Goal: Transaction & Acquisition: Purchase product/service

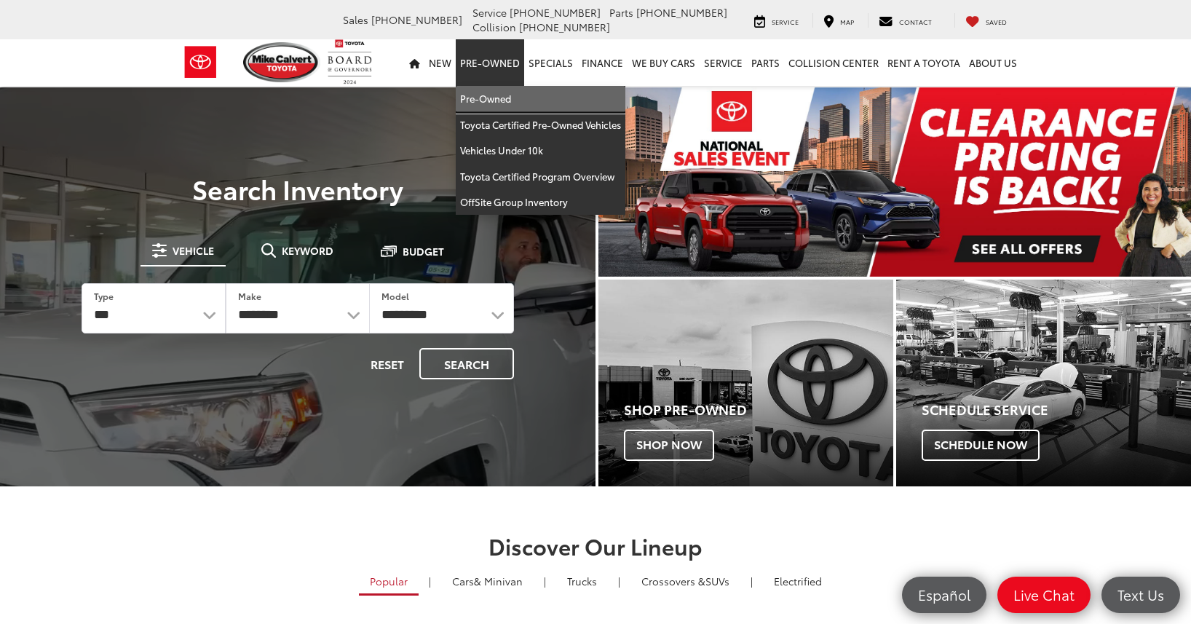
click at [507, 95] on link "Pre-Owned" at bounding box center [541, 99] width 170 height 26
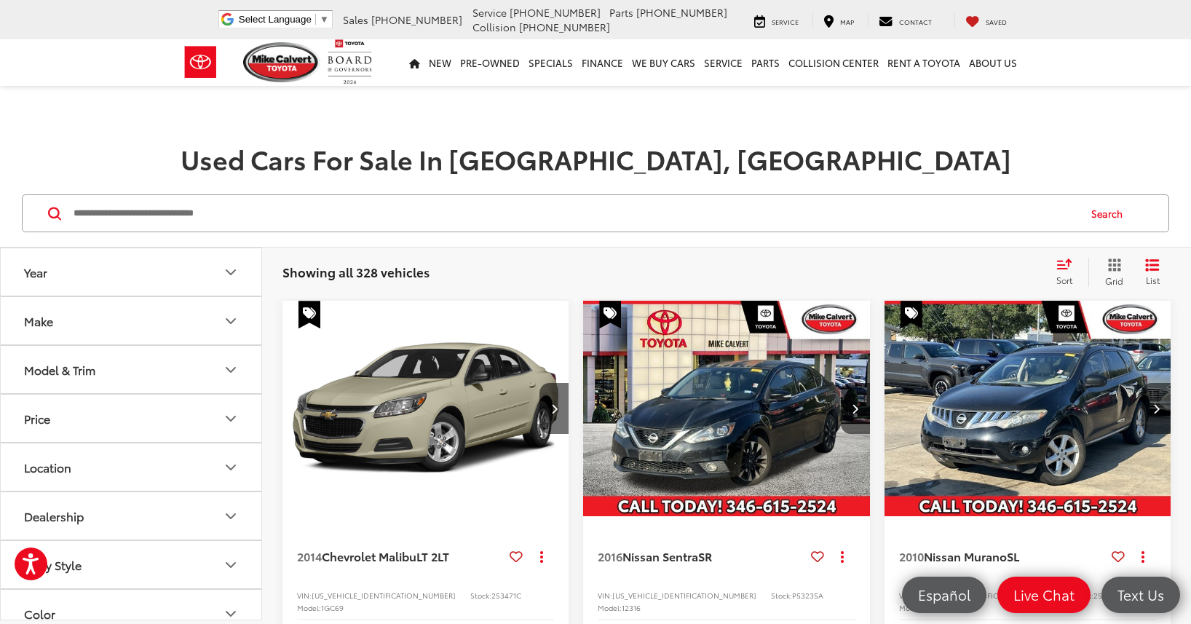
click at [104, 370] on button "Model & Trim" at bounding box center [132, 369] width 262 height 47
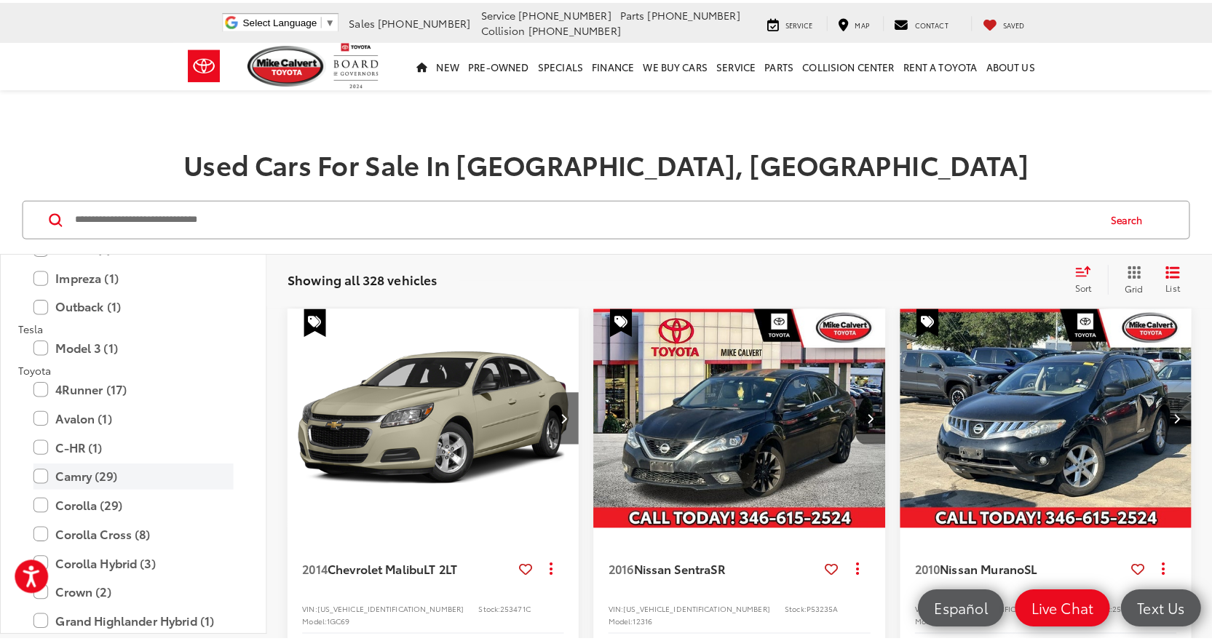
scroll to position [2766, 0]
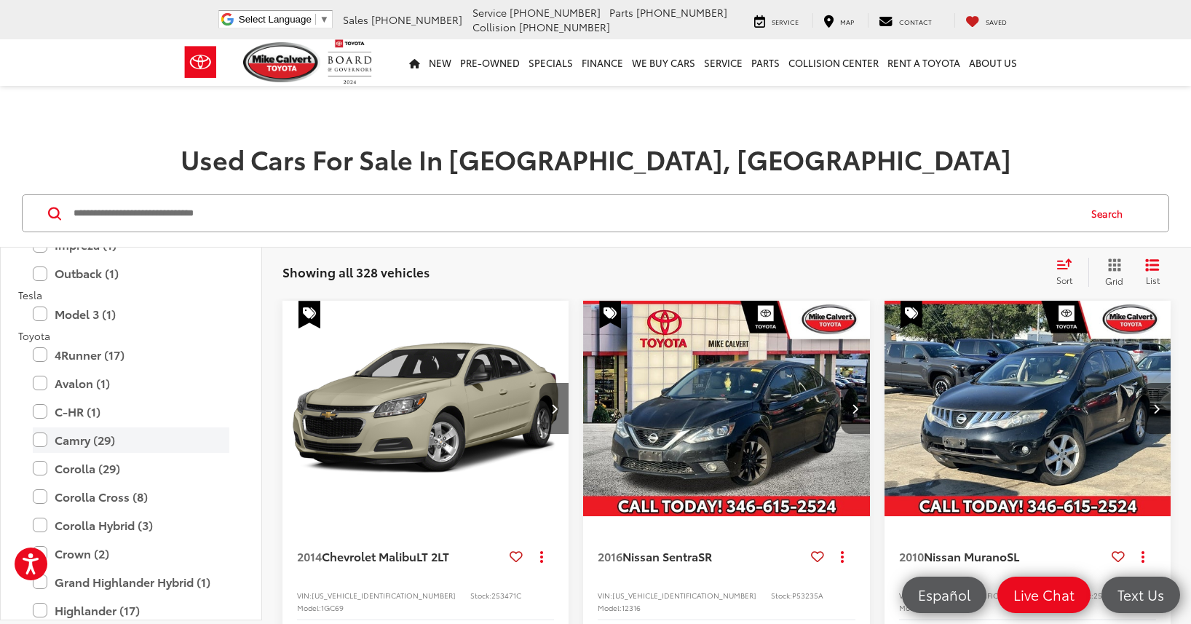
click at [106, 437] on label "Camry (29)" at bounding box center [131, 439] width 197 height 25
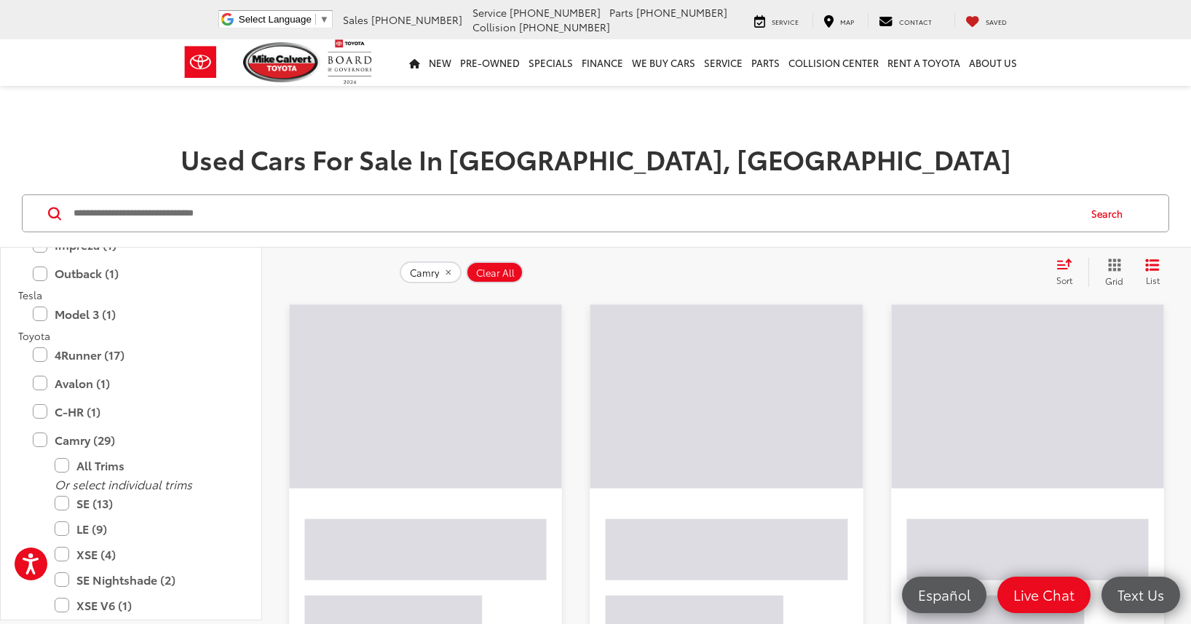
click at [174, 172] on h1 "Used Cars For Sale In [GEOGRAPHIC_DATA], [GEOGRAPHIC_DATA]" at bounding box center [595, 158] width 1191 height 29
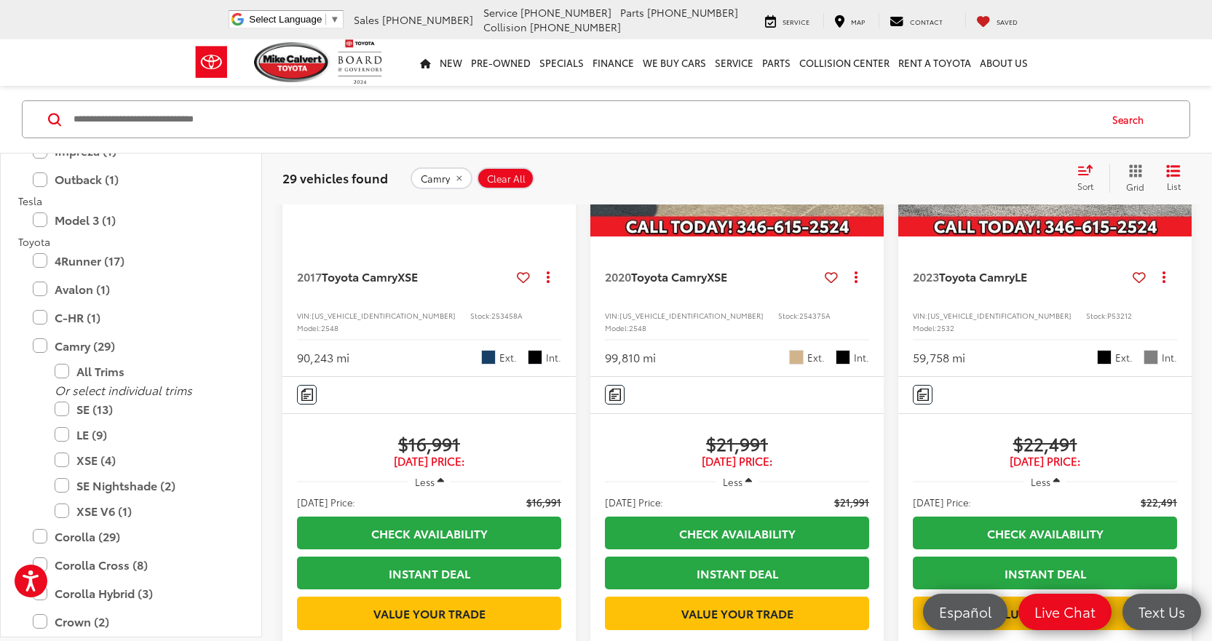
scroll to position [291, 0]
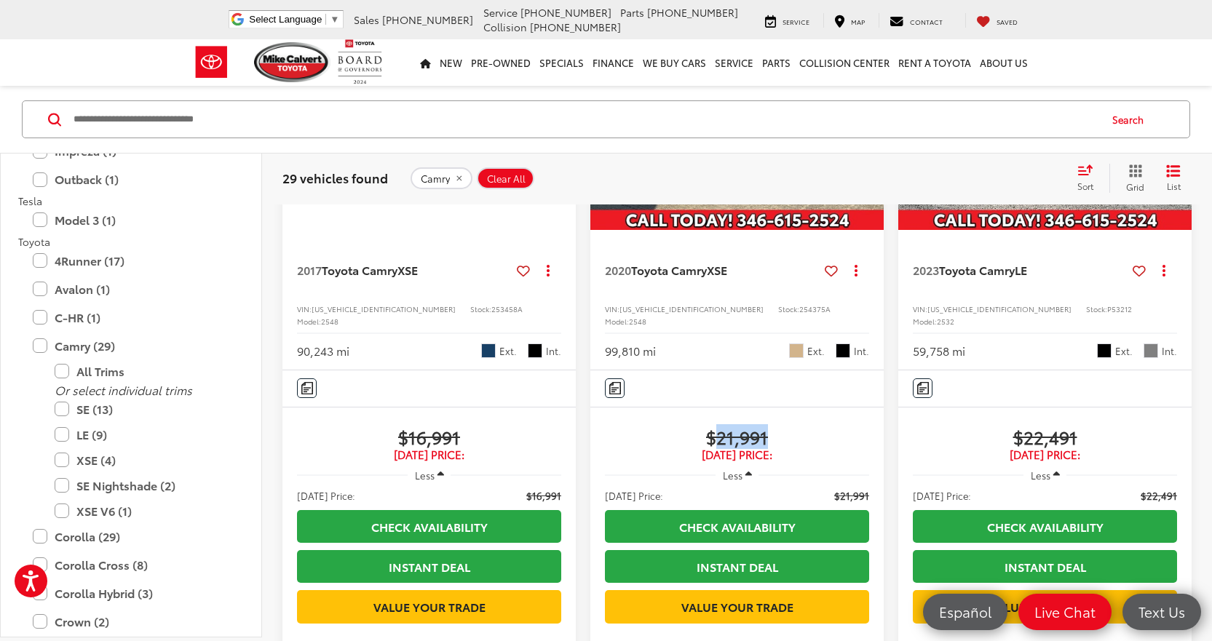
drag, startPoint x: 718, startPoint y: 427, endPoint x: 766, endPoint y: 427, distance: 48.8
click at [766, 427] on span "$21,991" at bounding box center [737, 437] width 264 height 22
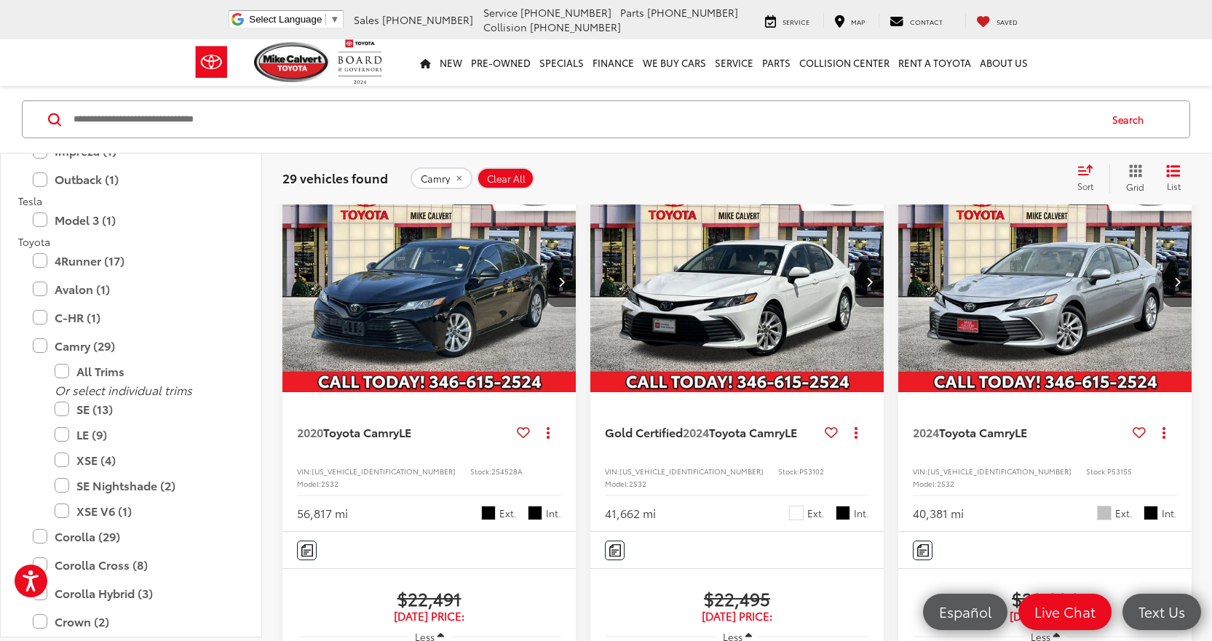
scroll to position [946, 0]
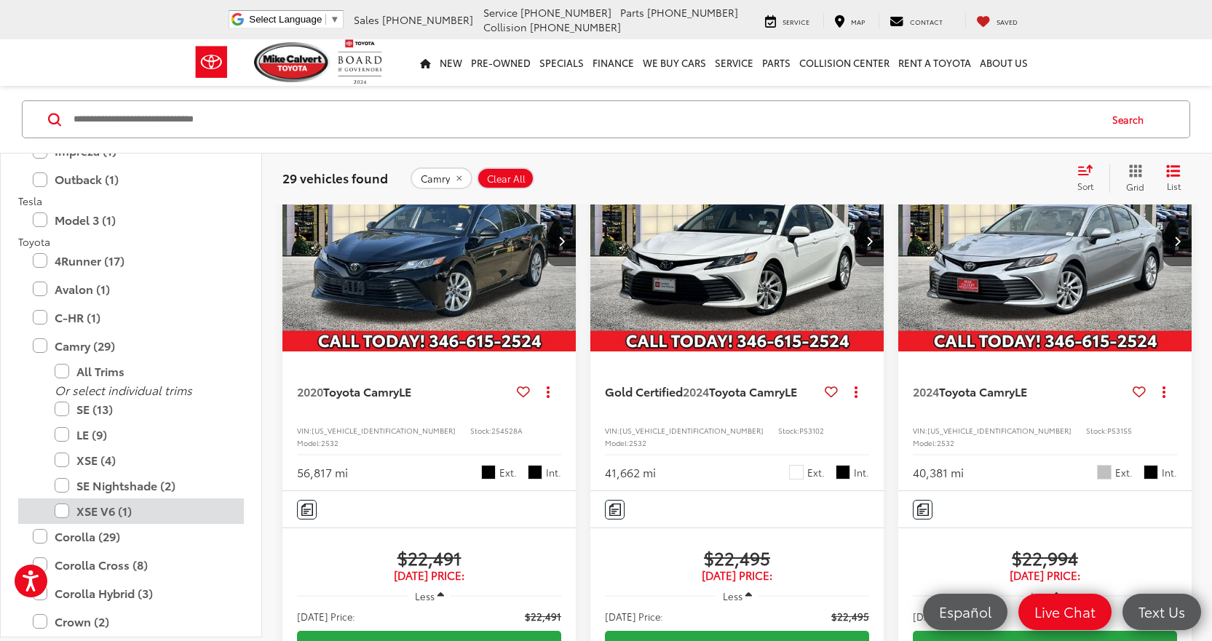
click at [129, 511] on label "XSE V6 (1)" at bounding box center [142, 510] width 175 height 25
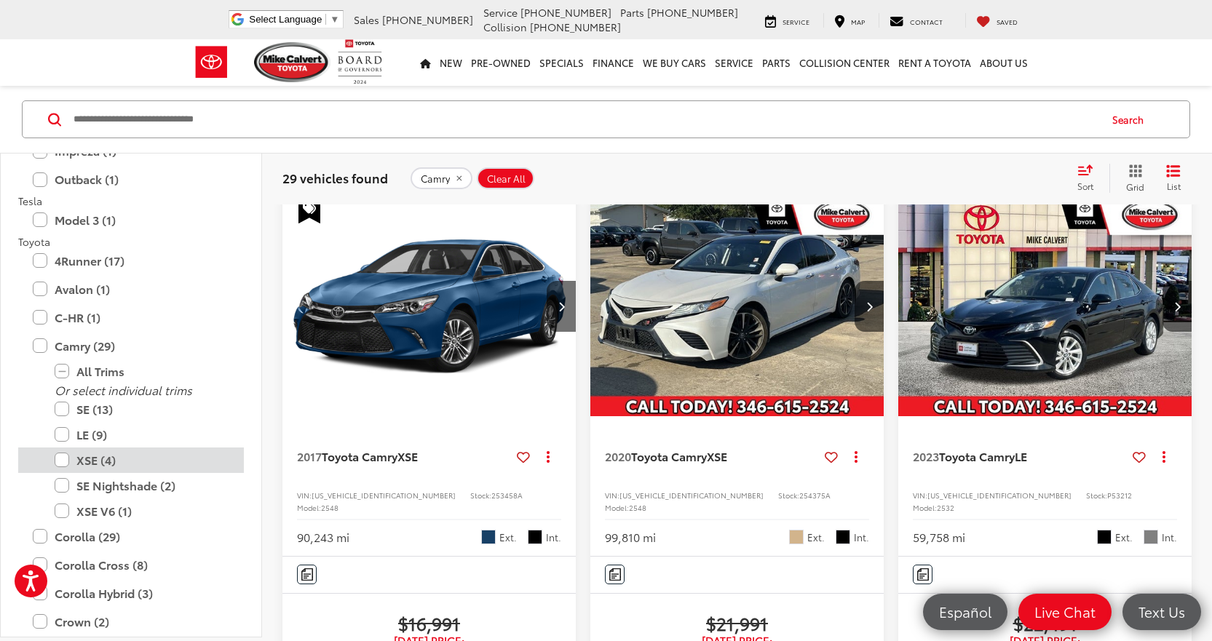
click at [90, 463] on label "XSE (4)" at bounding box center [142, 459] width 175 height 25
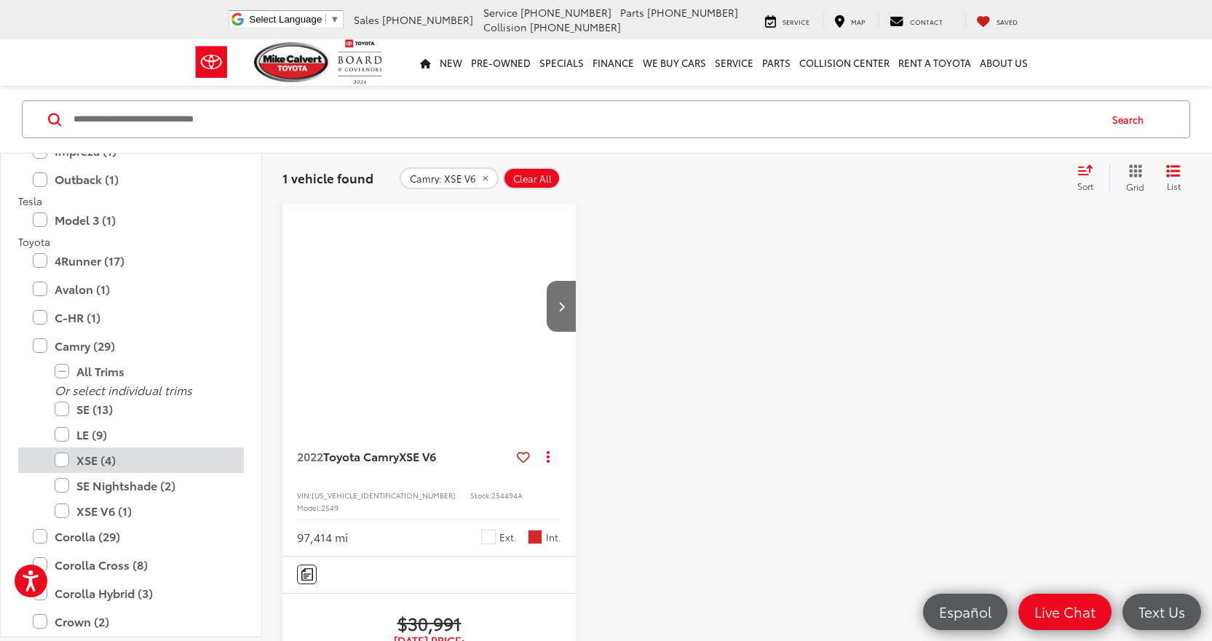
scroll to position [94, 0]
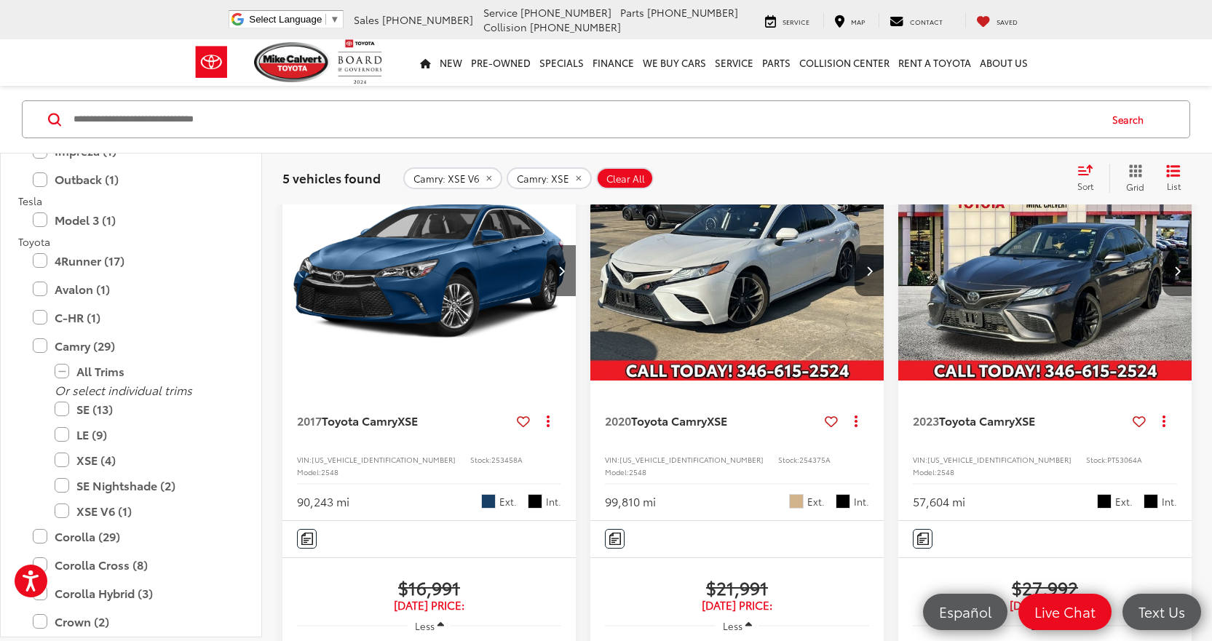
scroll to position [167, 0]
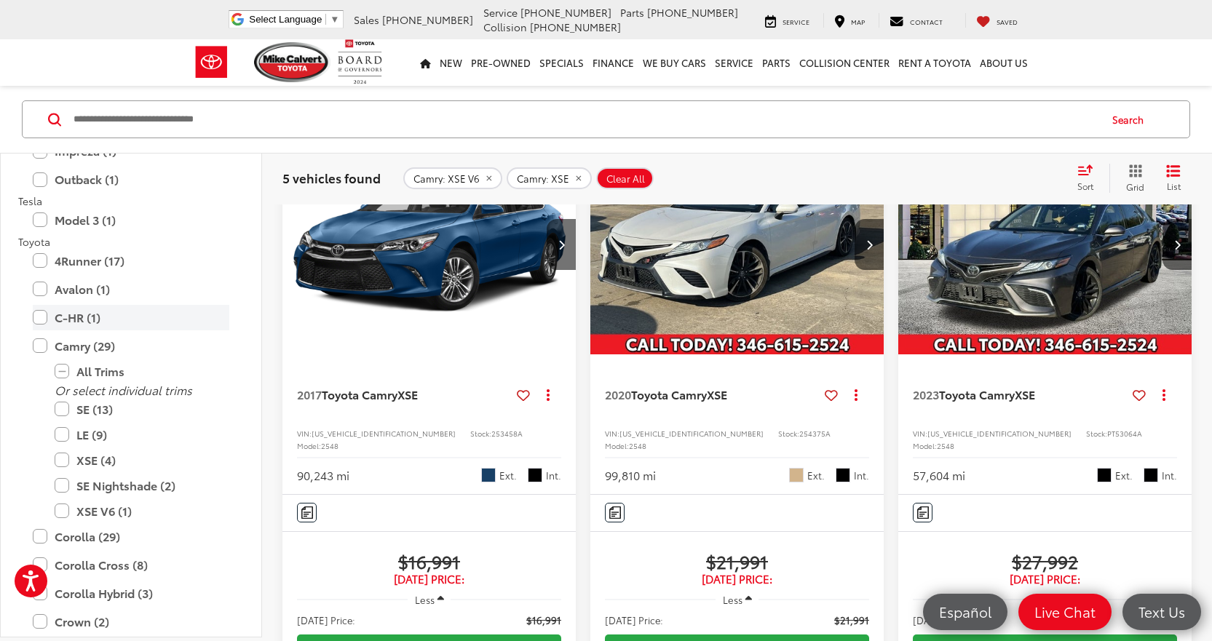
drag, startPoint x: 70, startPoint y: 297, endPoint x: 69, endPoint y: 316, distance: 18.9
click at [70, 297] on label "Avalon (1)" at bounding box center [131, 289] width 197 height 25
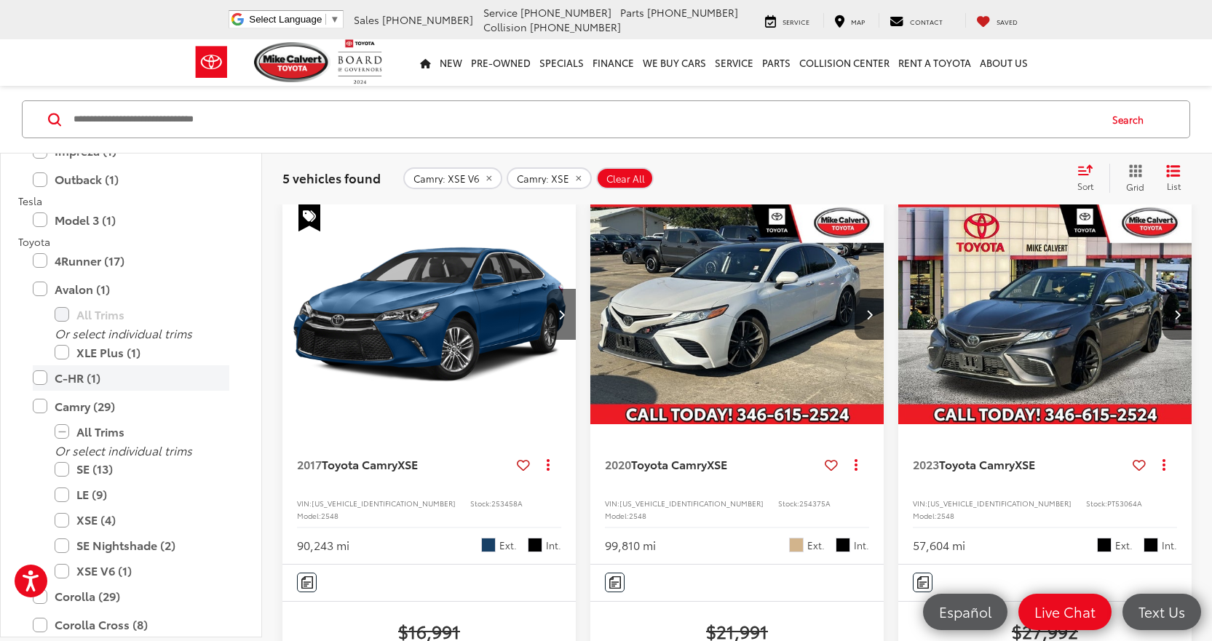
scroll to position [94, 0]
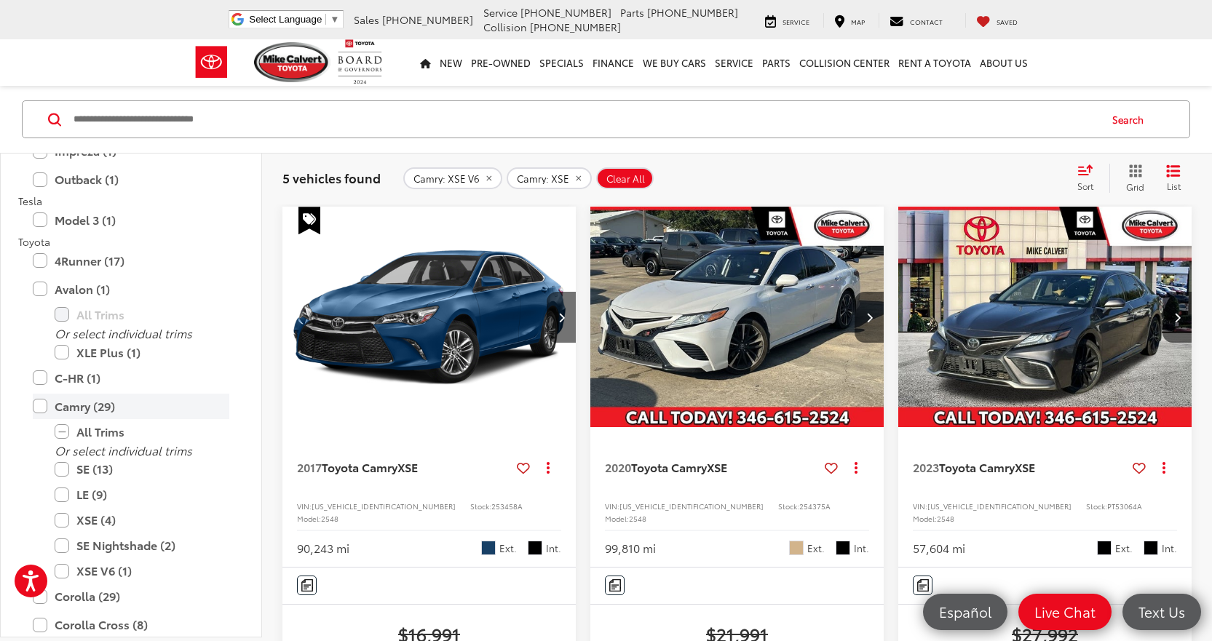
click at [40, 399] on label "Camry (29)" at bounding box center [131, 406] width 197 height 25
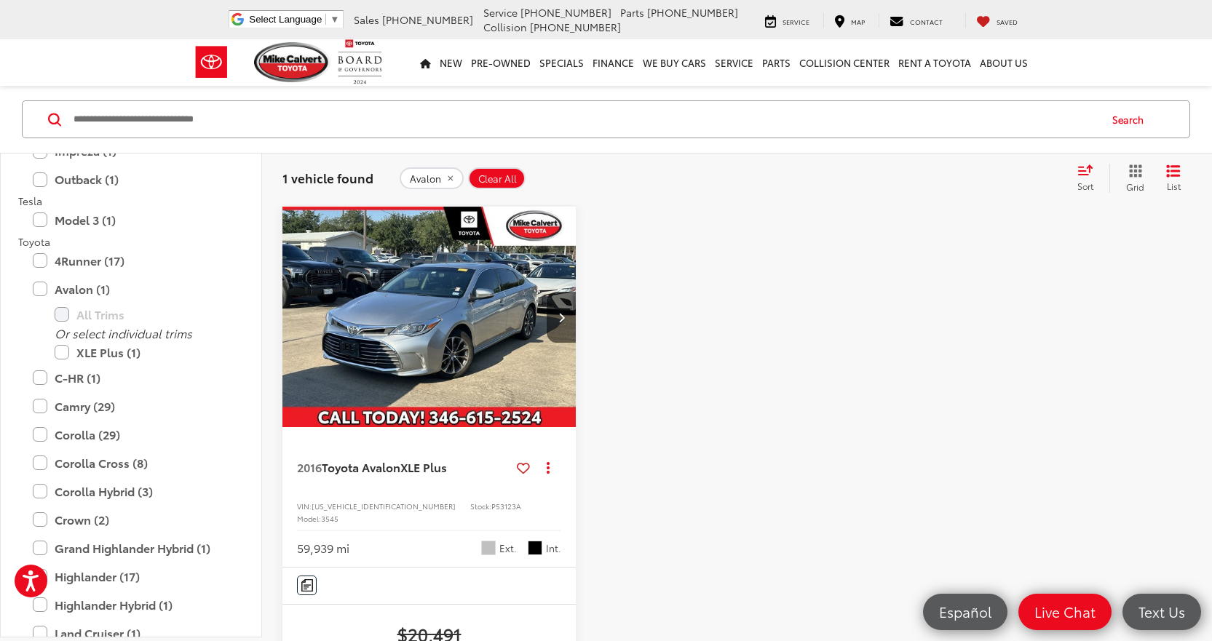
scroll to position [167, 0]
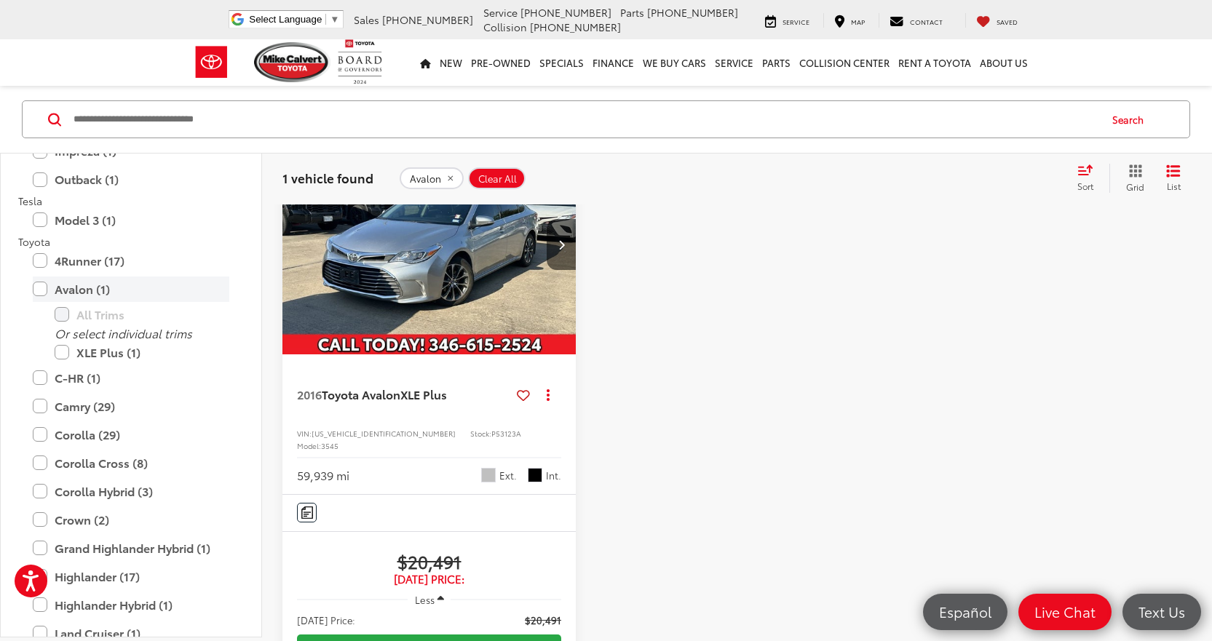
click at [85, 297] on label "Avalon (1)" at bounding box center [131, 289] width 197 height 25
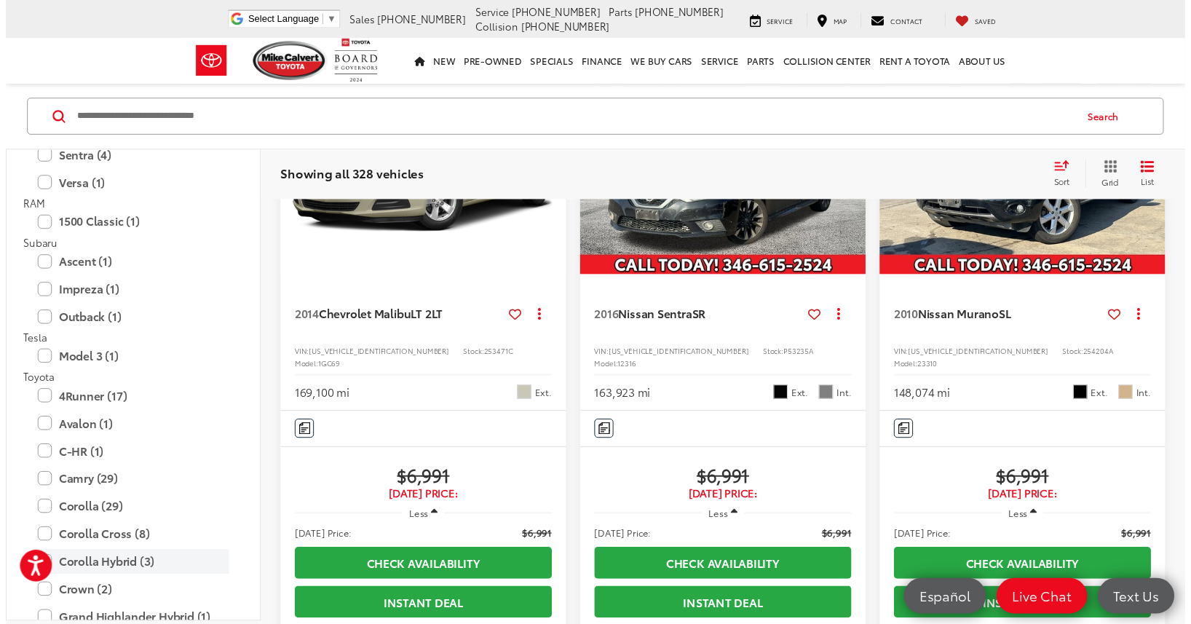
scroll to position [2766, 0]
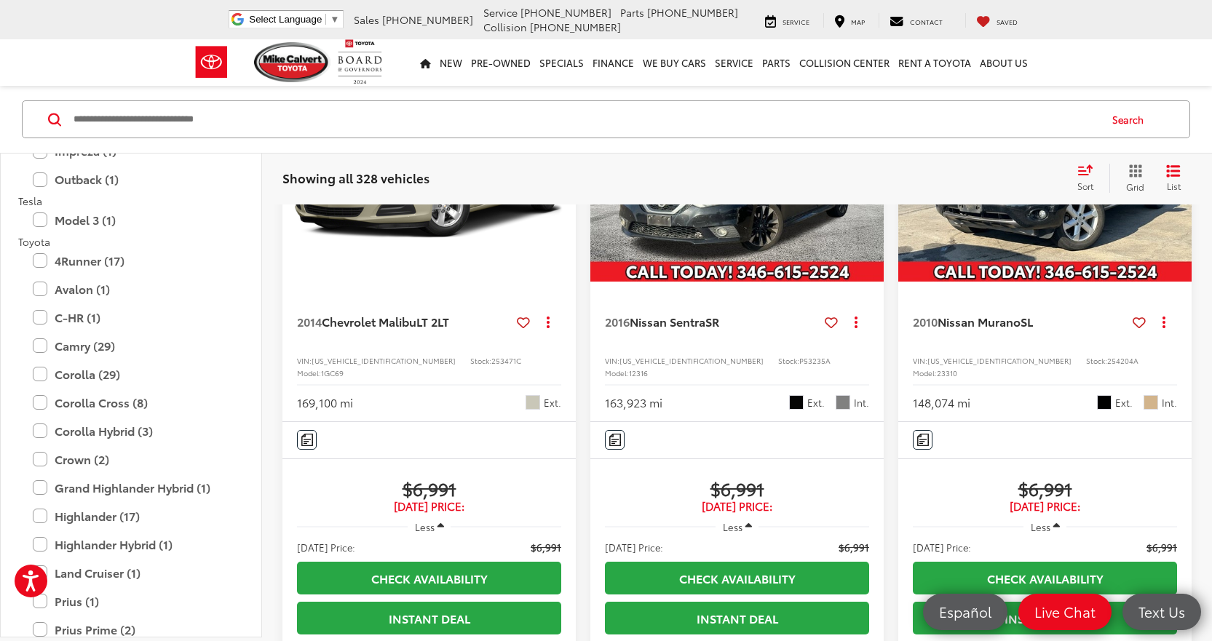
drag, startPoint x: 317, startPoint y: 122, endPoint x: 74, endPoint y: 136, distance: 243.5
click at [74, 136] on input "Search by Make, Model, or Keyword" at bounding box center [585, 119] width 1026 height 35
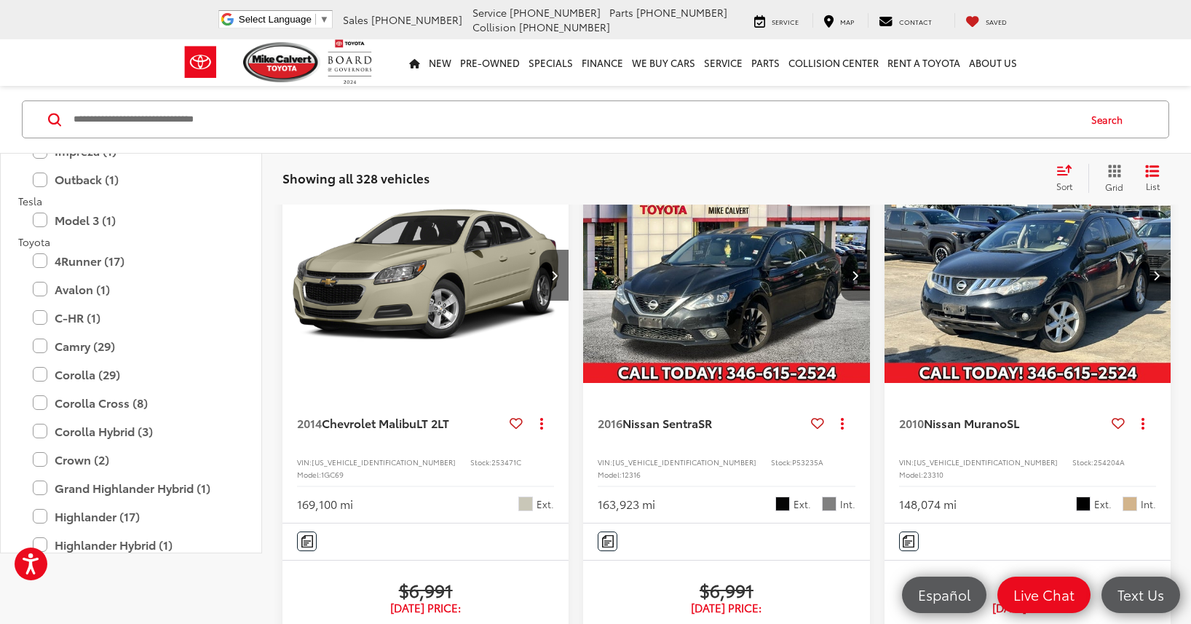
scroll to position [21, 0]
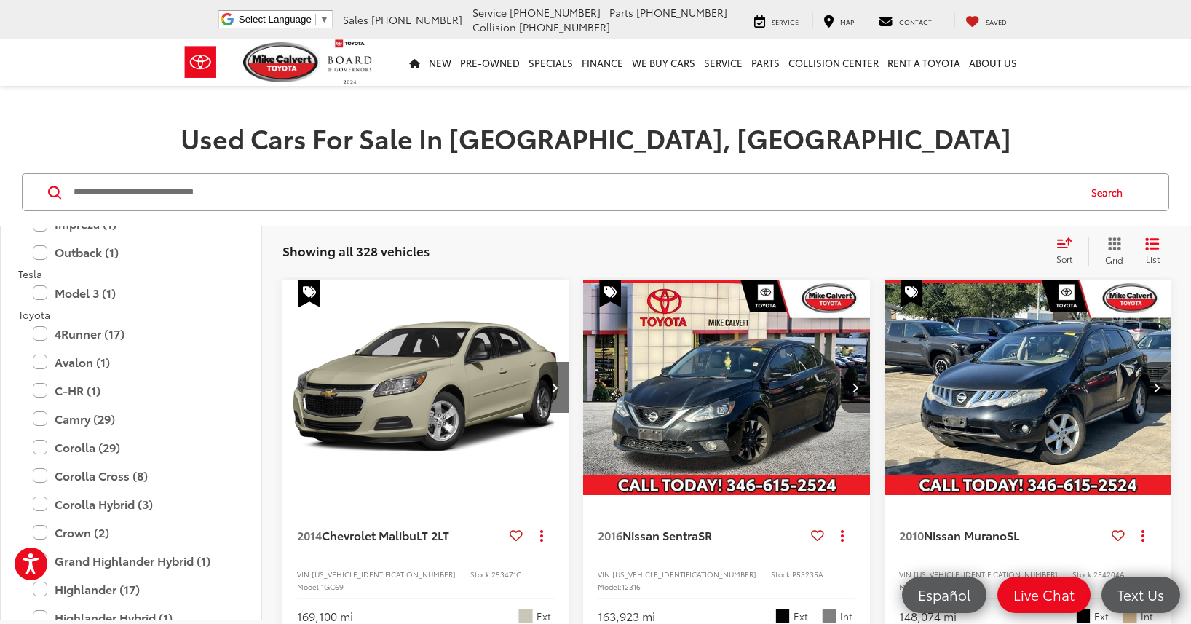
click at [207, 188] on input "Search by Make, Model, or Keyword" at bounding box center [574, 192] width 1005 height 35
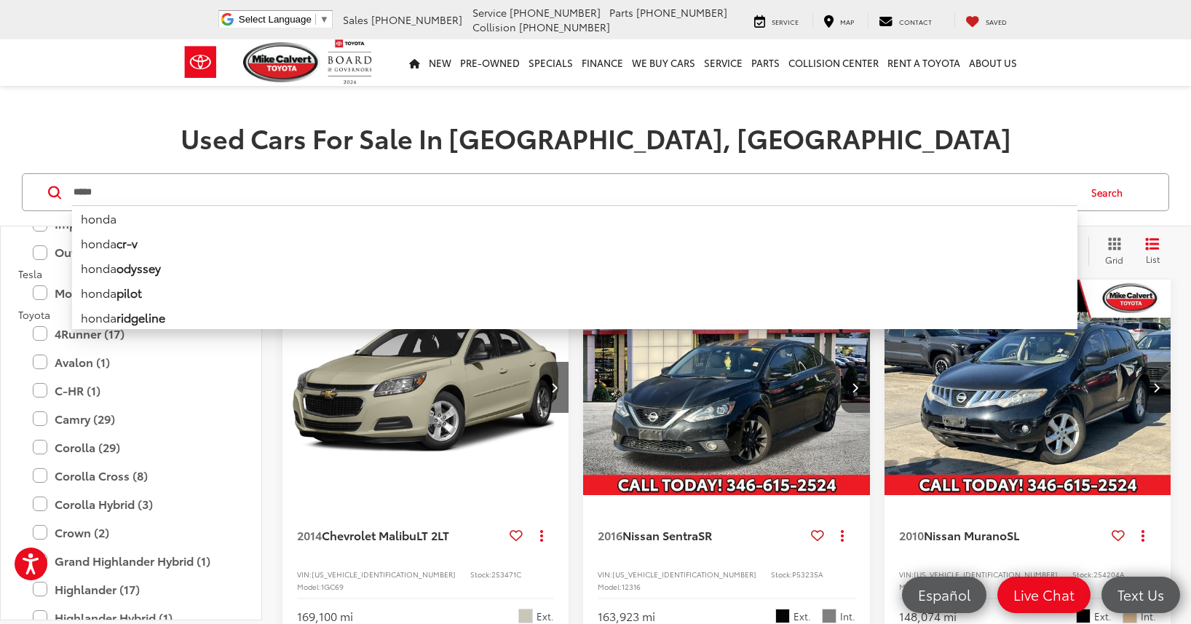
type input "*****"
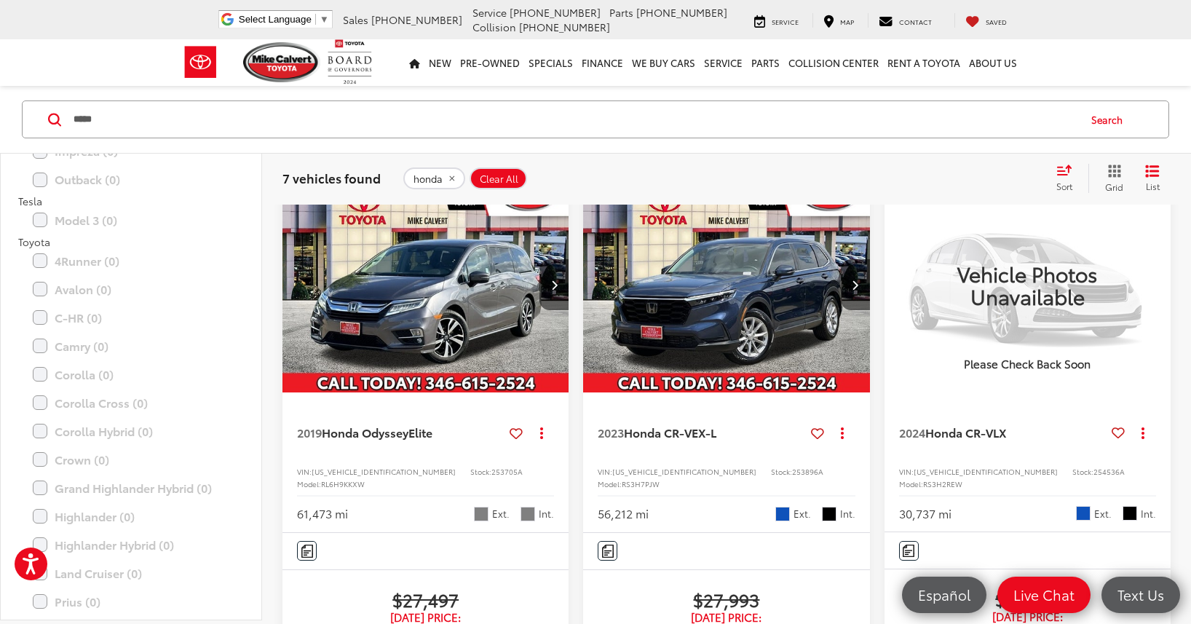
scroll to position [967, 0]
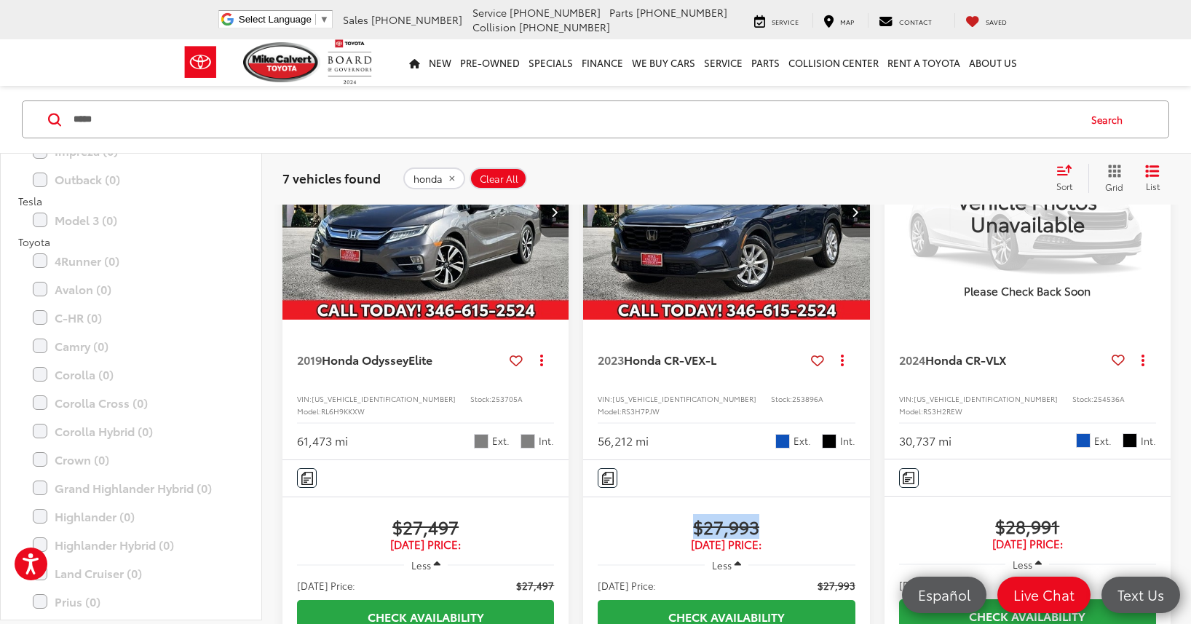
drag, startPoint x: 790, startPoint y: 560, endPoint x: 683, endPoint y: 563, distance: 107.8
click at [683, 537] on span "$27,993" at bounding box center [726, 526] width 257 height 22
click at [858, 536] on div "Track Price $27,993 Today's Price: Less Today's Price: $27,993 Check Availabili…" at bounding box center [726, 619] width 286 height 246
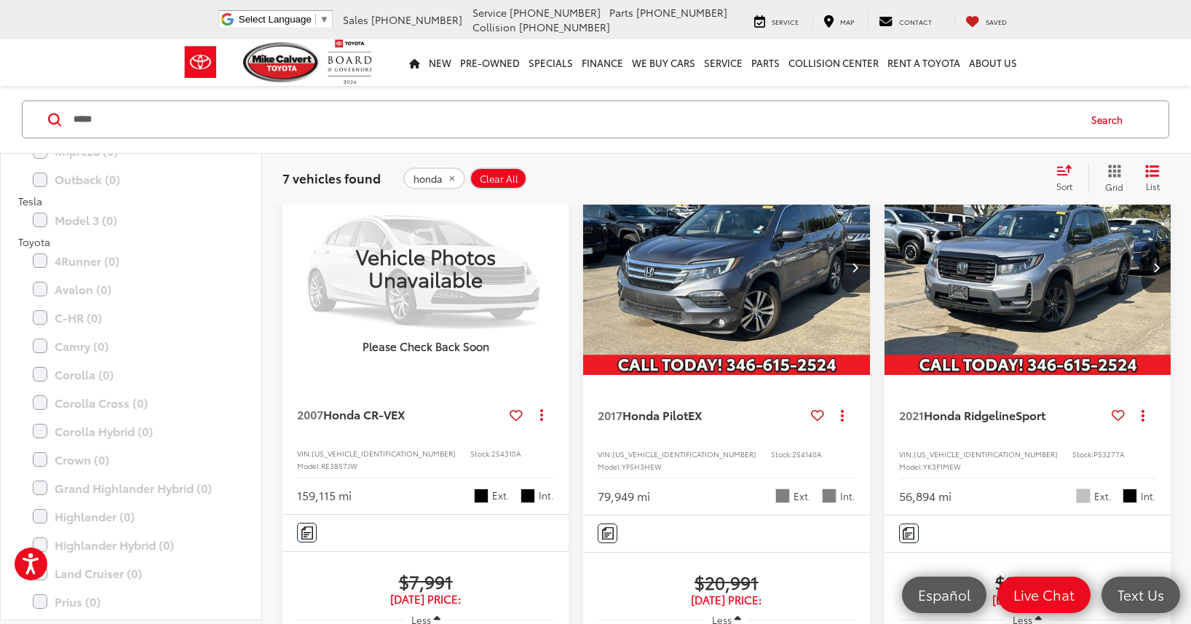
scroll to position [167, 0]
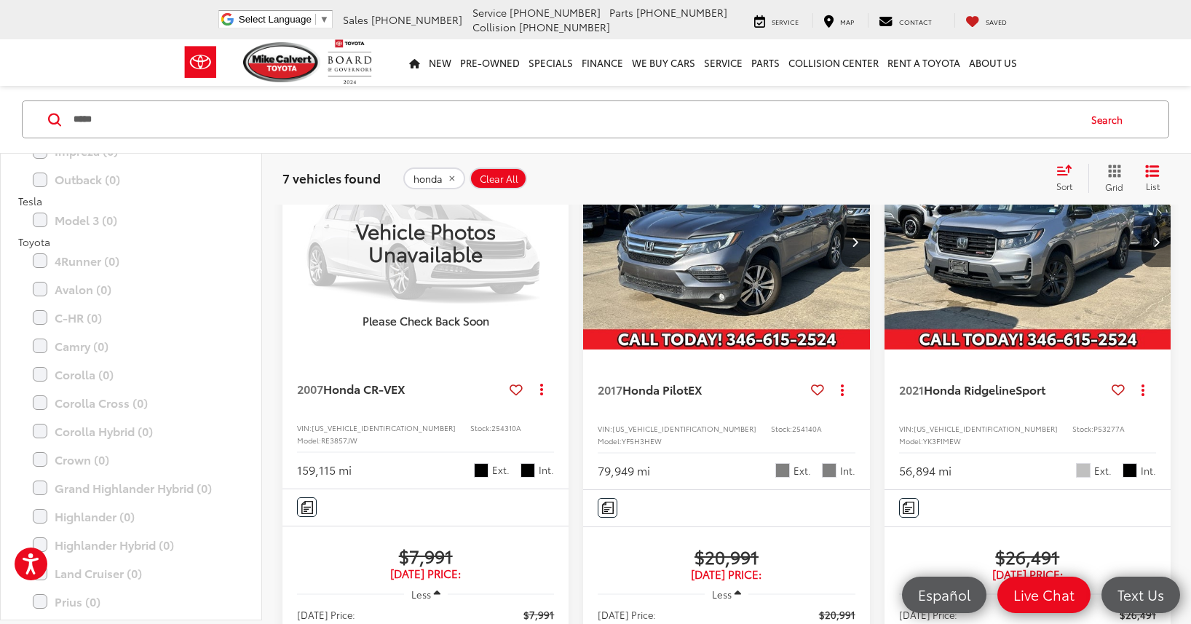
click at [793, 545] on span "$20,991" at bounding box center [726, 556] width 257 height 22
drag, startPoint x: 789, startPoint y: 537, endPoint x: 695, endPoint y: 544, distance: 94.2
click at [695, 545] on span "$20,991" at bounding box center [726, 556] width 257 height 22
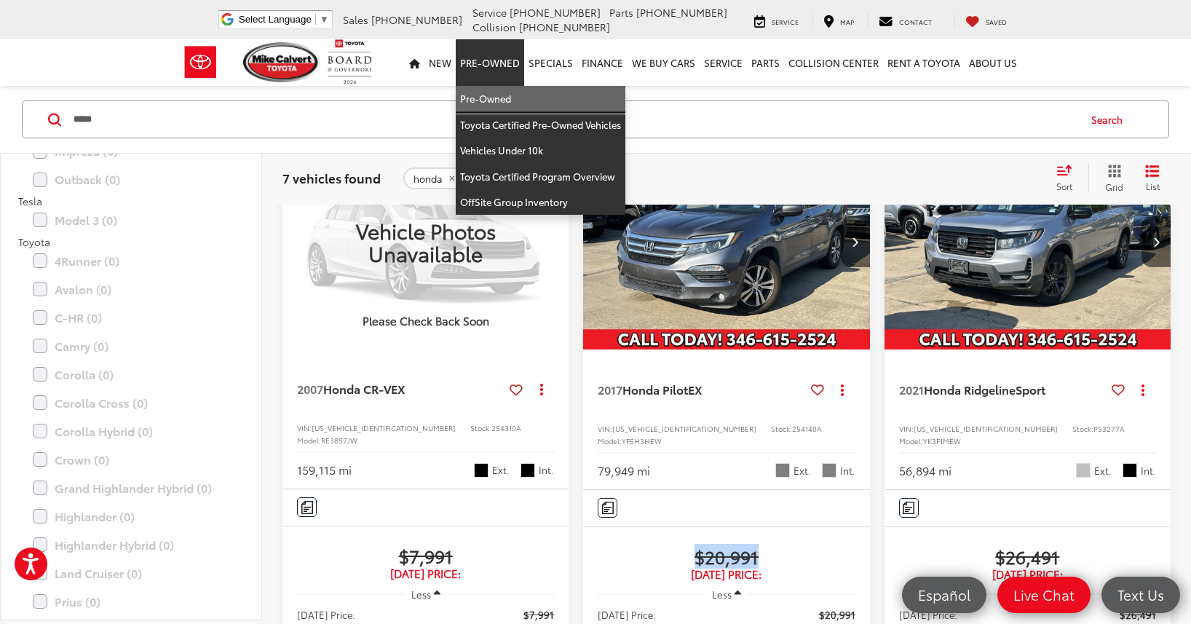
click at [501, 86] on link "Pre-Owned" at bounding box center [541, 99] width 170 height 26
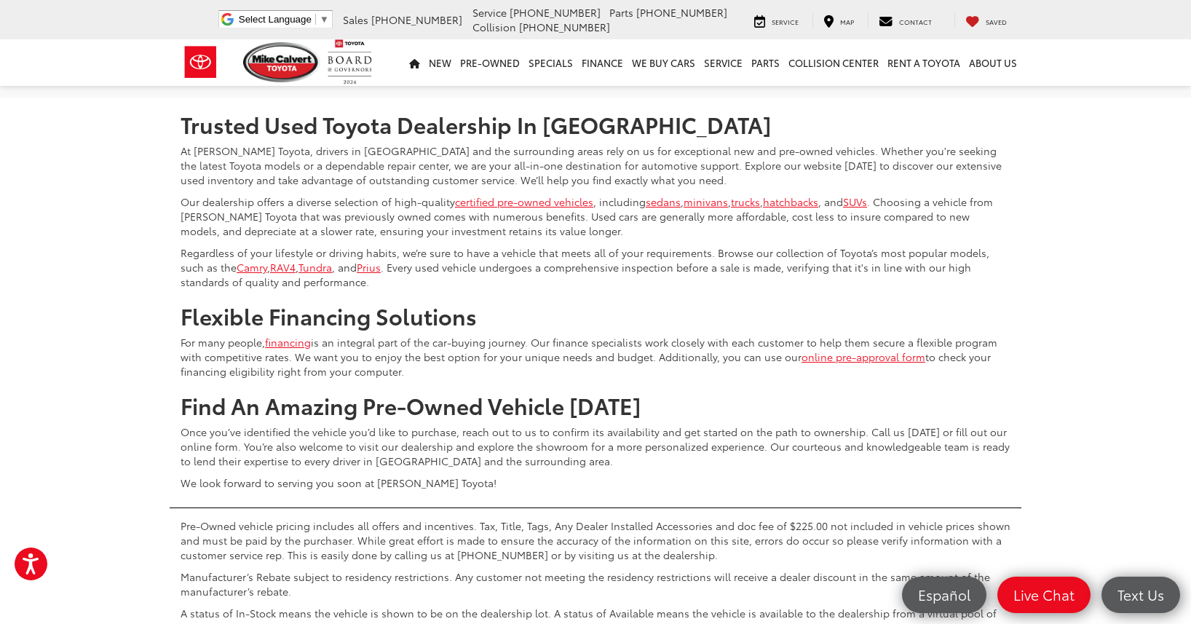
click at [899, 68] on link "2" at bounding box center [910, 54] width 23 height 26
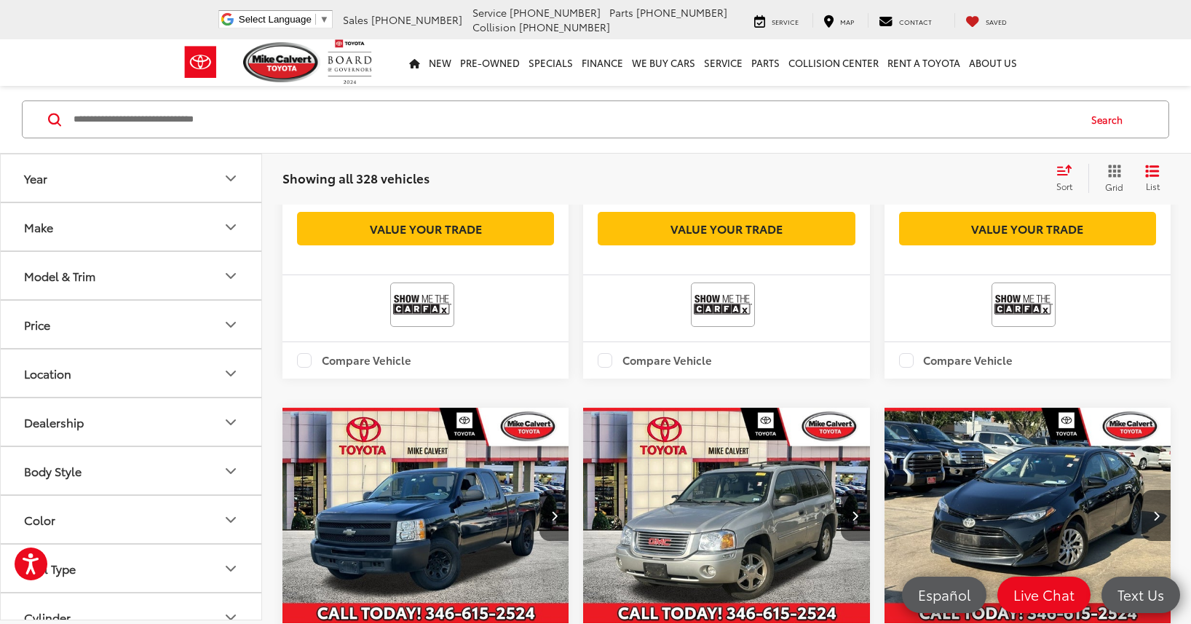
scroll to position [1695, 0]
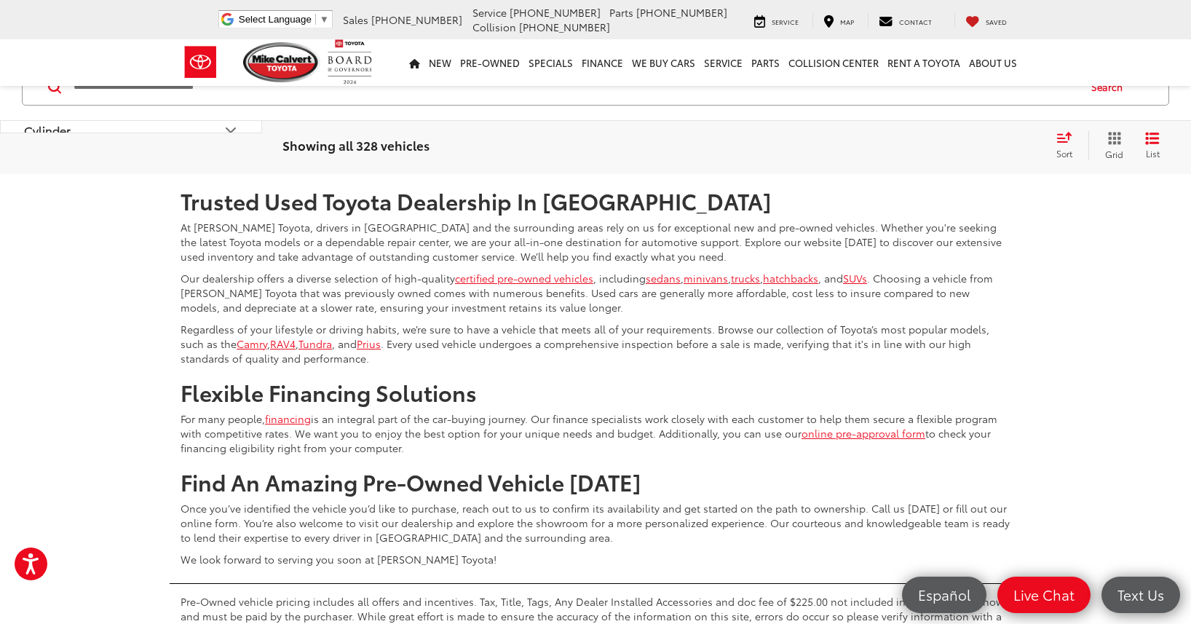
click at [899, 144] on link "2" at bounding box center [910, 131] width 23 height 26
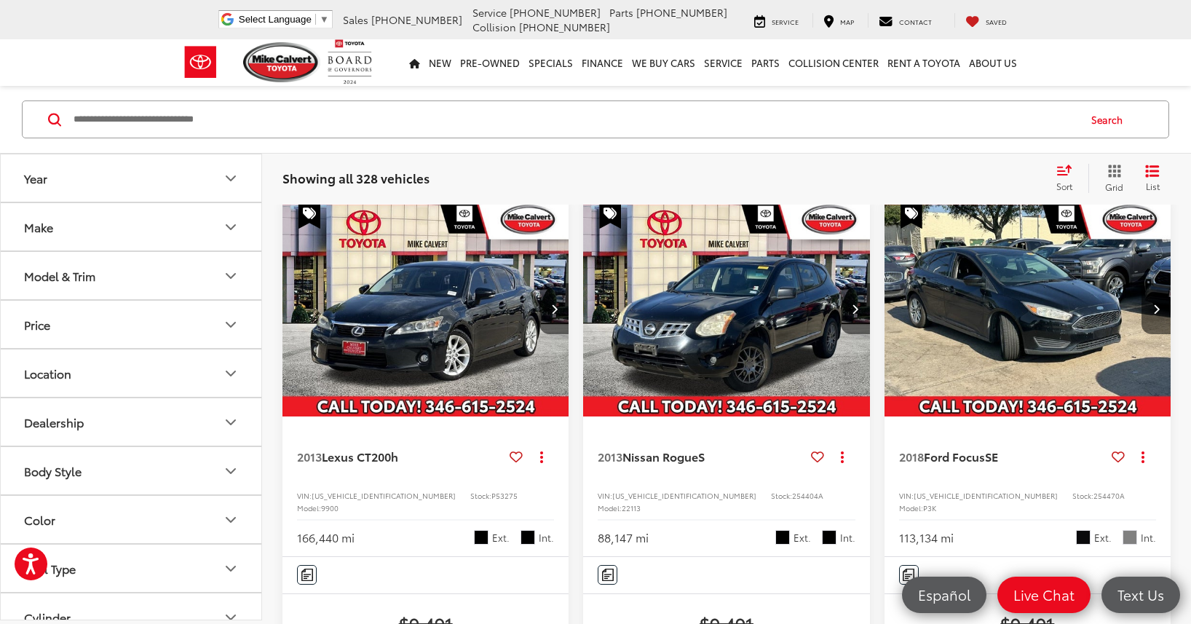
scroll to position [603, 0]
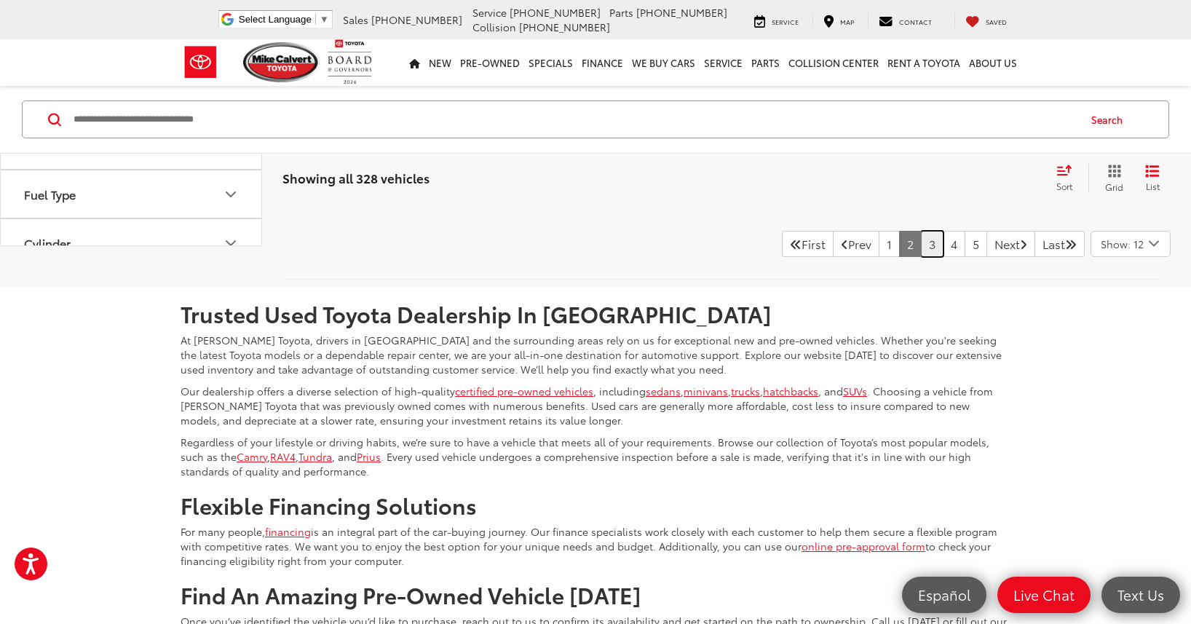
click at [921, 257] on link "3" at bounding box center [932, 244] width 23 height 26
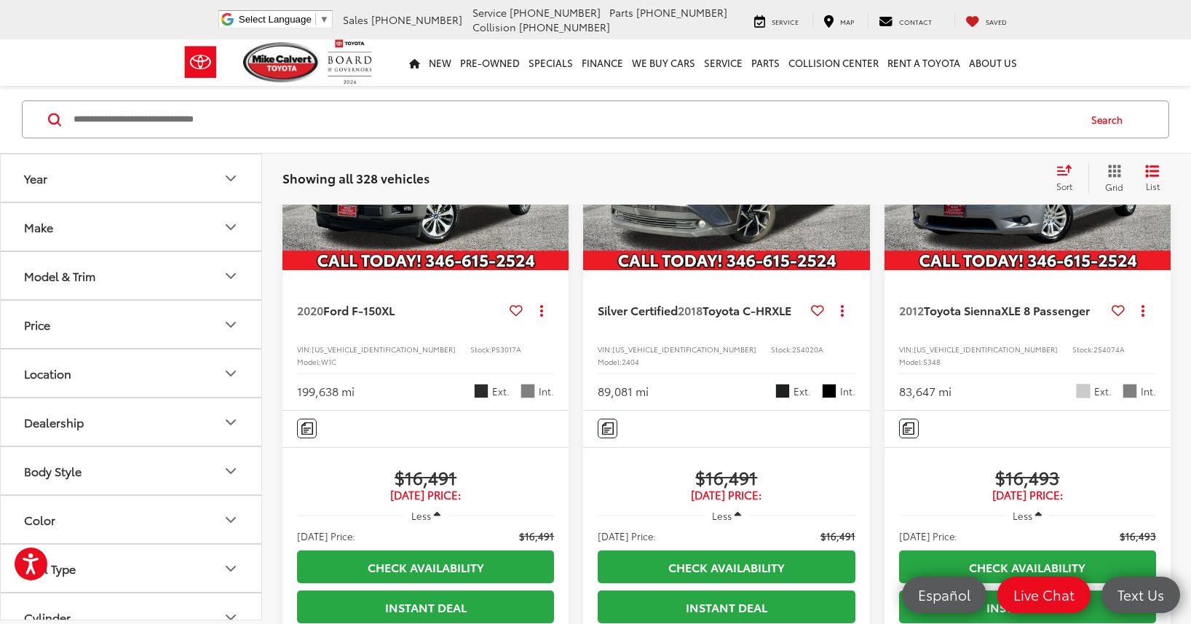
scroll to position [2496, 0]
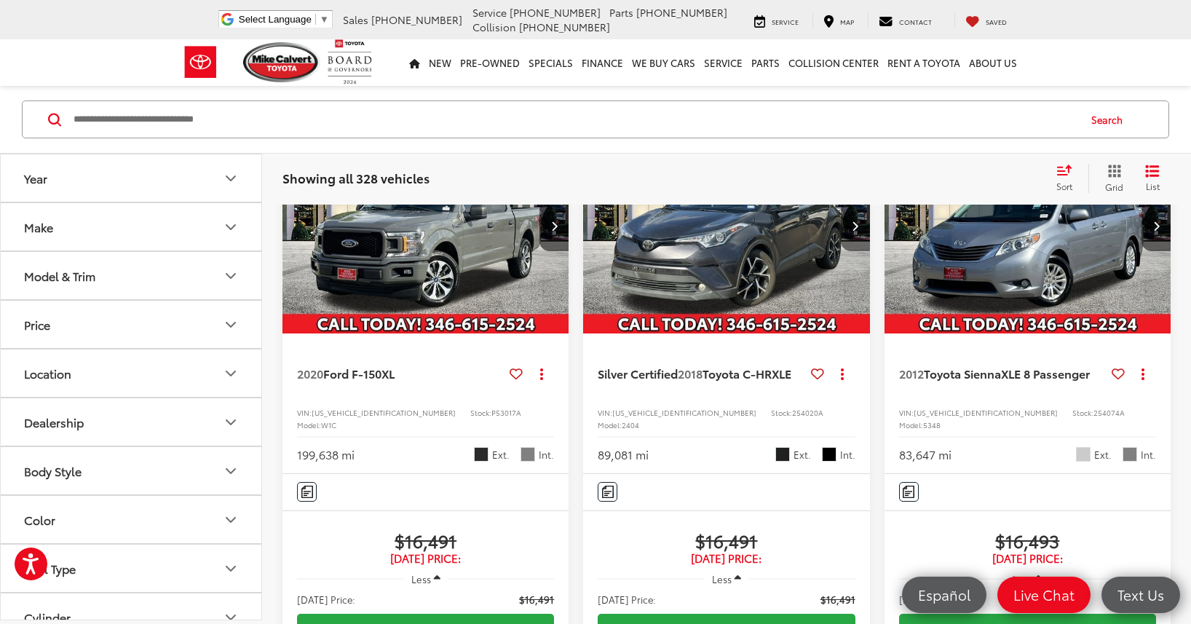
click at [854, 231] on icon "Next image" at bounding box center [855, 226] width 7 height 10
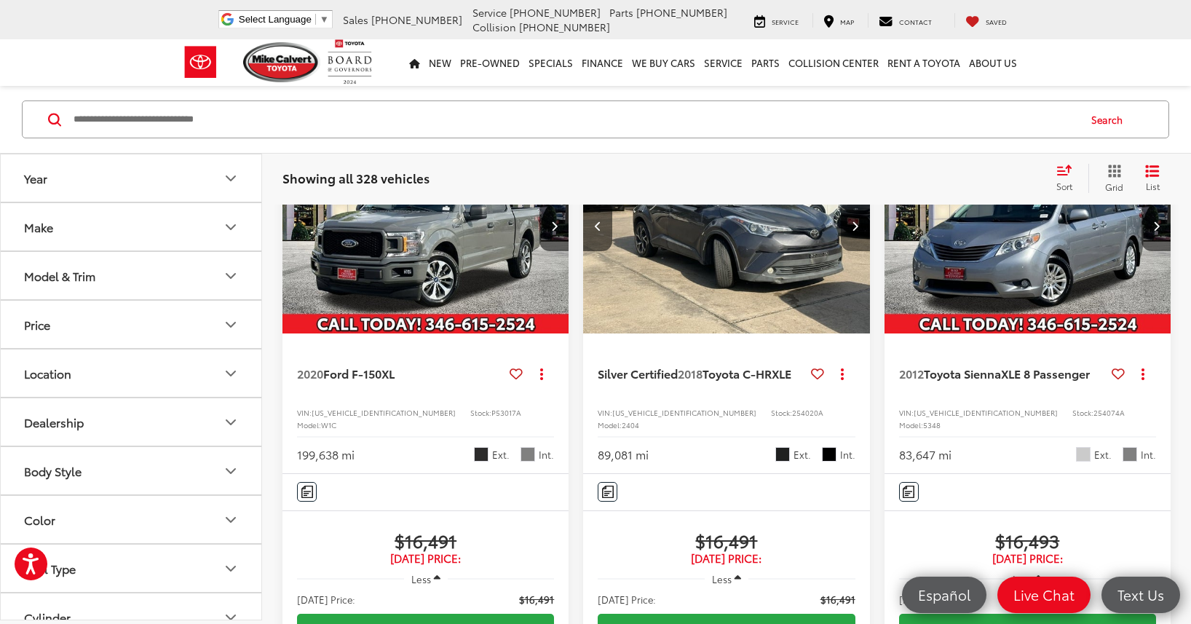
click at [854, 231] on icon "Next image" at bounding box center [855, 226] width 7 height 10
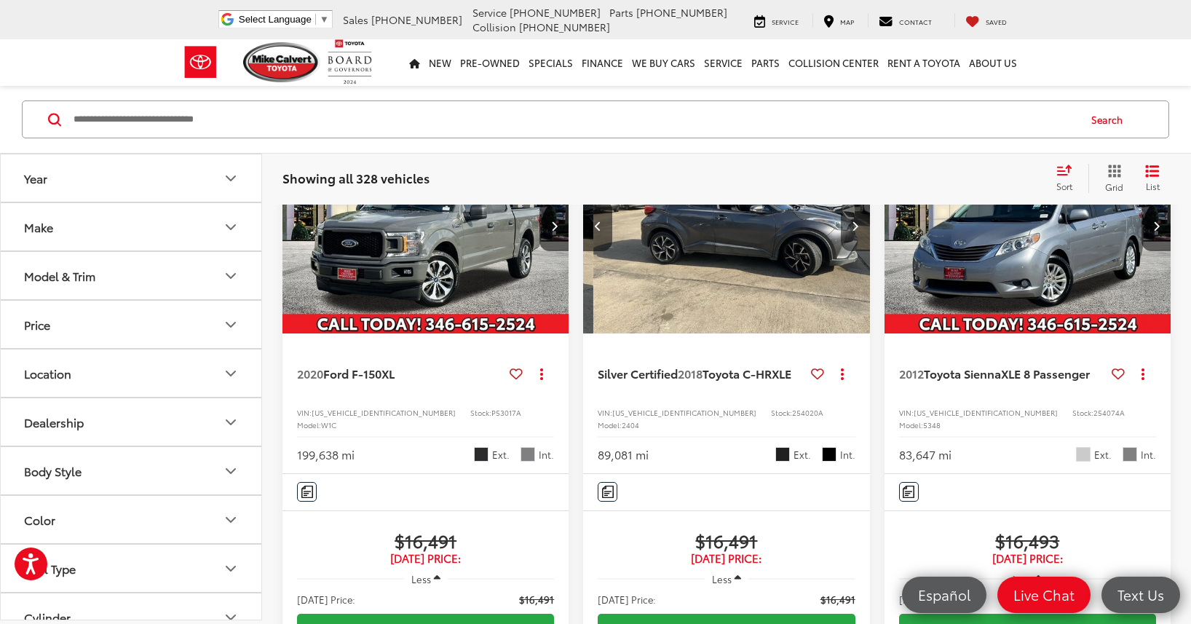
scroll to position [0, 577]
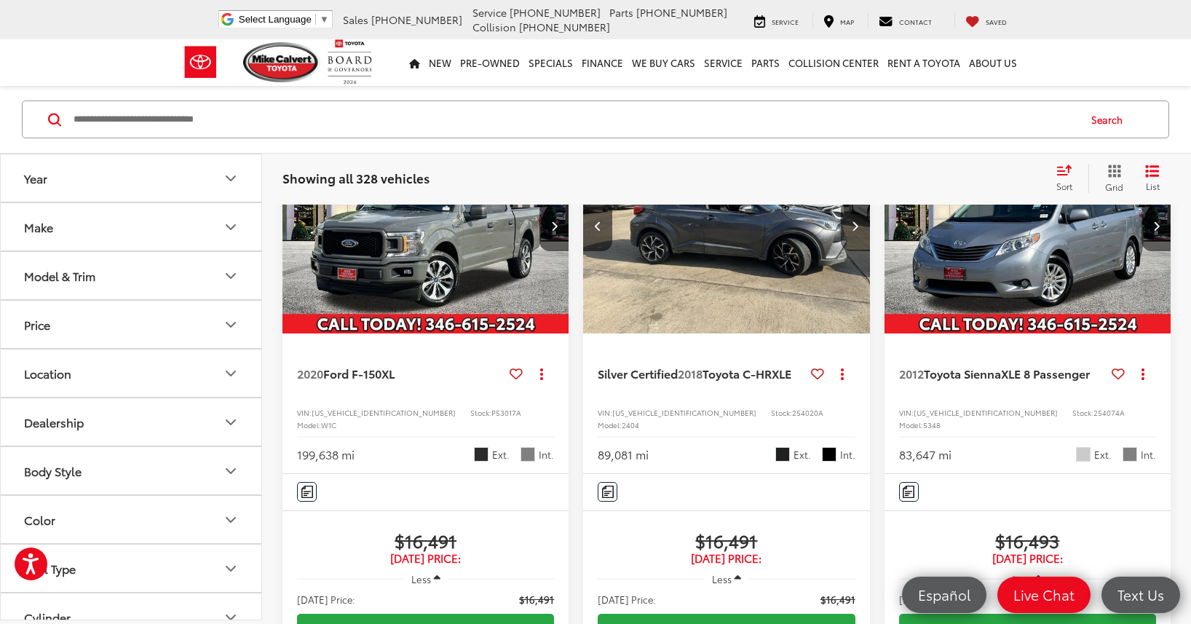
click at [854, 231] on icon "Next image" at bounding box center [855, 226] width 7 height 10
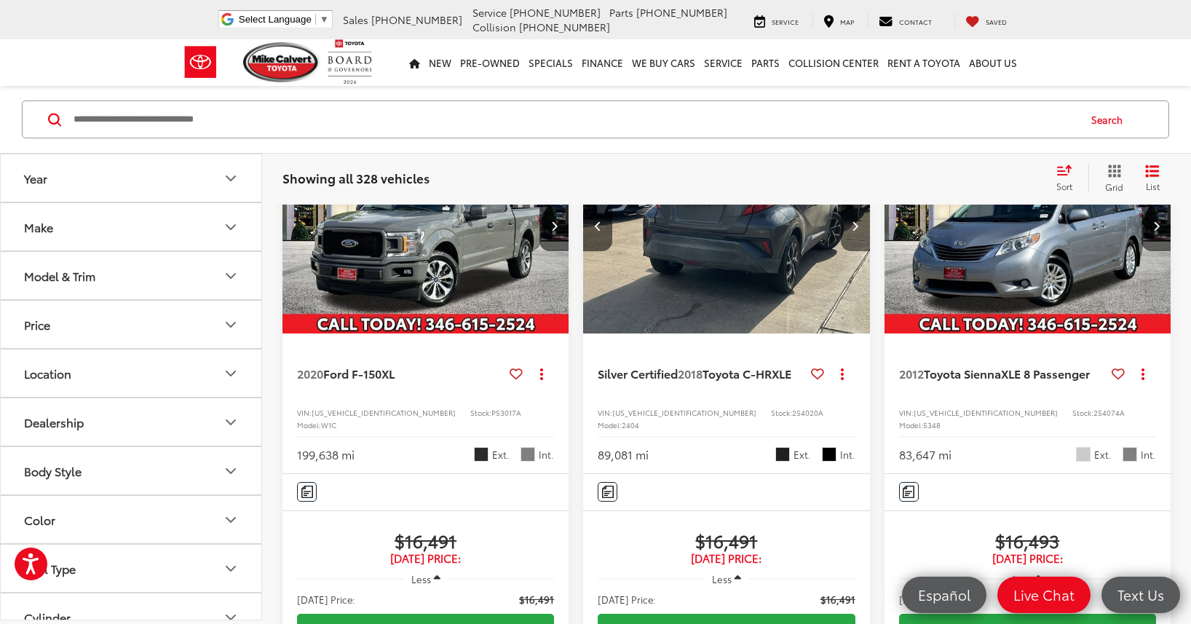
click at [854, 231] on icon "Next image" at bounding box center [855, 226] width 7 height 10
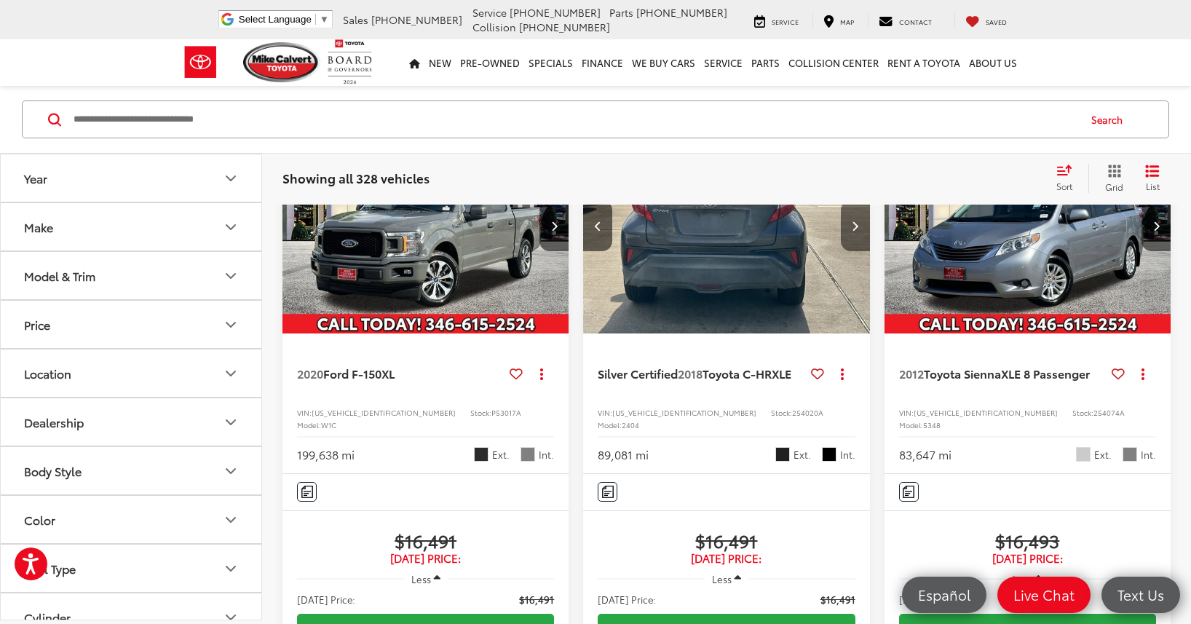
click at [854, 231] on icon "Next image" at bounding box center [855, 226] width 7 height 10
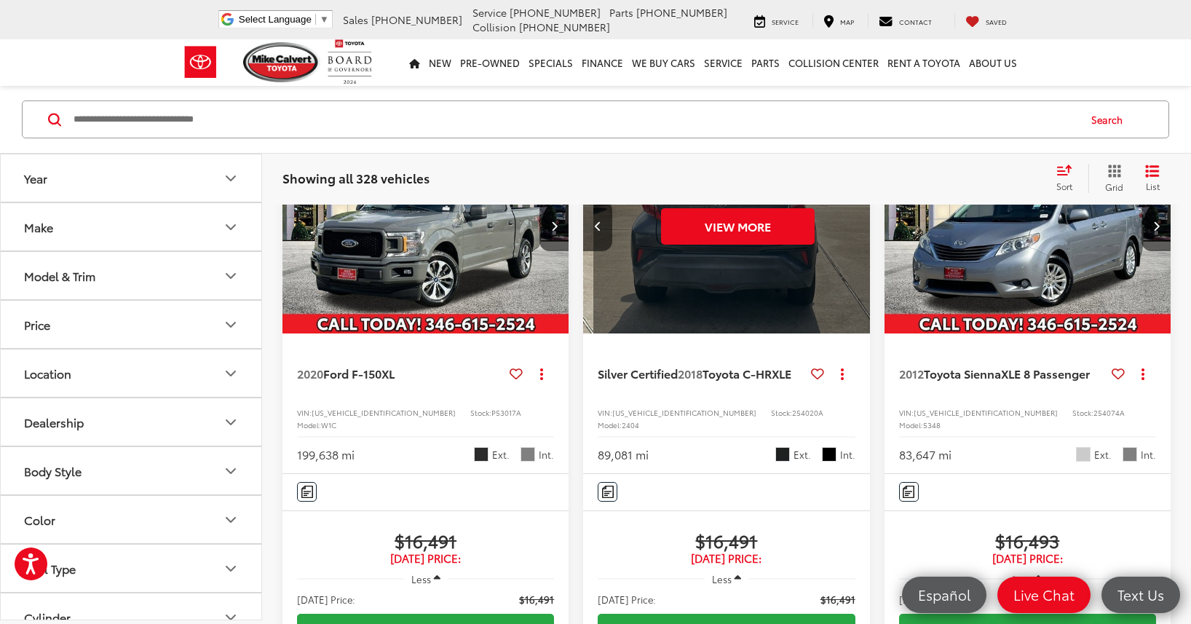
scroll to position [0, 1443]
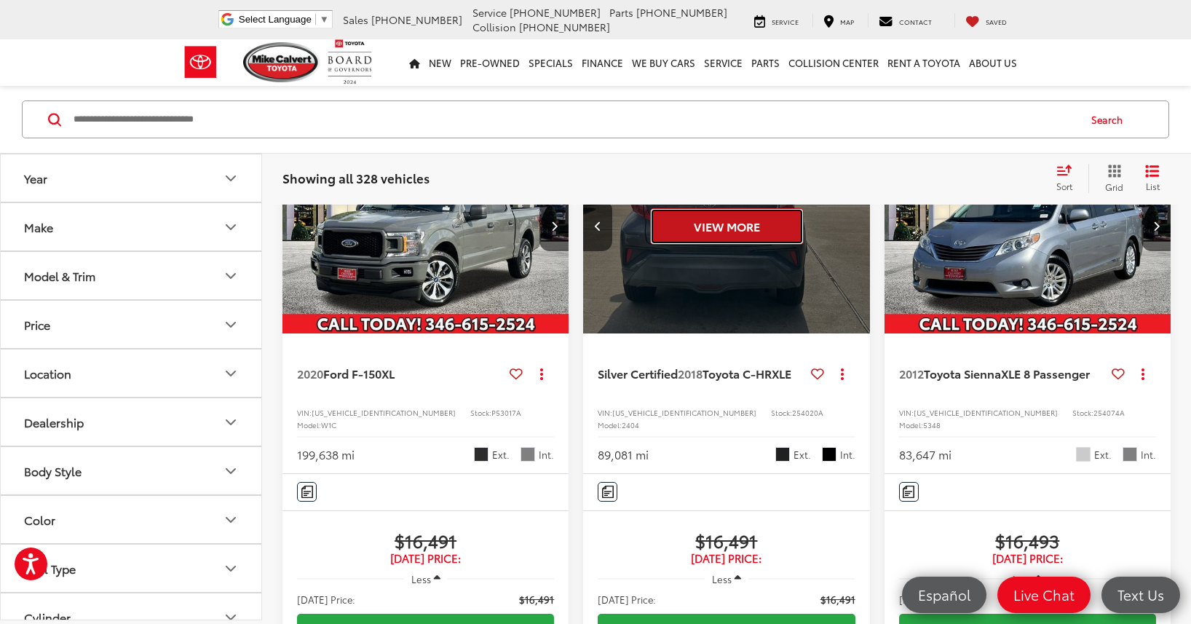
drag, startPoint x: 737, startPoint y: 347, endPoint x: 738, endPoint y: 364, distance: 16.8
click at [737, 245] on button "View More" at bounding box center [727, 226] width 154 height 36
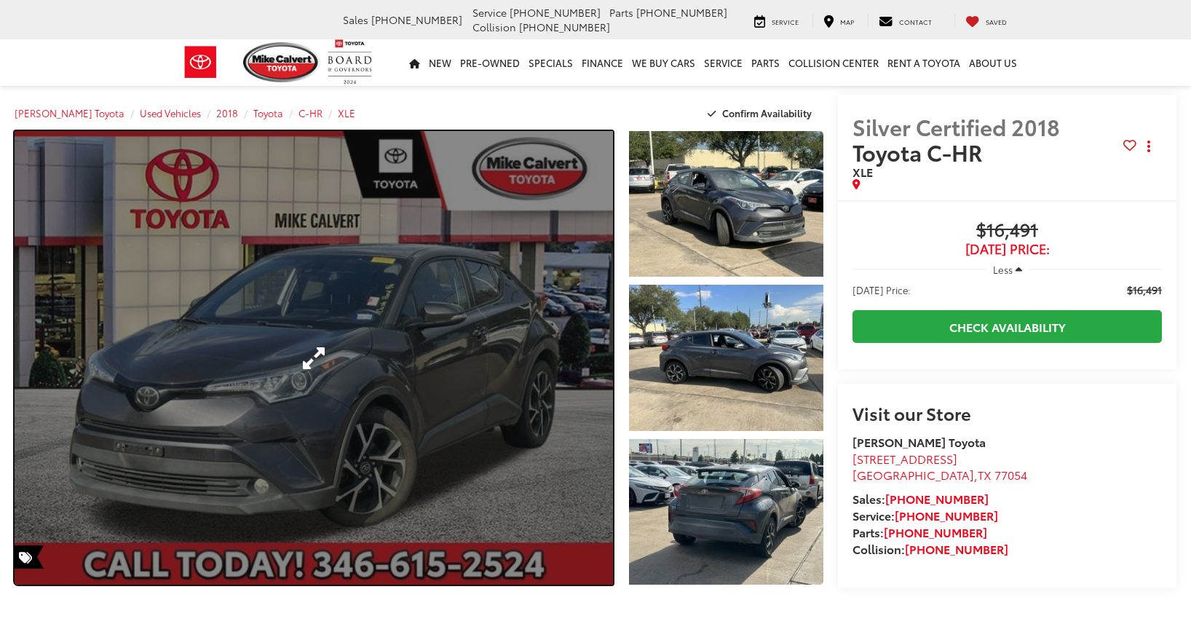
click at [330, 354] on link "Expand Photo 0" at bounding box center [314, 357] width 598 height 453
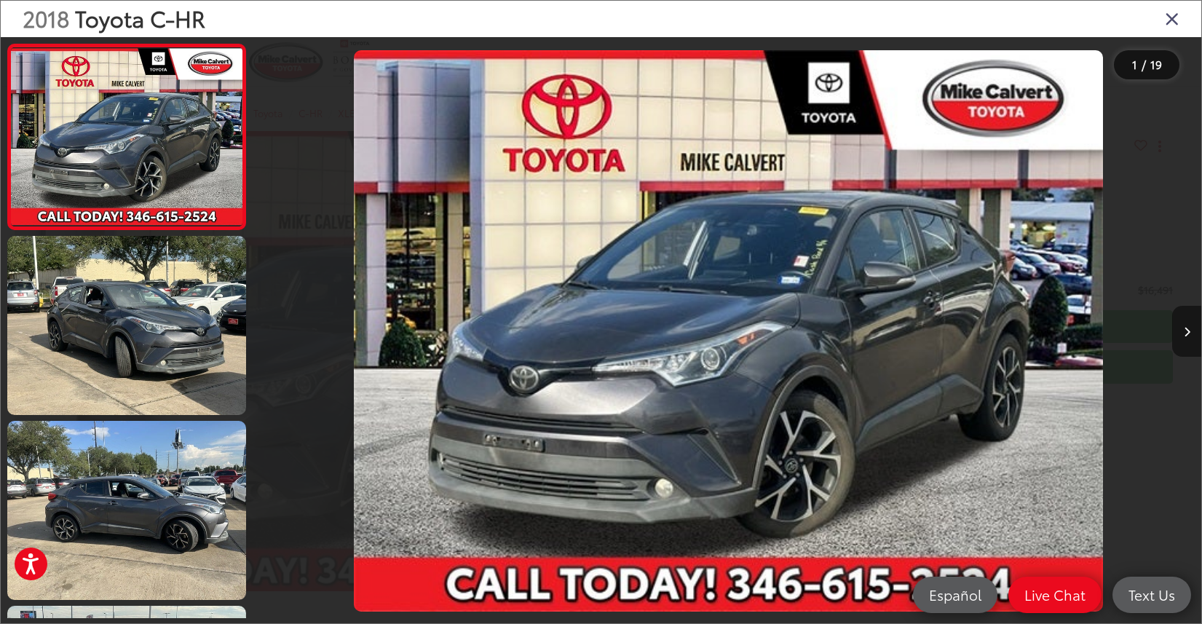
click at [1183, 325] on button "Next image" at bounding box center [1186, 331] width 29 height 51
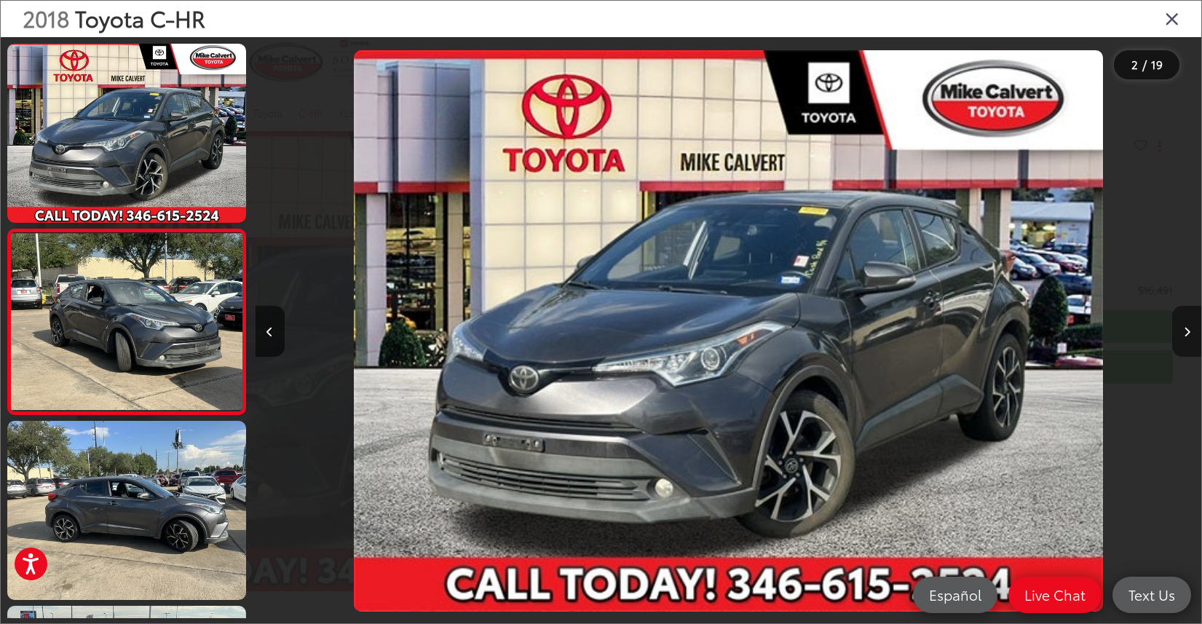
scroll to position [33, 0]
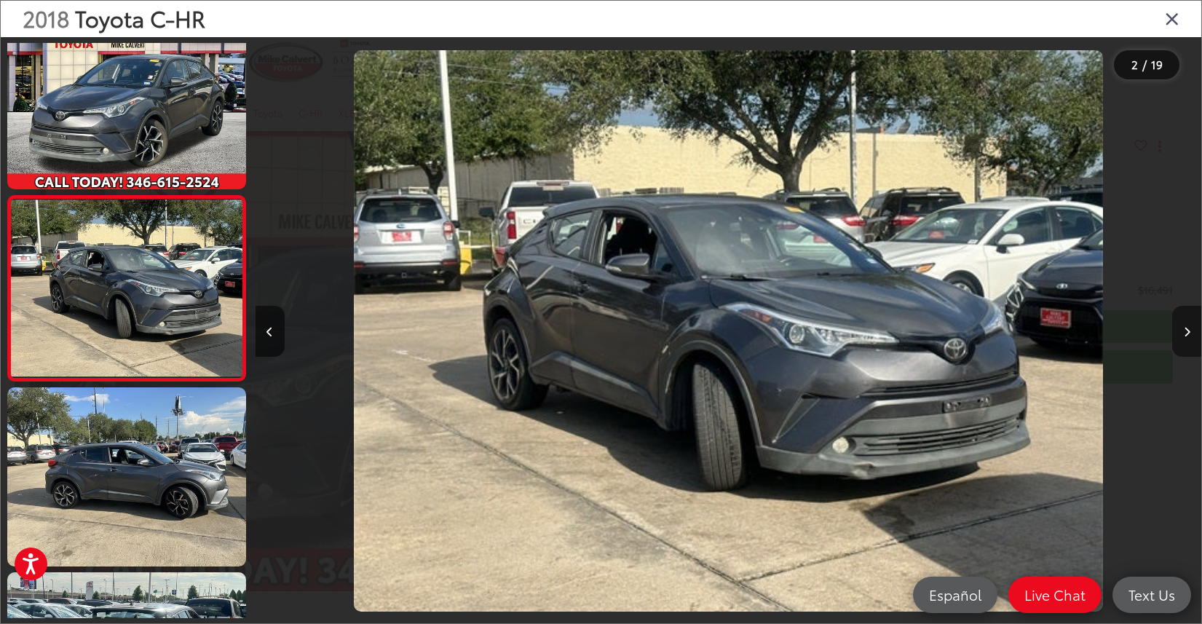
click at [1183, 325] on button "Next image" at bounding box center [1186, 331] width 29 height 51
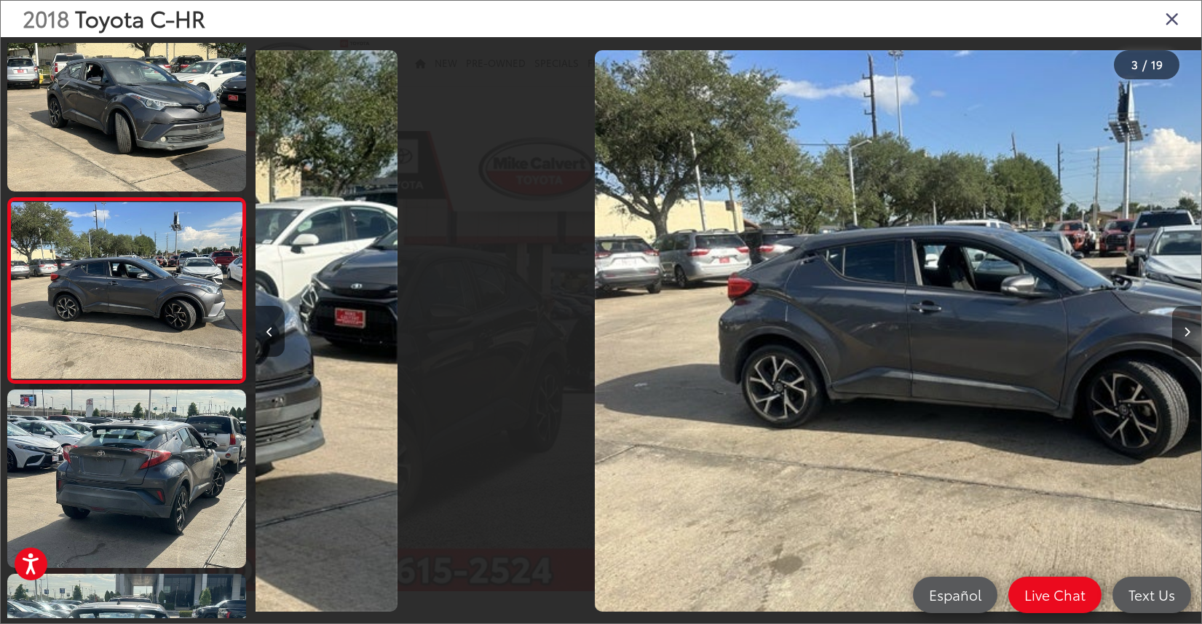
scroll to position [218, 0]
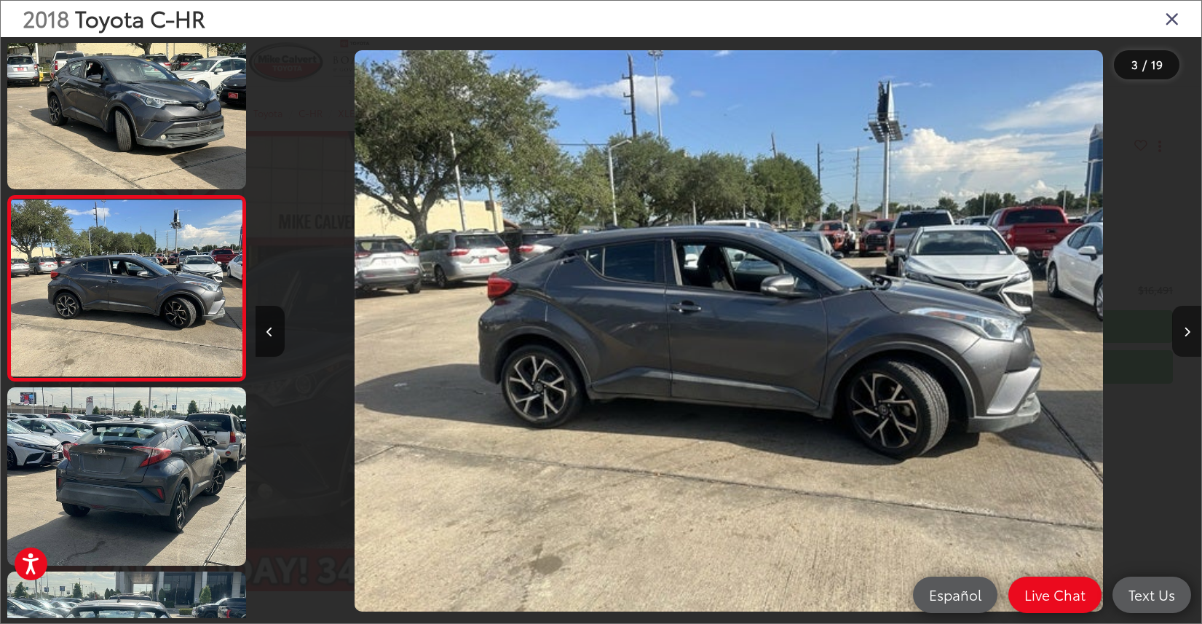
click at [1183, 325] on button "Next image" at bounding box center [1186, 331] width 29 height 51
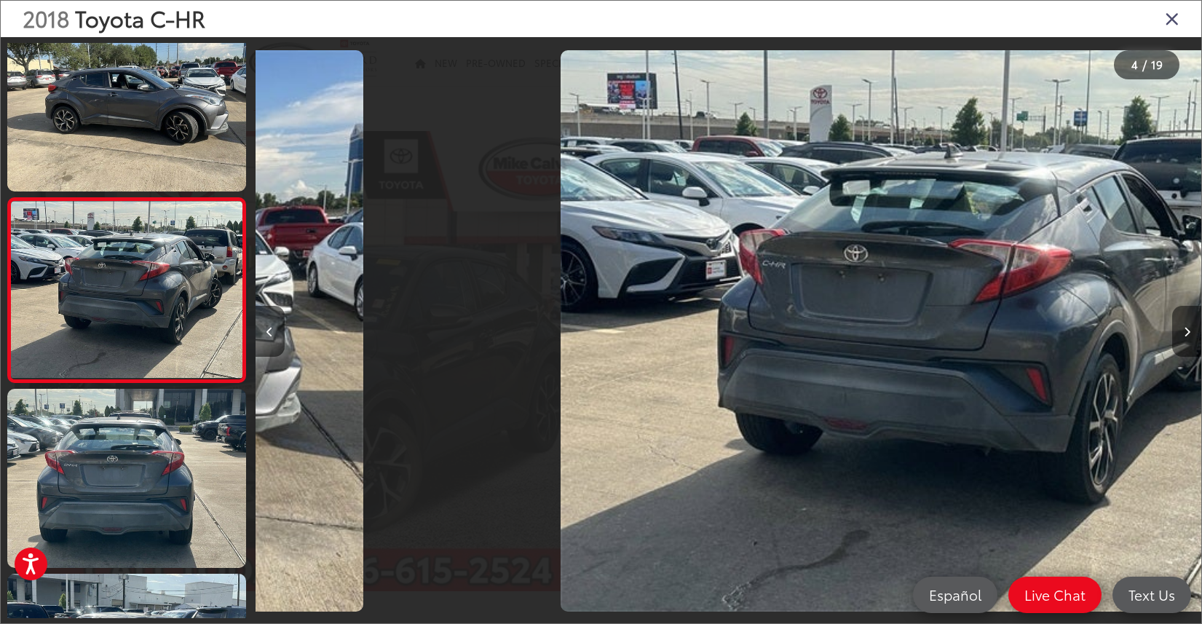
scroll to position [403, 0]
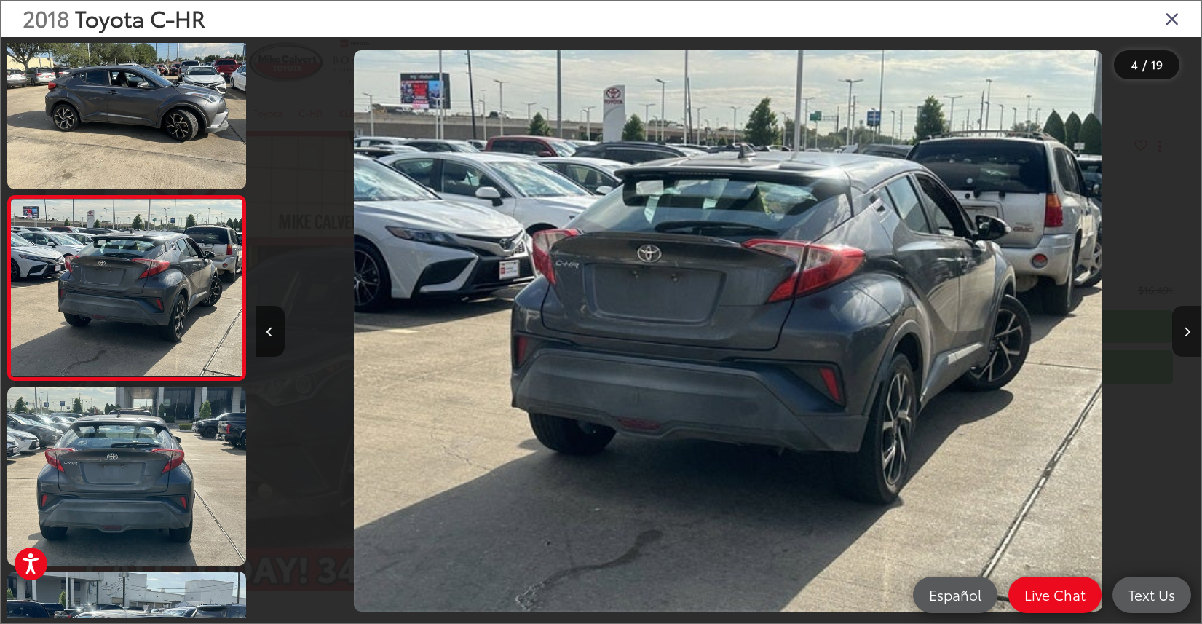
click at [1183, 325] on button "Next image" at bounding box center [1186, 331] width 29 height 51
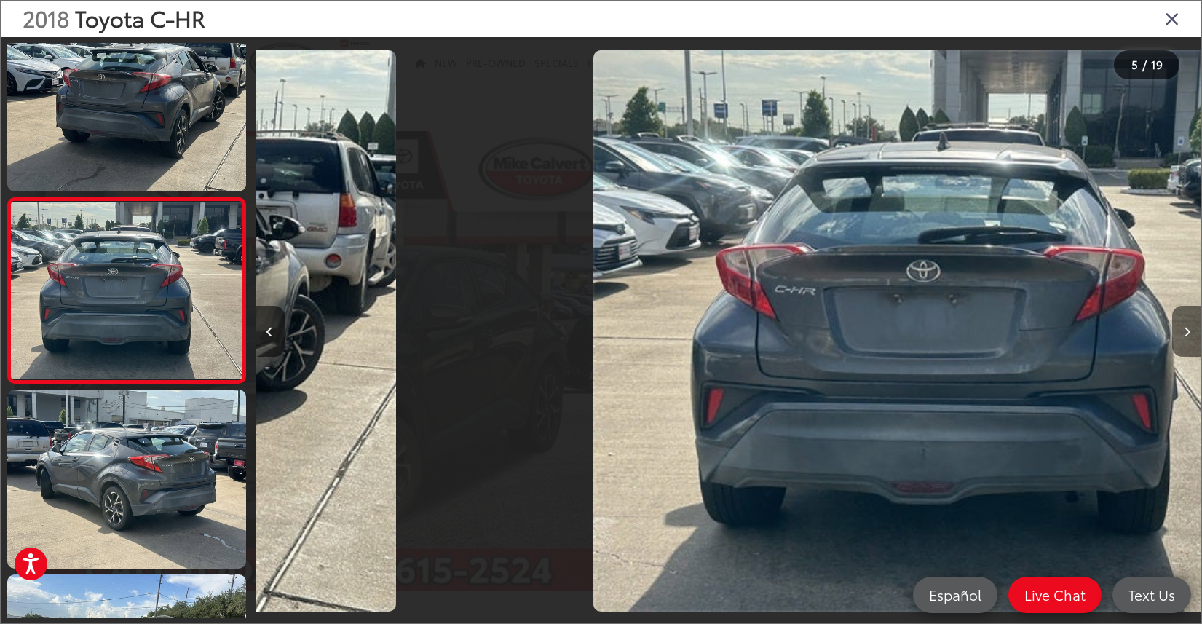
scroll to position [587, 0]
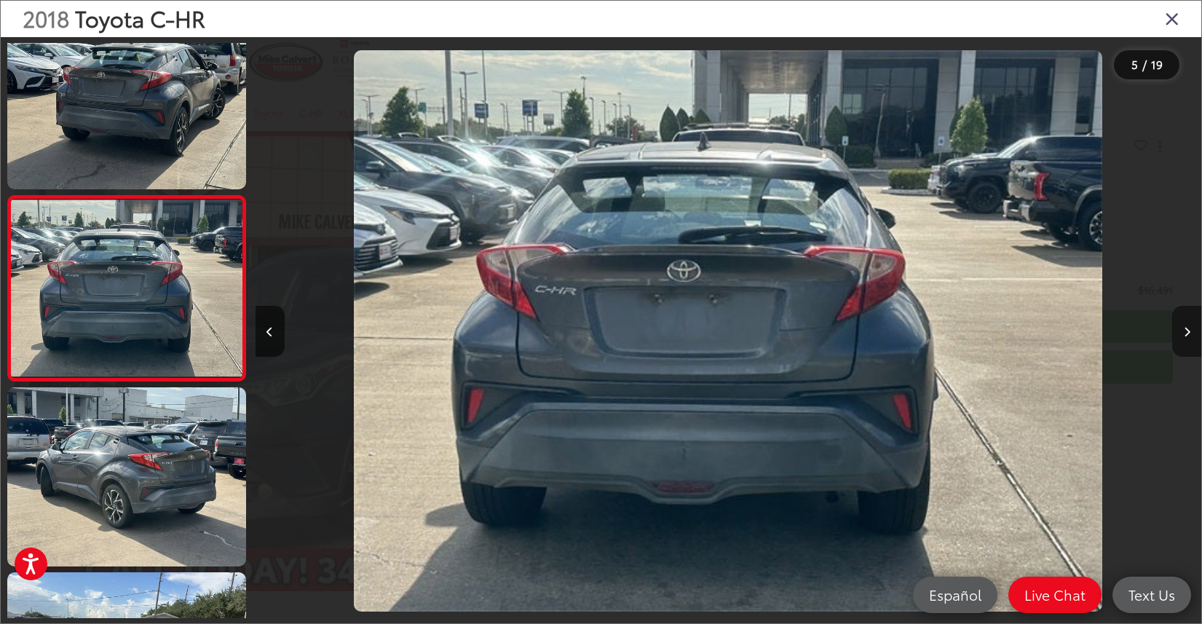
click at [1183, 325] on button "Next image" at bounding box center [1186, 331] width 29 height 51
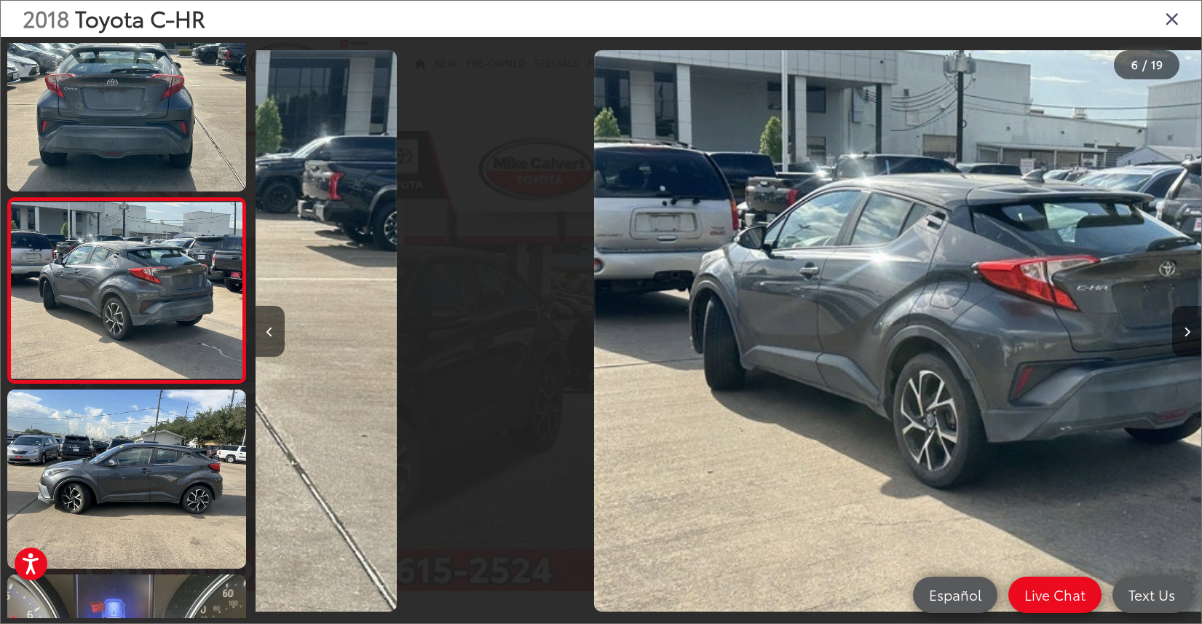
scroll to position [772, 0]
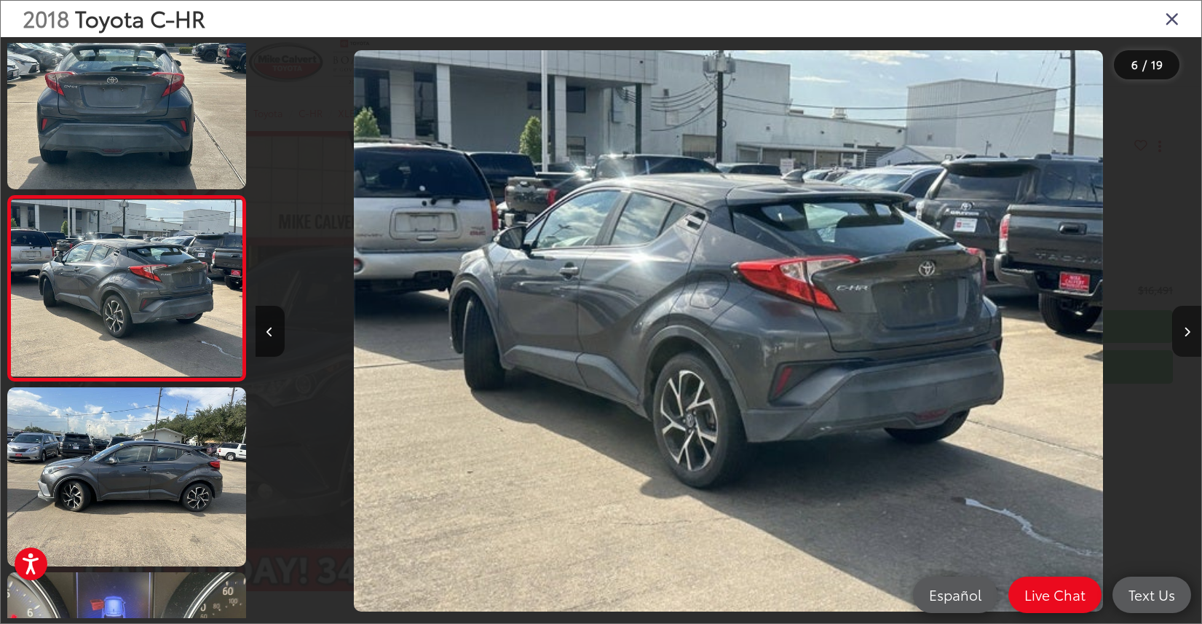
click at [1183, 325] on button "Next image" at bounding box center [1186, 331] width 29 height 51
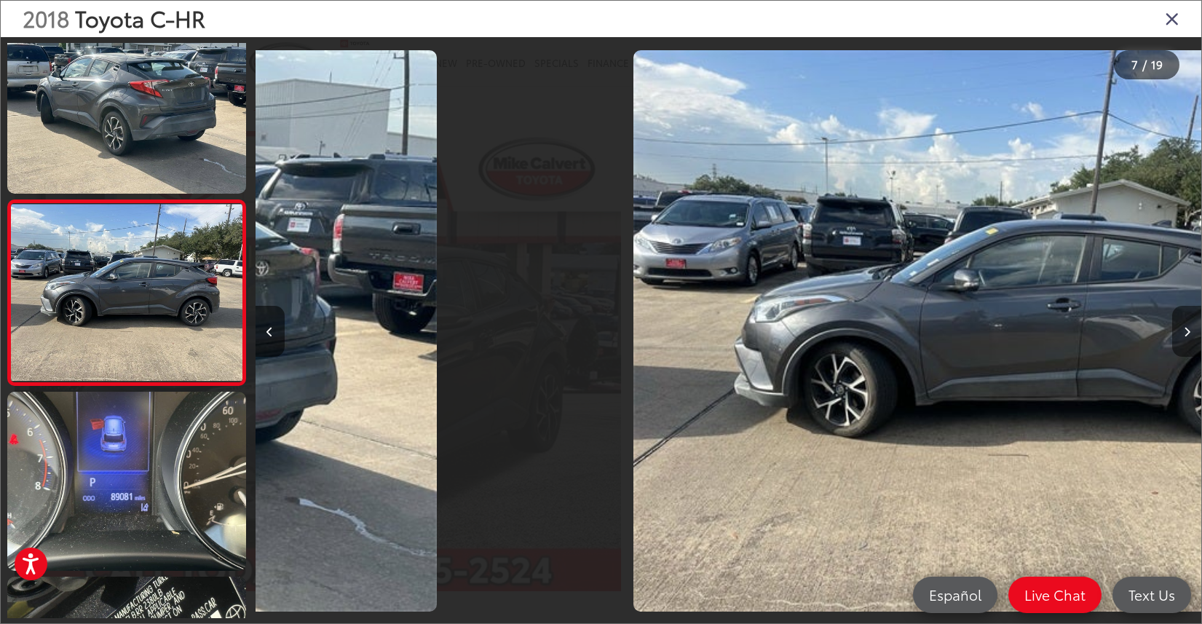
scroll to position [957, 0]
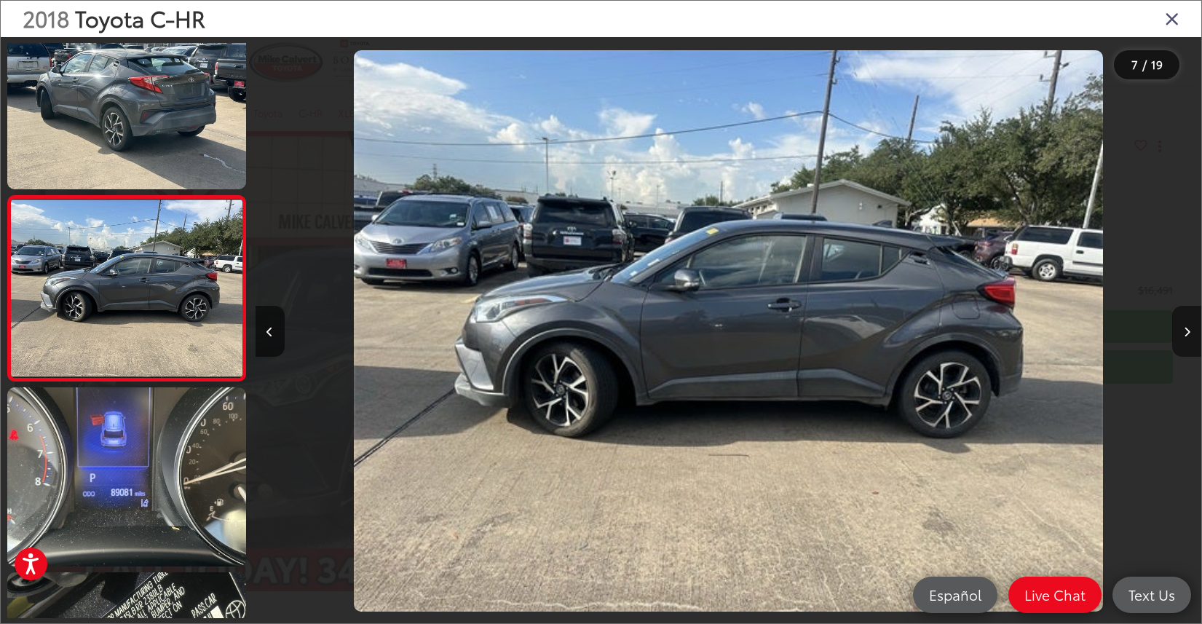
click at [1183, 325] on button "Next image" at bounding box center [1186, 331] width 29 height 51
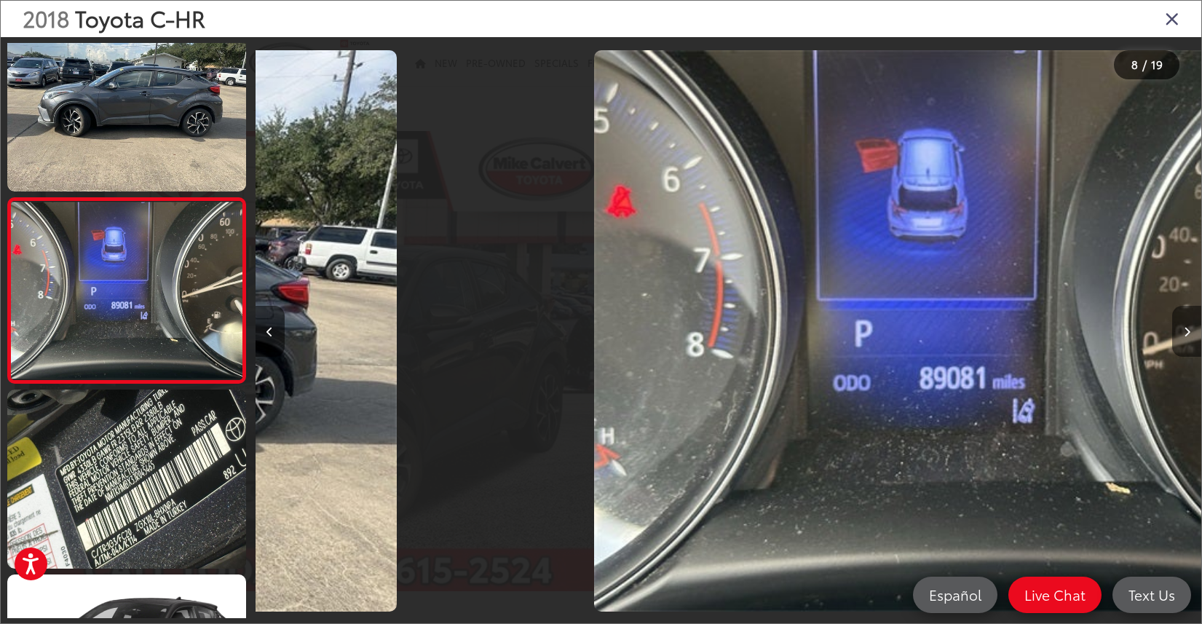
scroll to position [1142, 0]
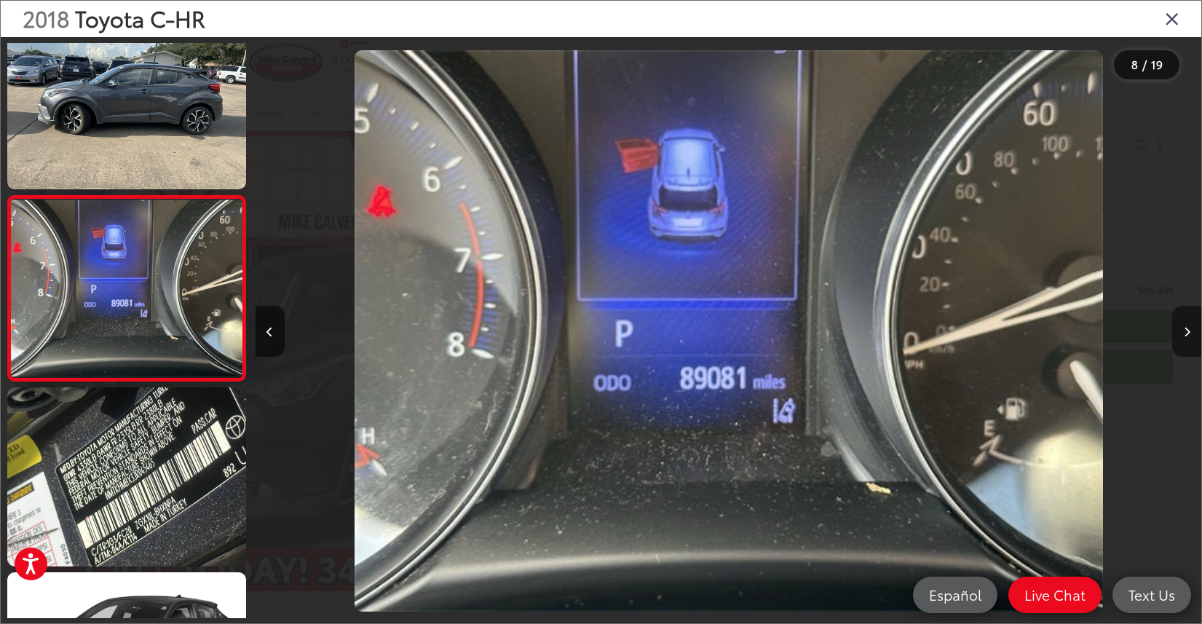
click at [1183, 325] on button "Next image" at bounding box center [1186, 331] width 29 height 51
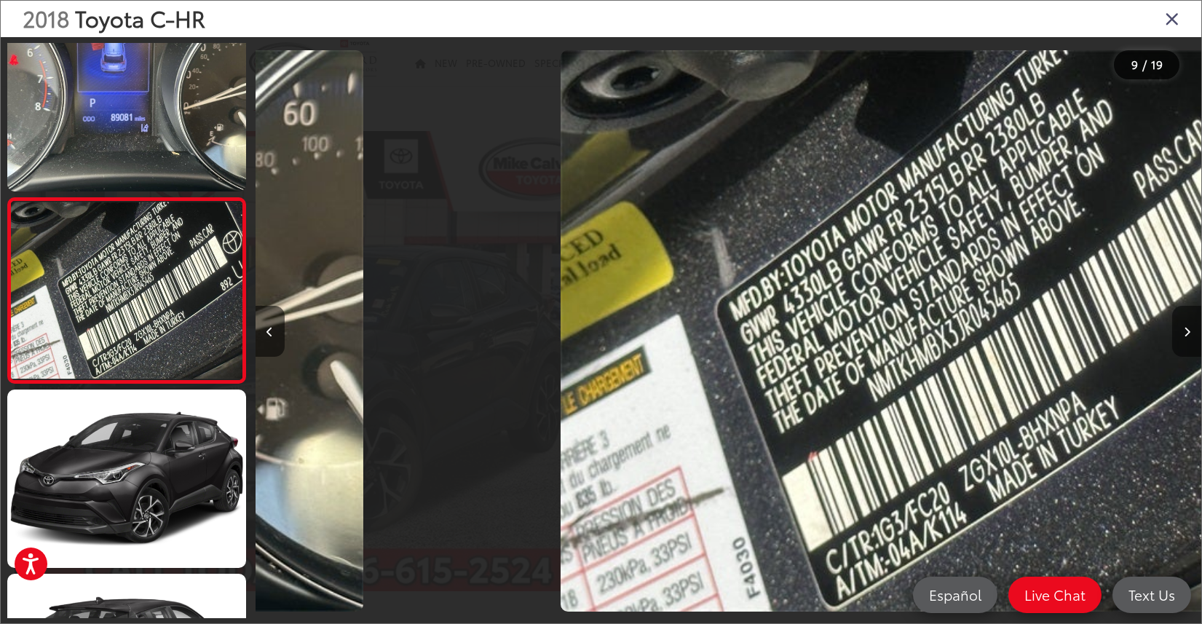
scroll to position [1327, 0]
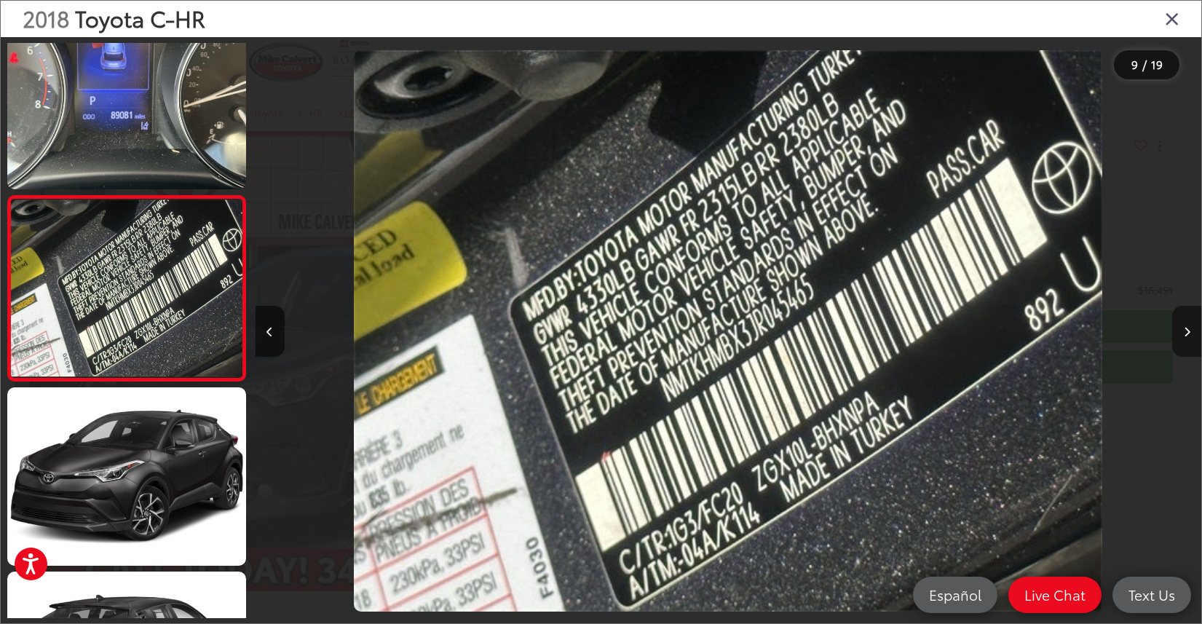
click at [1183, 325] on button "Next image" at bounding box center [1186, 331] width 29 height 51
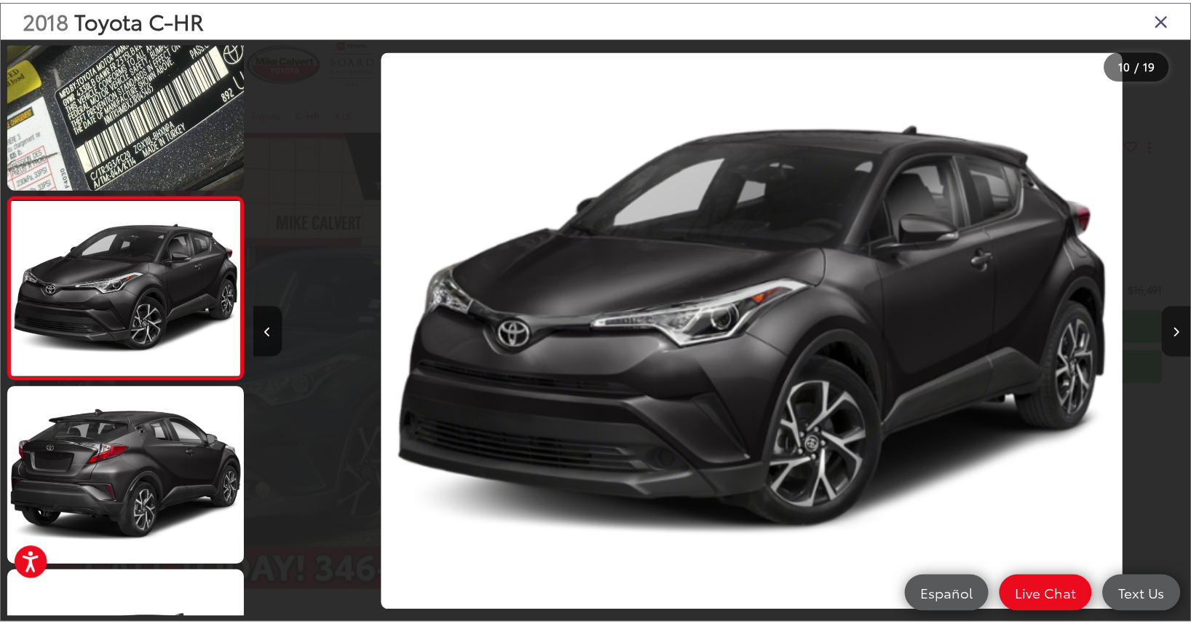
scroll to position [0, 8511]
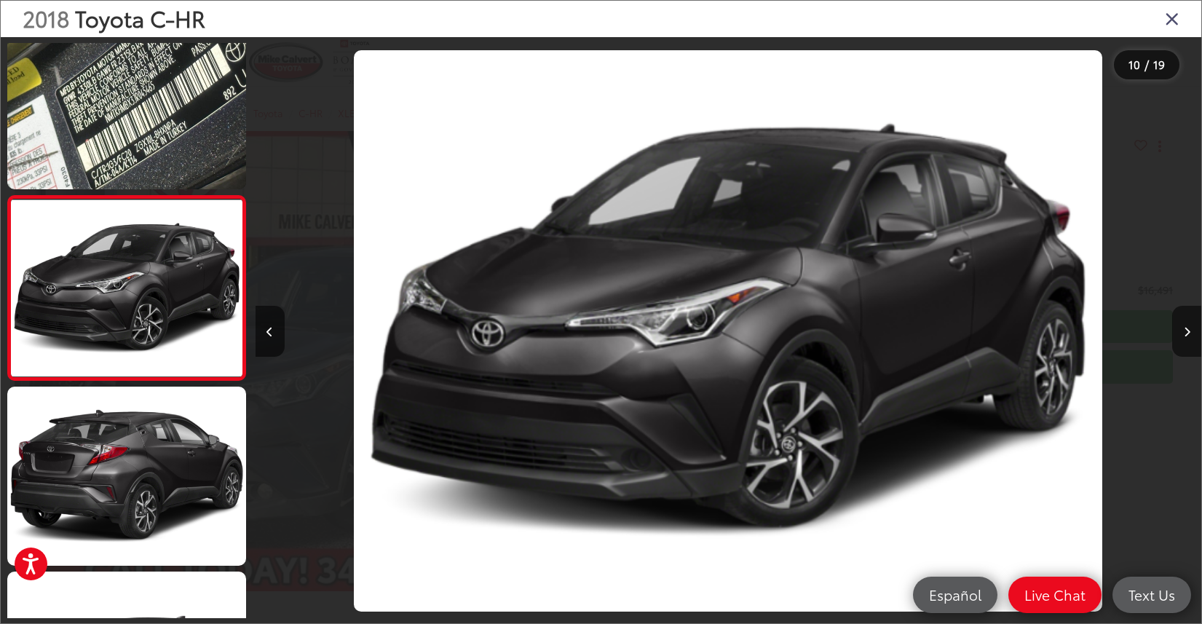
click at [1169, 25] on icon "Close gallery" at bounding box center [1172, 18] width 15 height 19
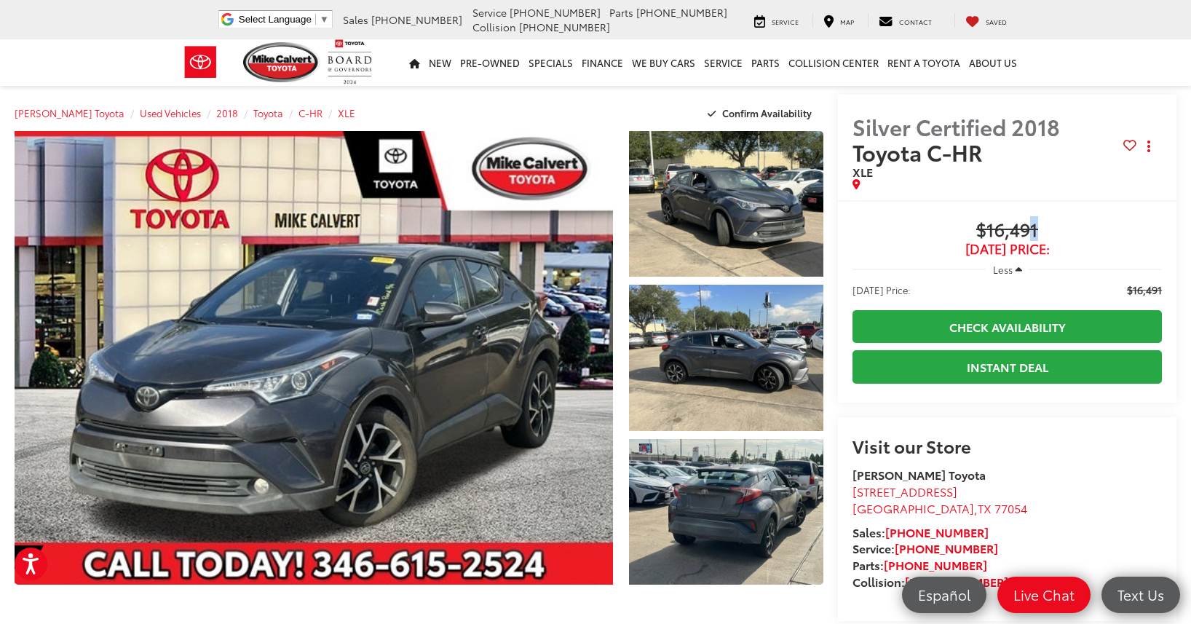
drag, startPoint x: 1058, startPoint y: 231, endPoint x: 1033, endPoint y: 231, distance: 25.5
click at [1033, 231] on span "$16,491" at bounding box center [1006, 231] width 309 height 22
click at [967, 242] on span "[DATE] Price:" at bounding box center [1006, 249] width 309 height 15
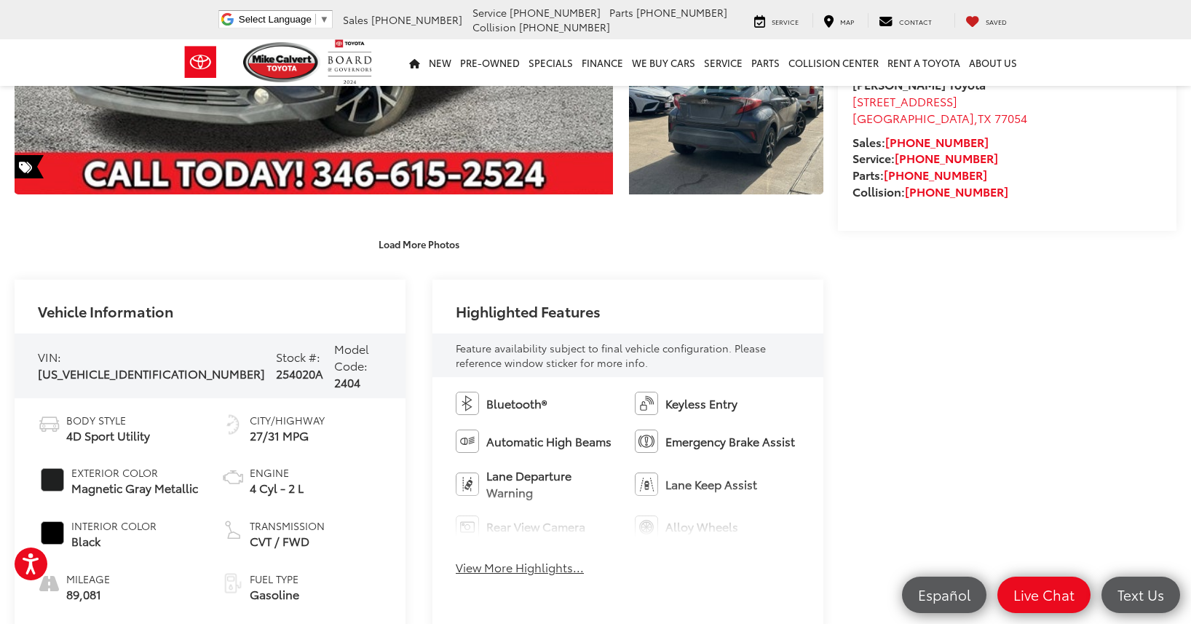
scroll to position [437, 0]
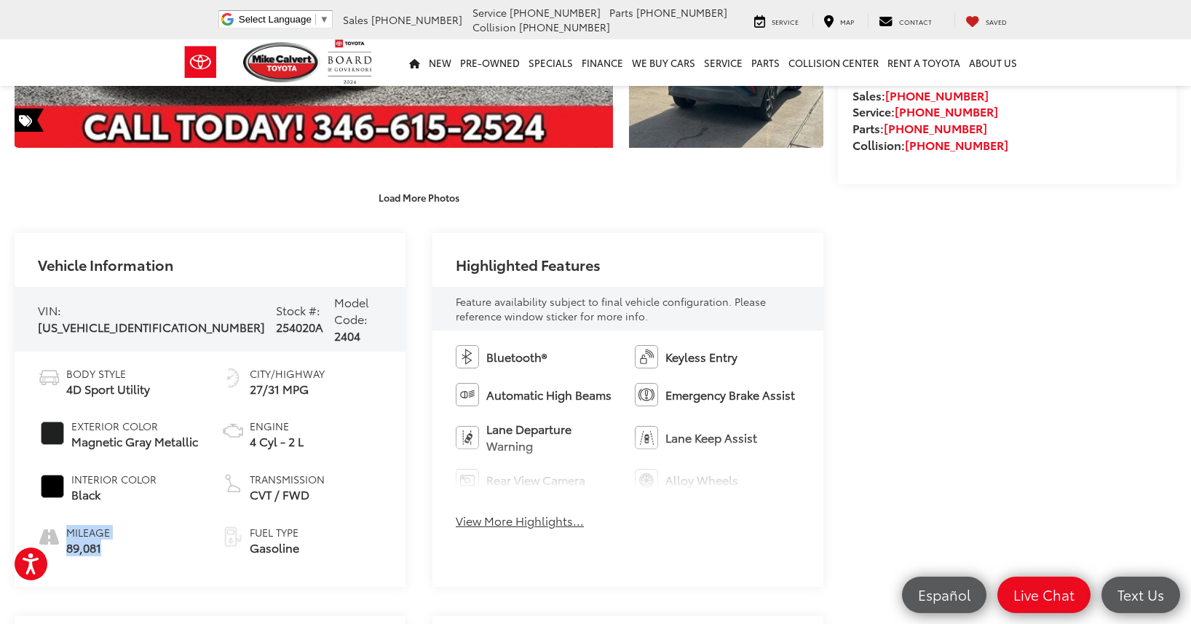
drag, startPoint x: 138, startPoint y: 528, endPoint x: 27, endPoint y: 539, distance: 112.0
click at [27, 539] on div "Body Style 4D Sport Utility Exterior Color Magnetic Gray Metallic Interior Colo…" at bounding box center [210, 469] width 391 height 235
click at [130, 525] on li "Mileage 89,081" at bounding box center [118, 540] width 161 height 31
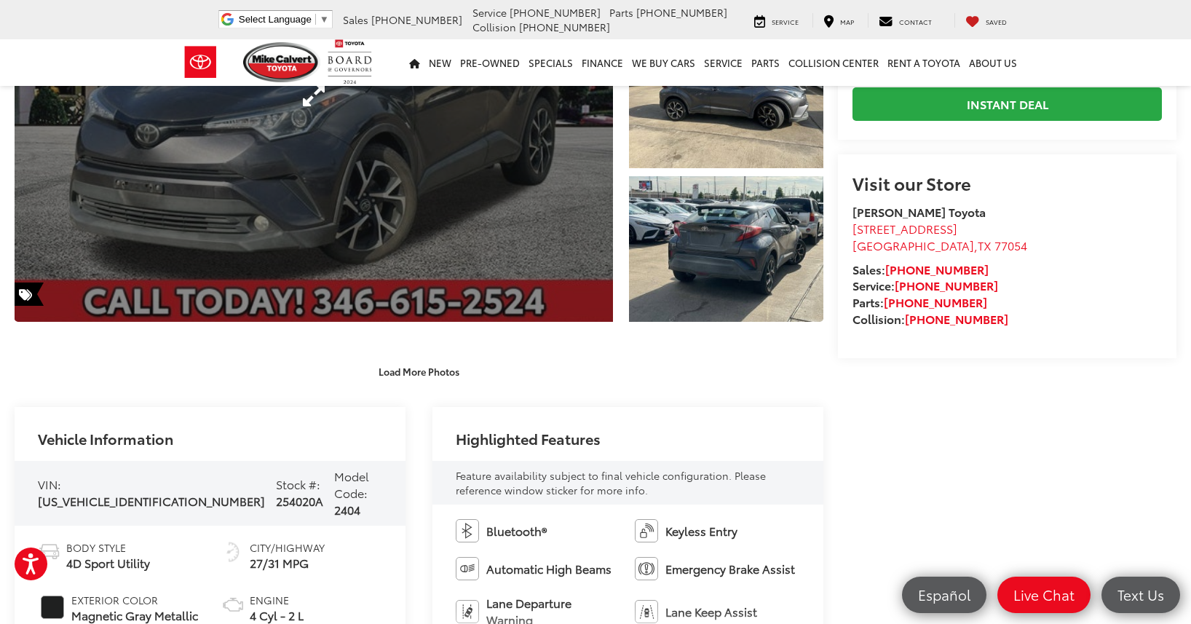
scroll to position [73, 0]
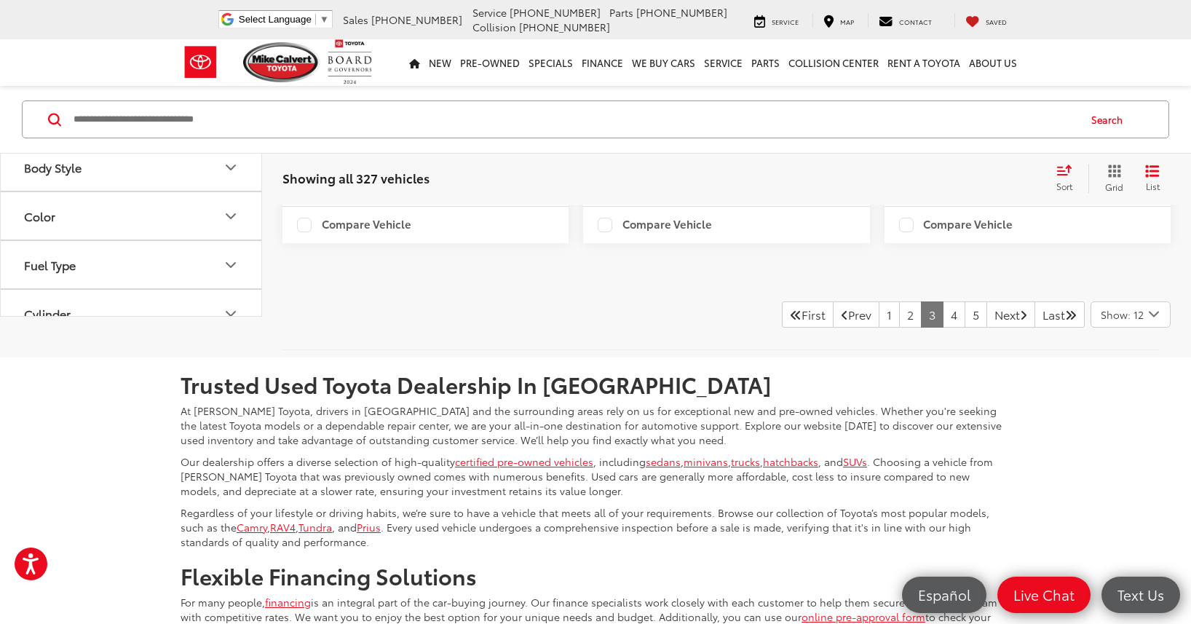
scroll to position [3256, 0]
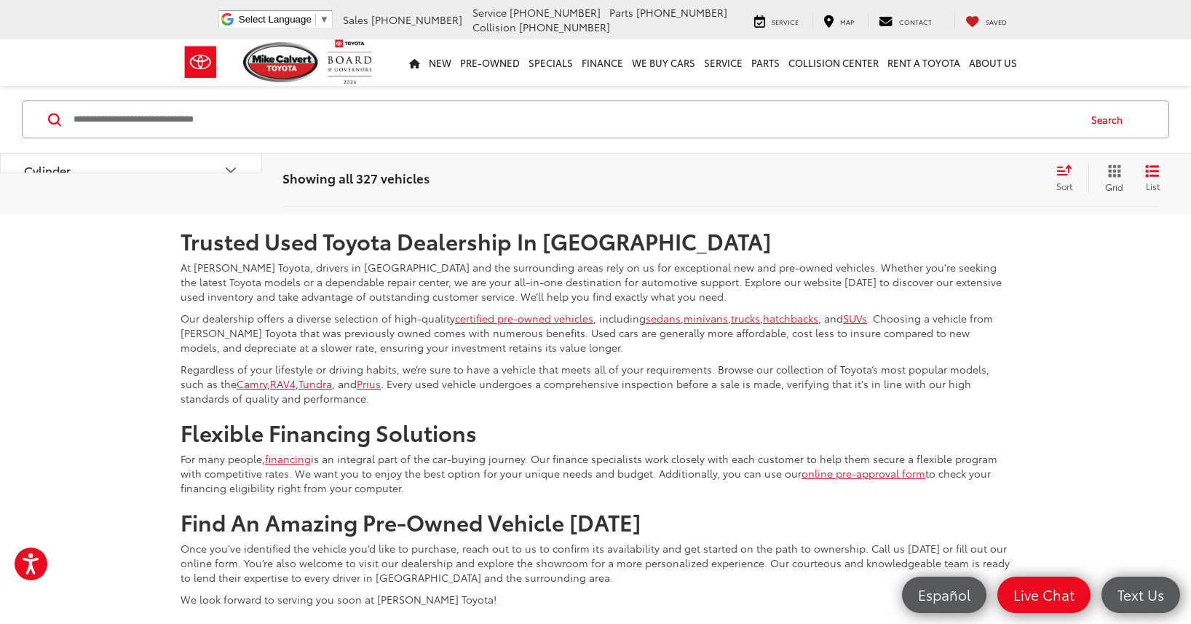
click at [943, 184] on link "4" at bounding box center [954, 171] width 23 height 26
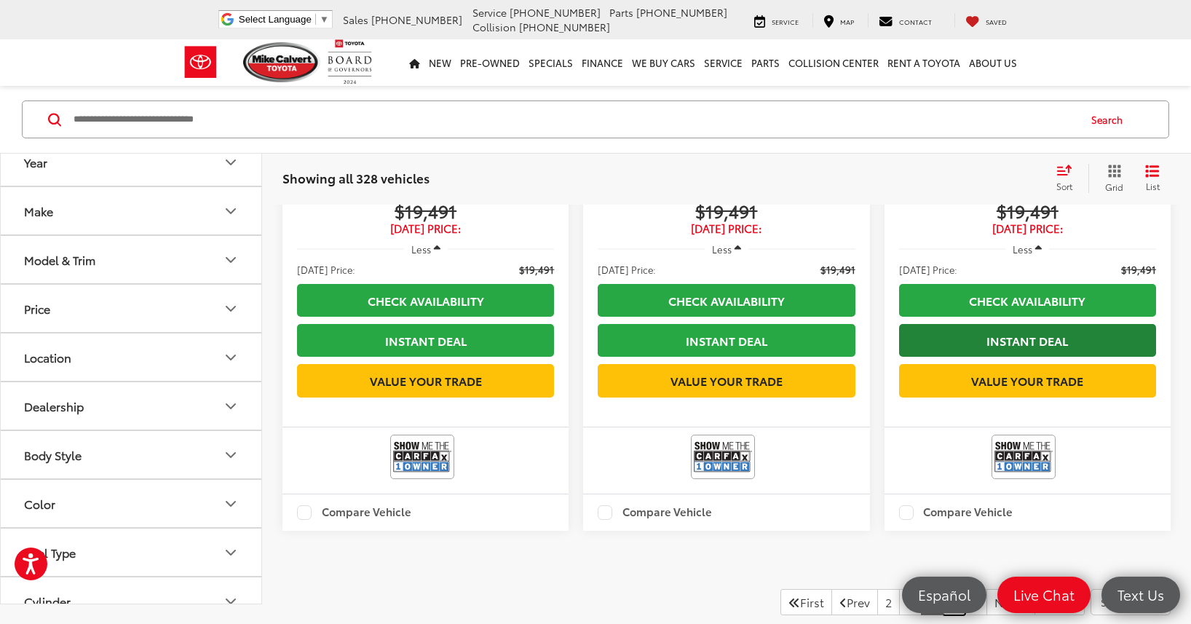
scroll to position [3224, 0]
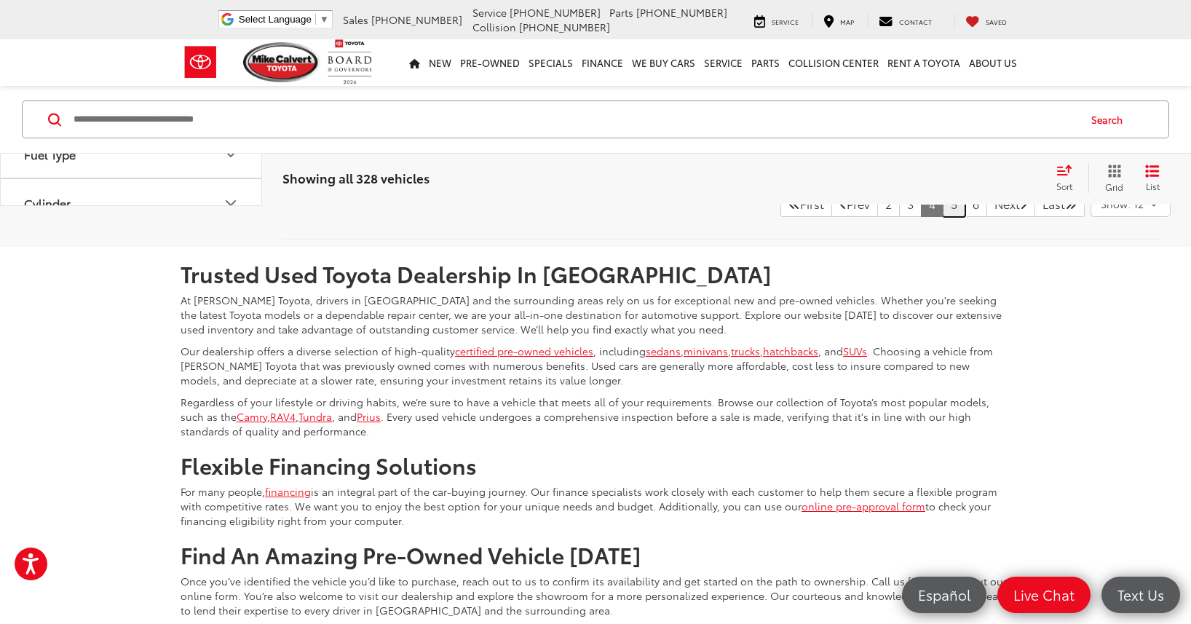
click at [943, 217] on link "5" at bounding box center [954, 204] width 23 height 26
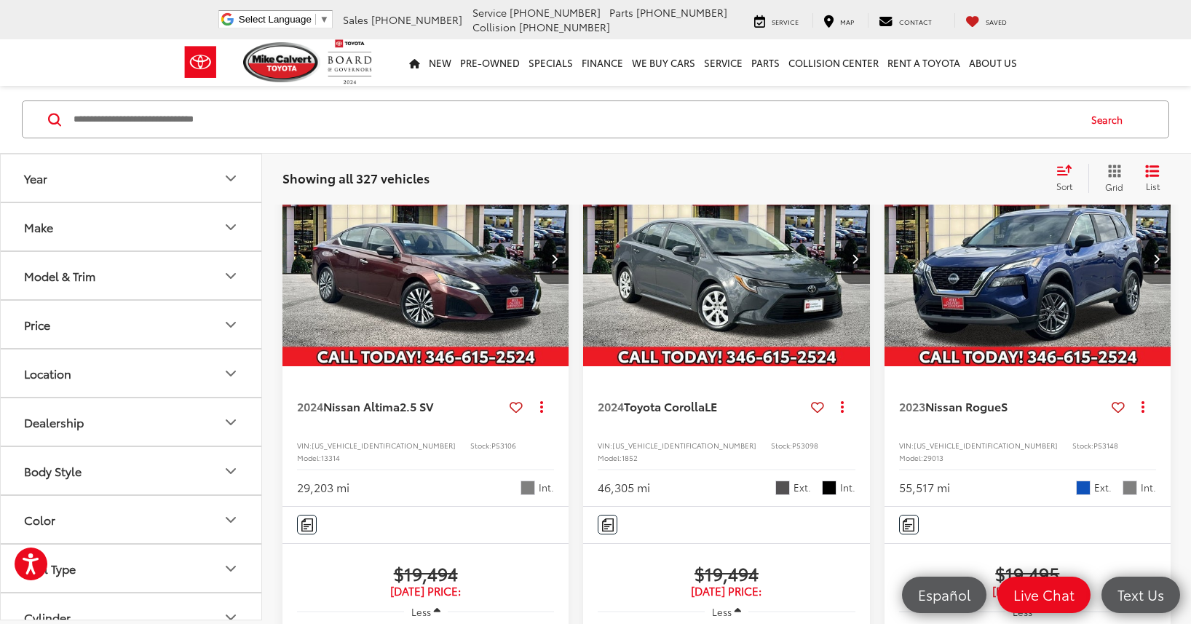
scroll to position [895, 0]
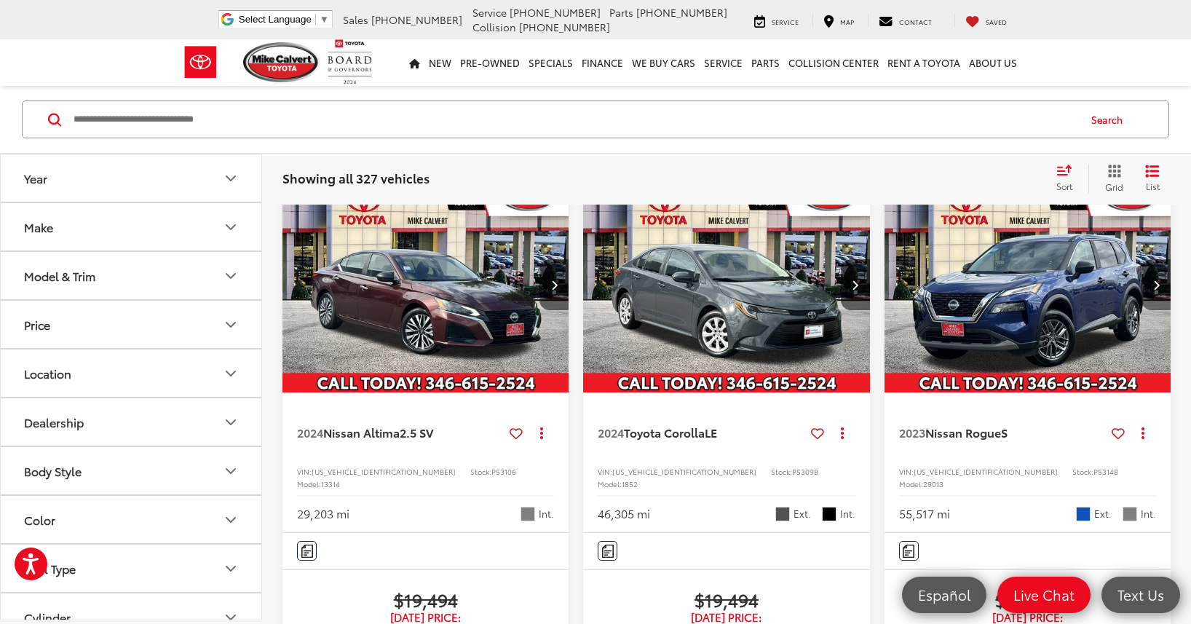
click at [1153, 290] on icon "Next image" at bounding box center [1156, 284] width 7 height 10
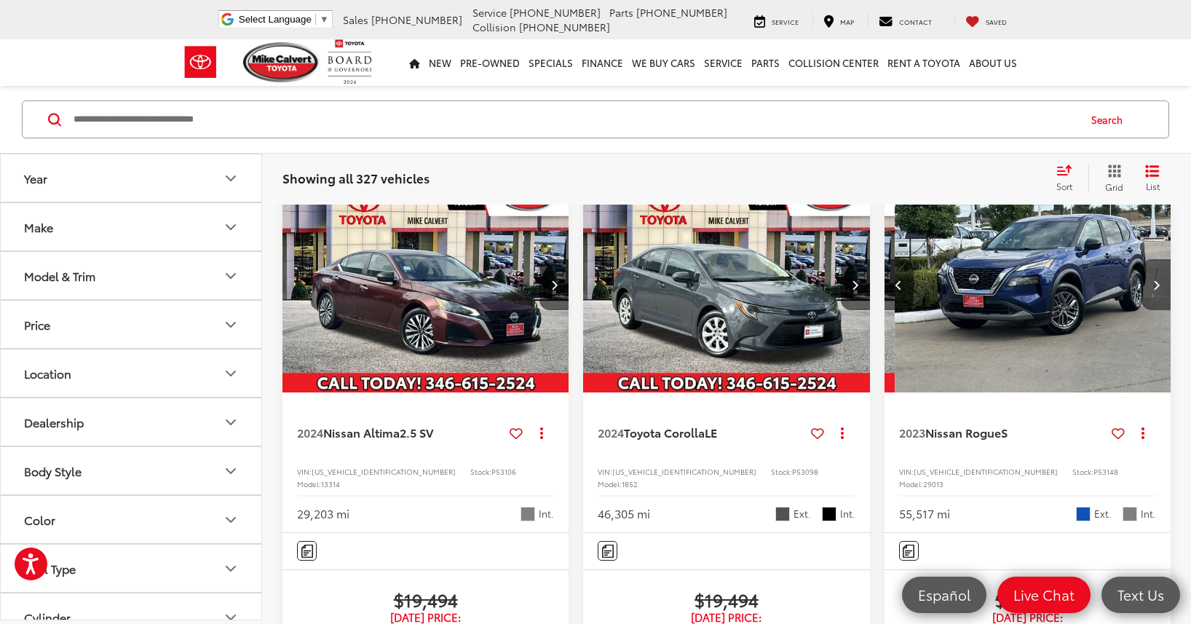
scroll to position [0, 288]
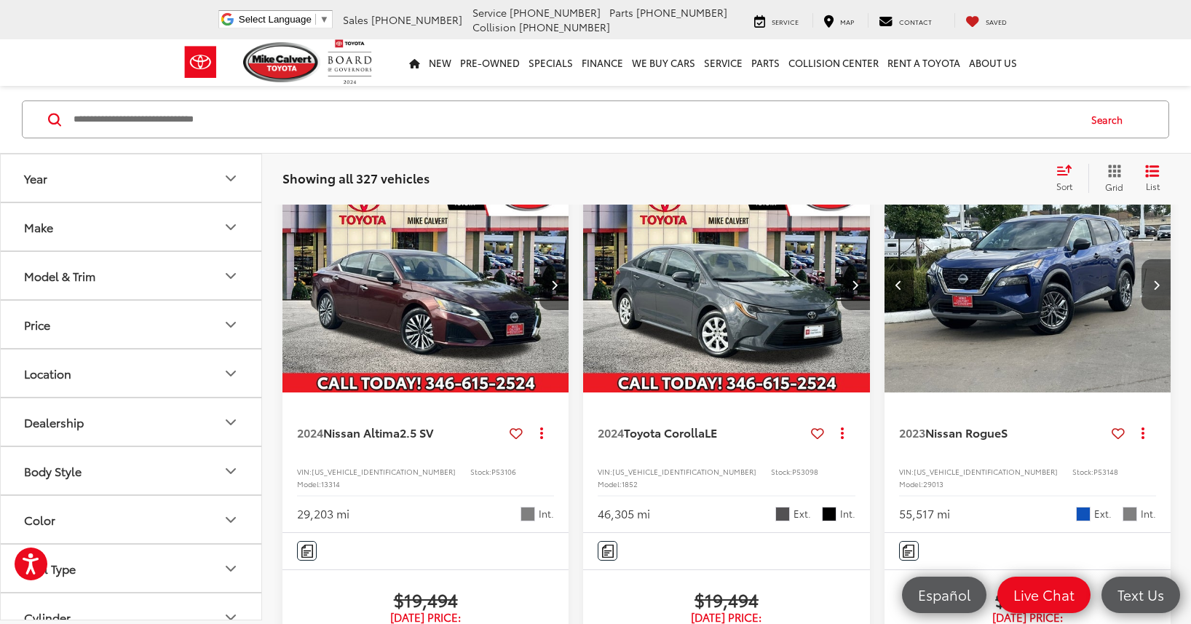
click at [1159, 290] on icon "Next image" at bounding box center [1156, 284] width 7 height 10
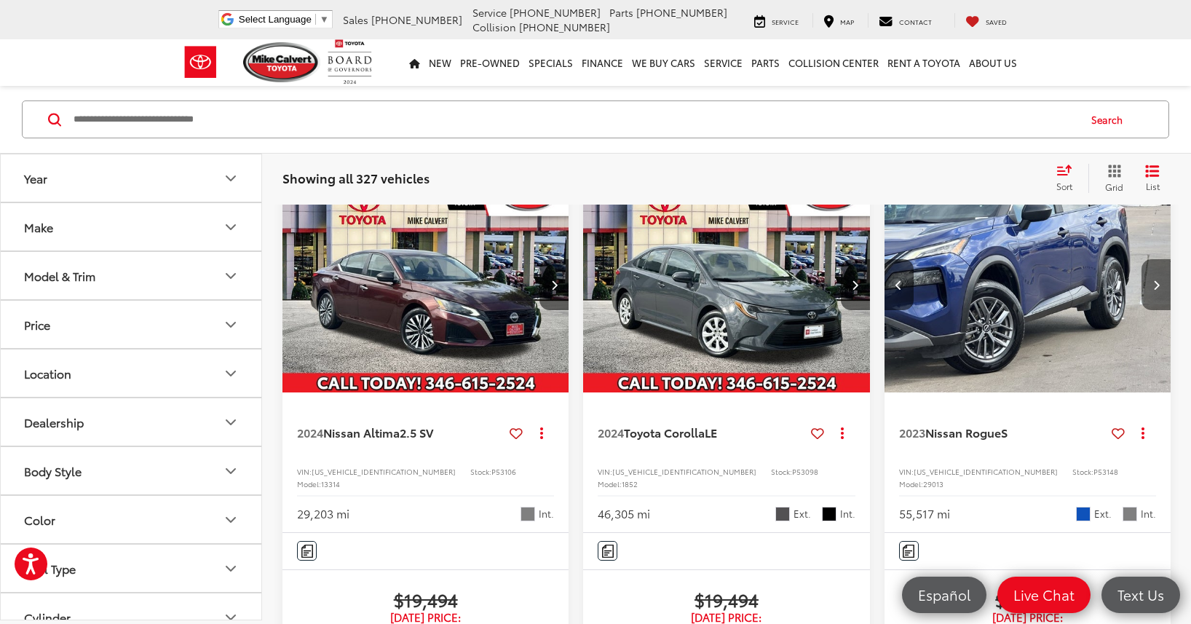
click at [1159, 290] on icon "Next image" at bounding box center [1156, 284] width 7 height 10
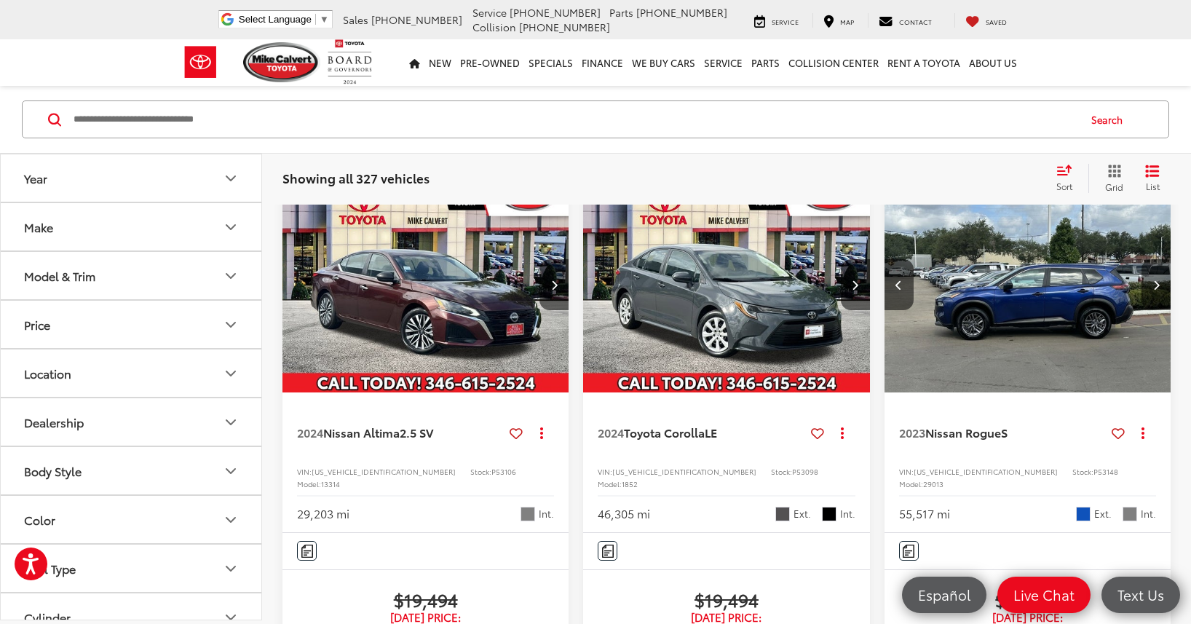
click at [1159, 290] on icon "Next image" at bounding box center [1156, 284] width 7 height 10
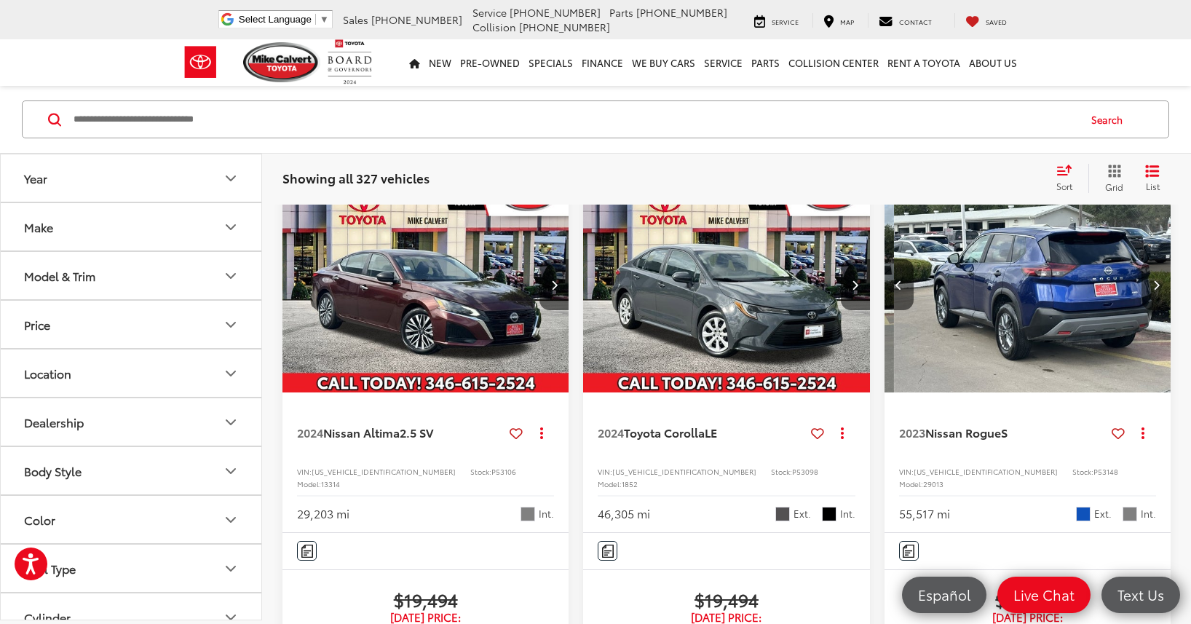
scroll to position [0, 1154]
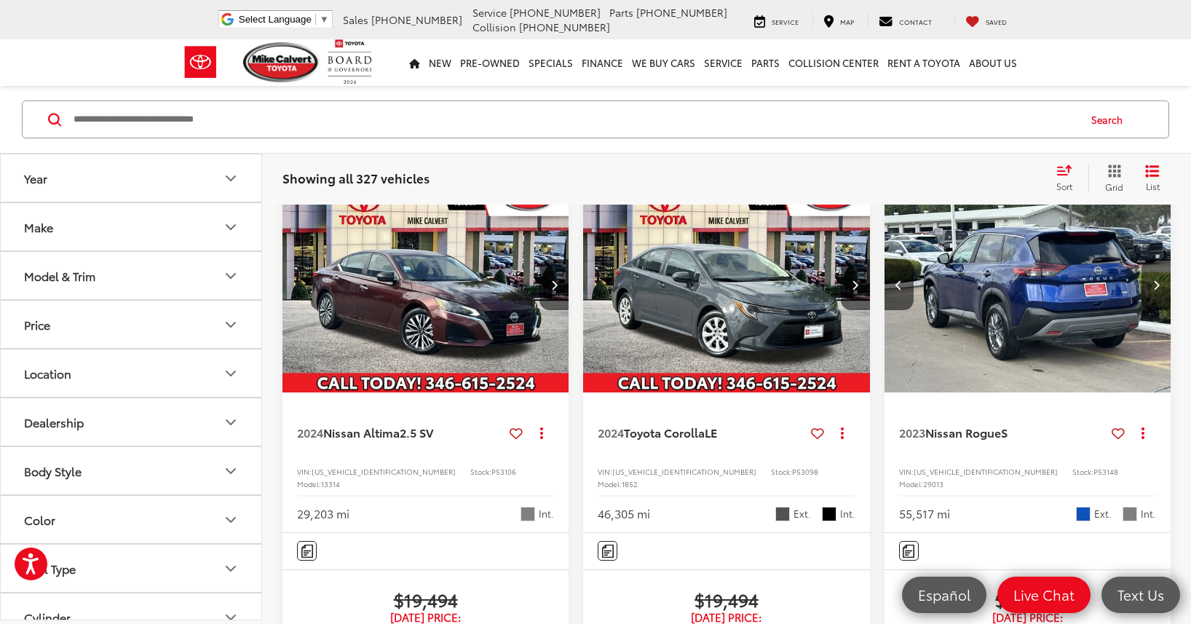
click at [1159, 290] on icon "Next image" at bounding box center [1156, 284] width 7 height 10
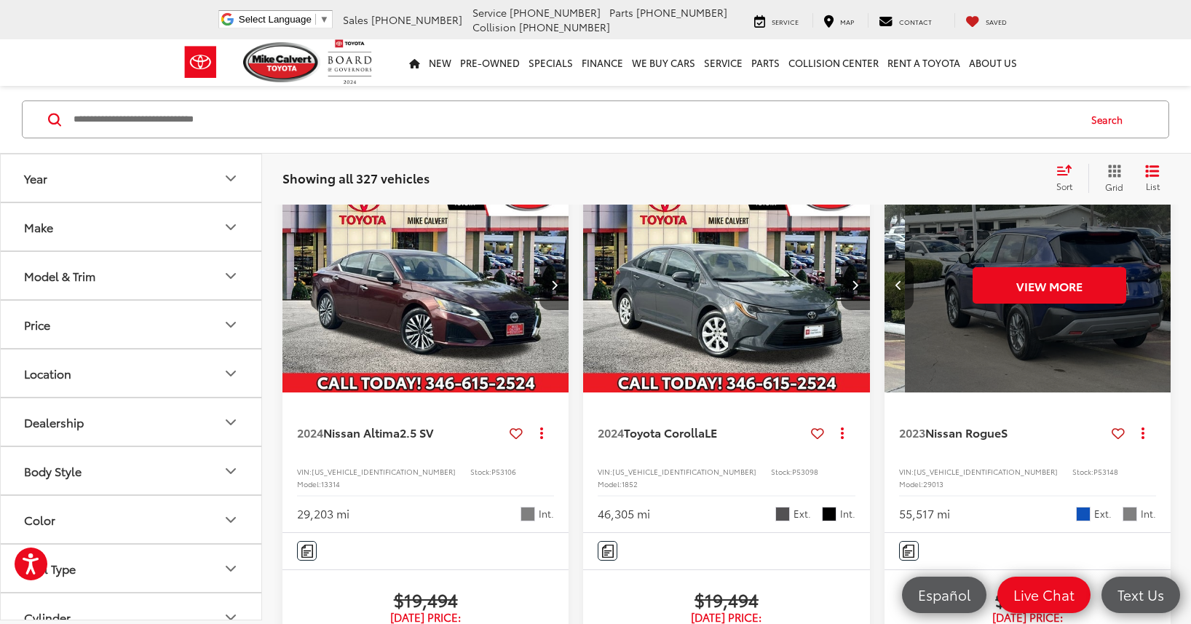
scroll to position [0, 1443]
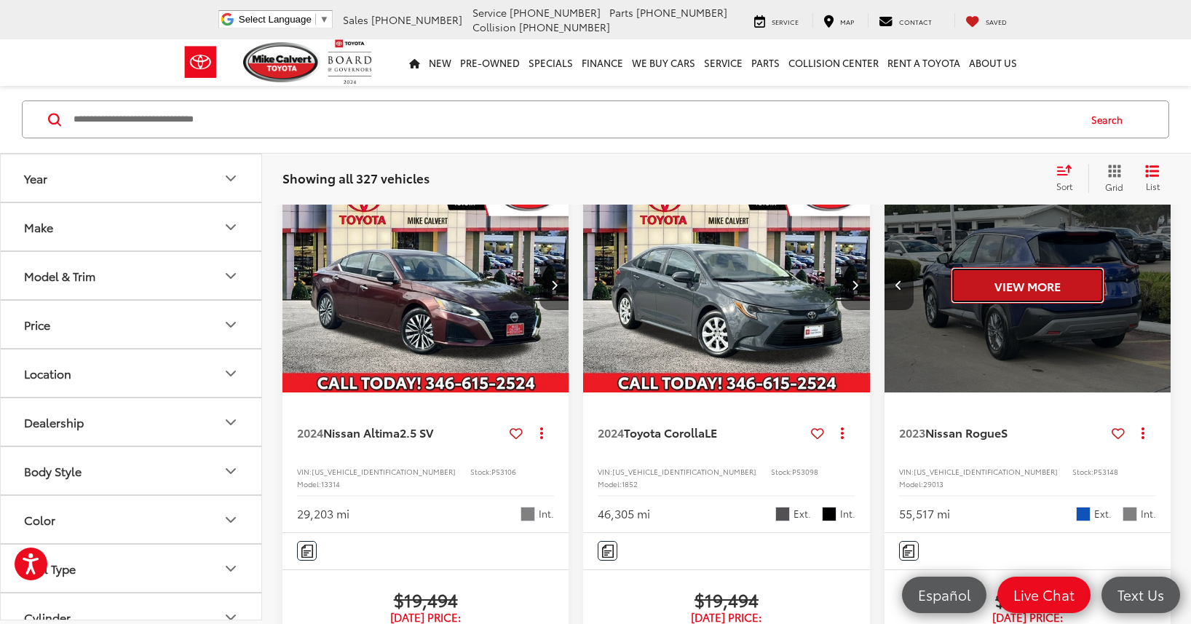
click at [1071, 304] on button "View More" at bounding box center [1028, 285] width 154 height 36
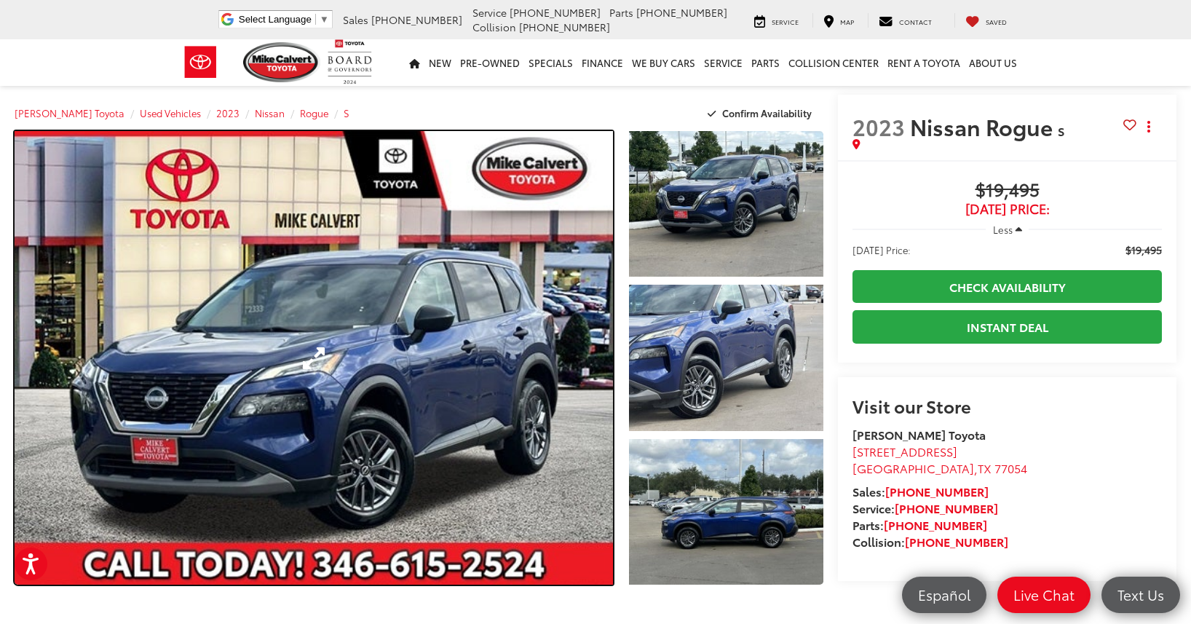
click at [312, 357] on link "Expand Photo 0" at bounding box center [314, 357] width 598 height 453
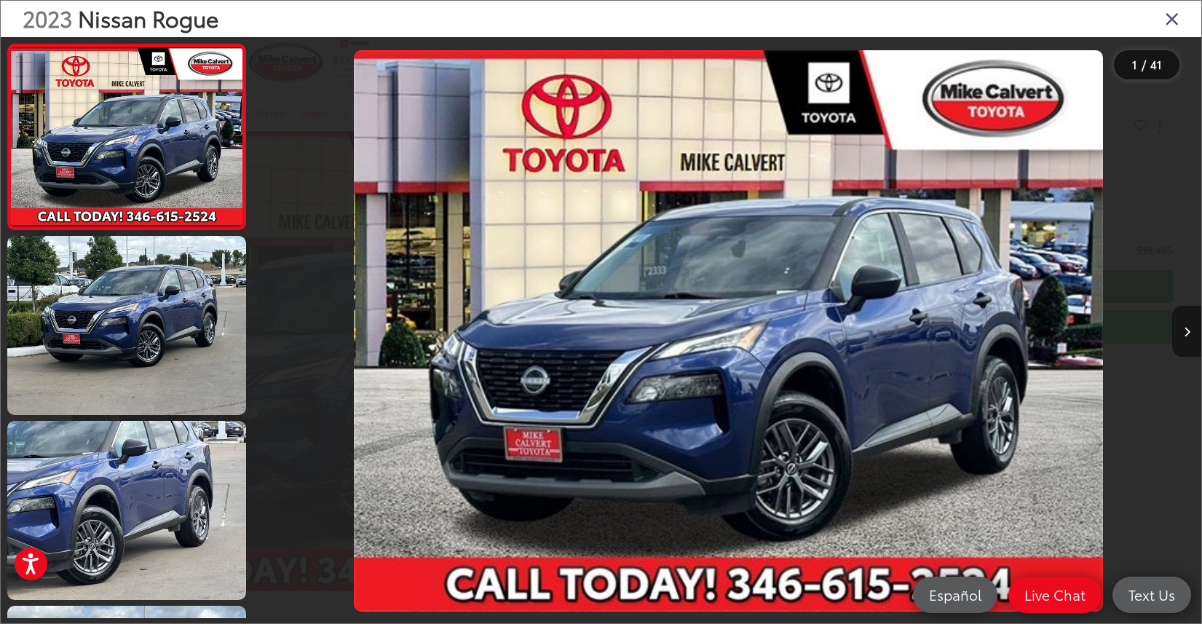
click at [1183, 332] on icon "Next image" at bounding box center [1186, 332] width 7 height 10
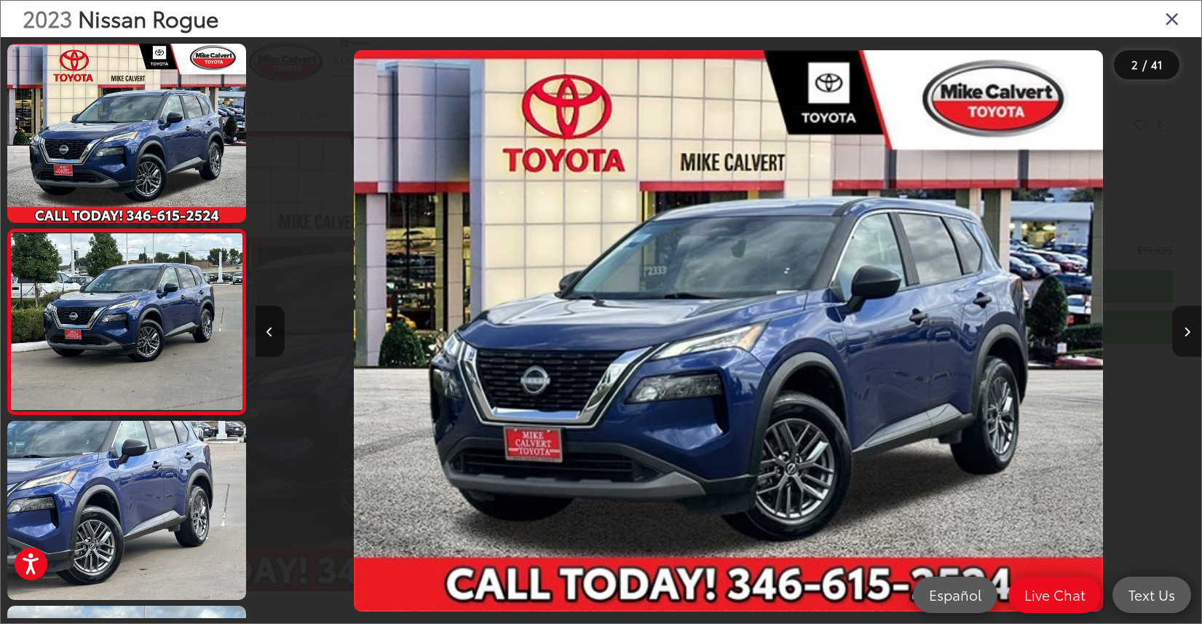
scroll to position [33, 0]
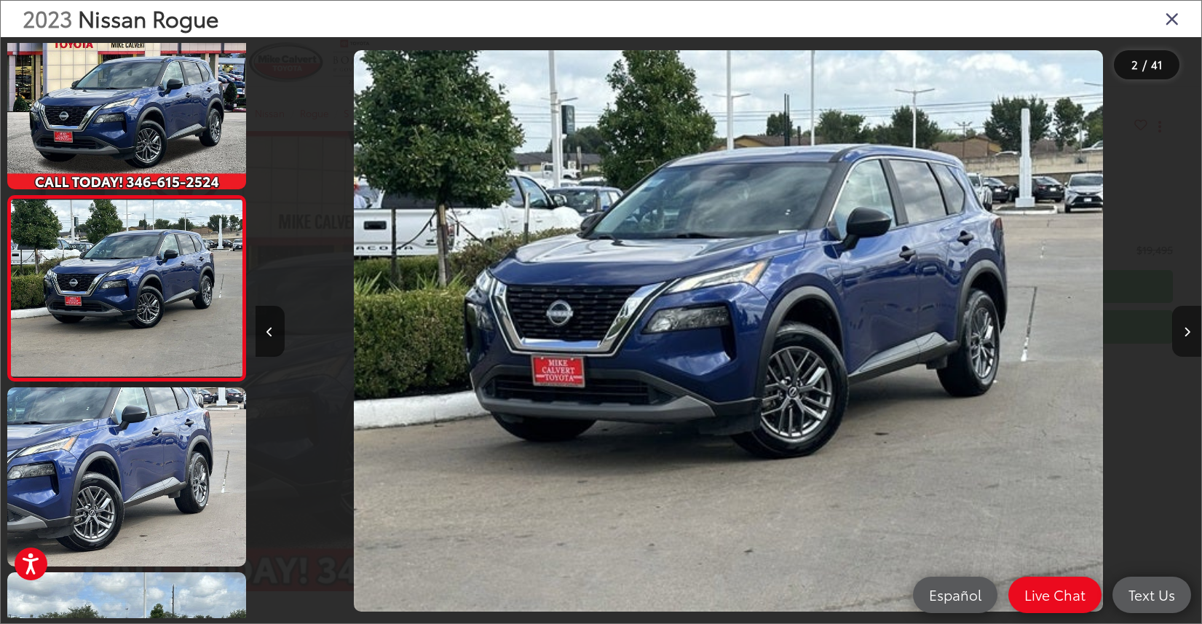
click at [1183, 332] on icon "Next image" at bounding box center [1186, 332] width 7 height 10
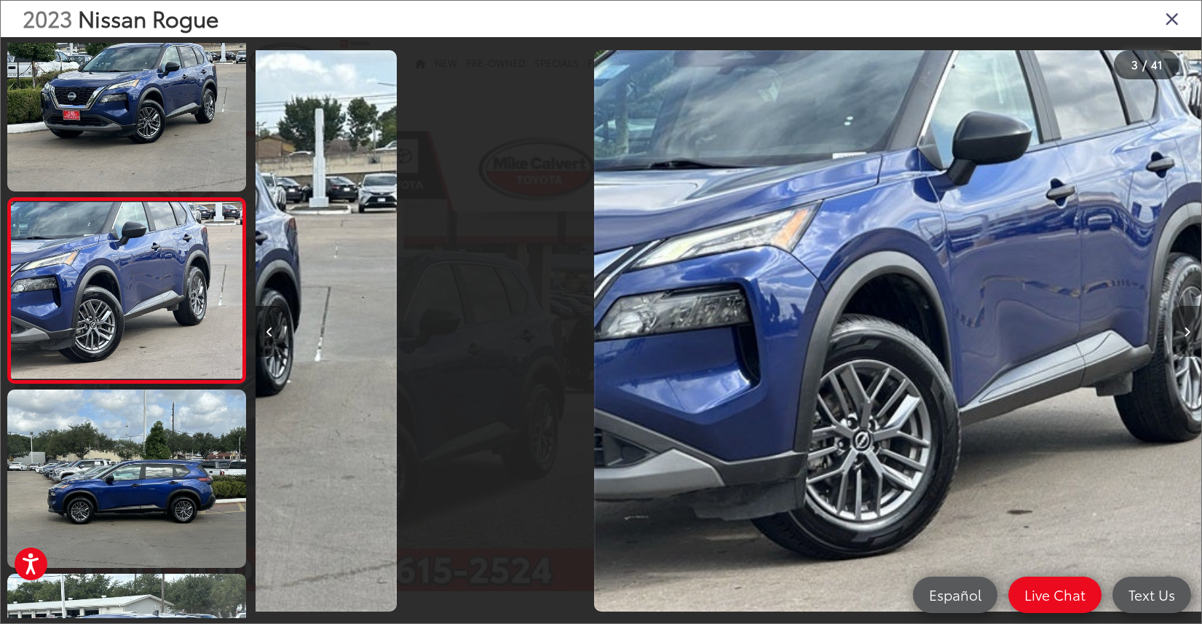
scroll to position [218, 0]
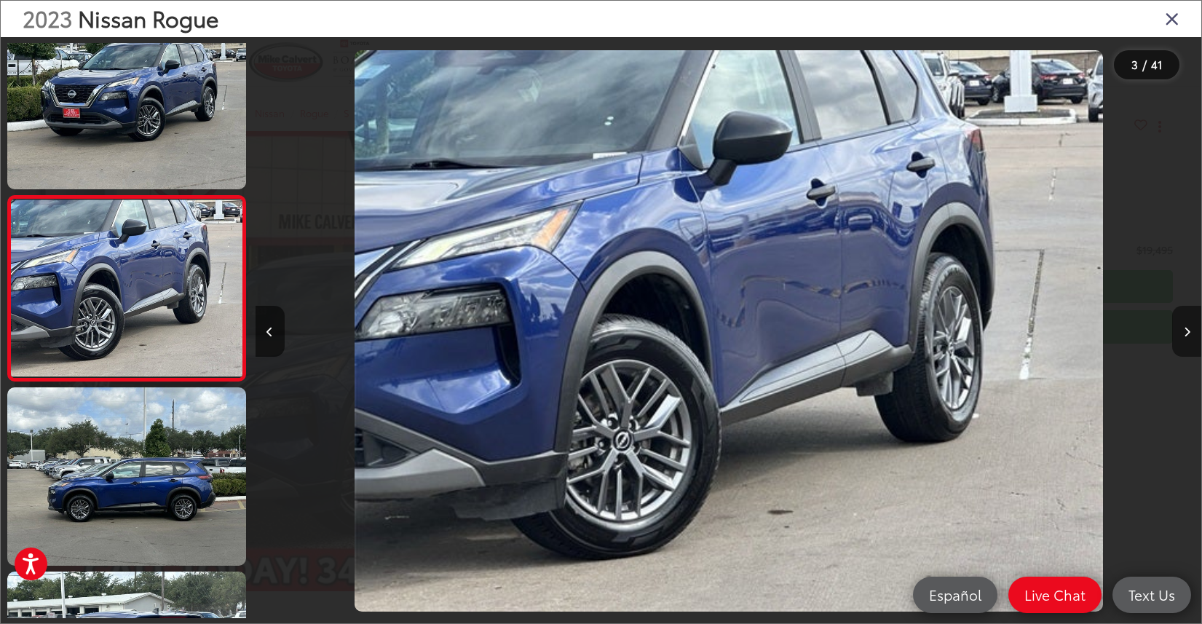
click at [1183, 332] on icon "Next image" at bounding box center [1186, 332] width 7 height 10
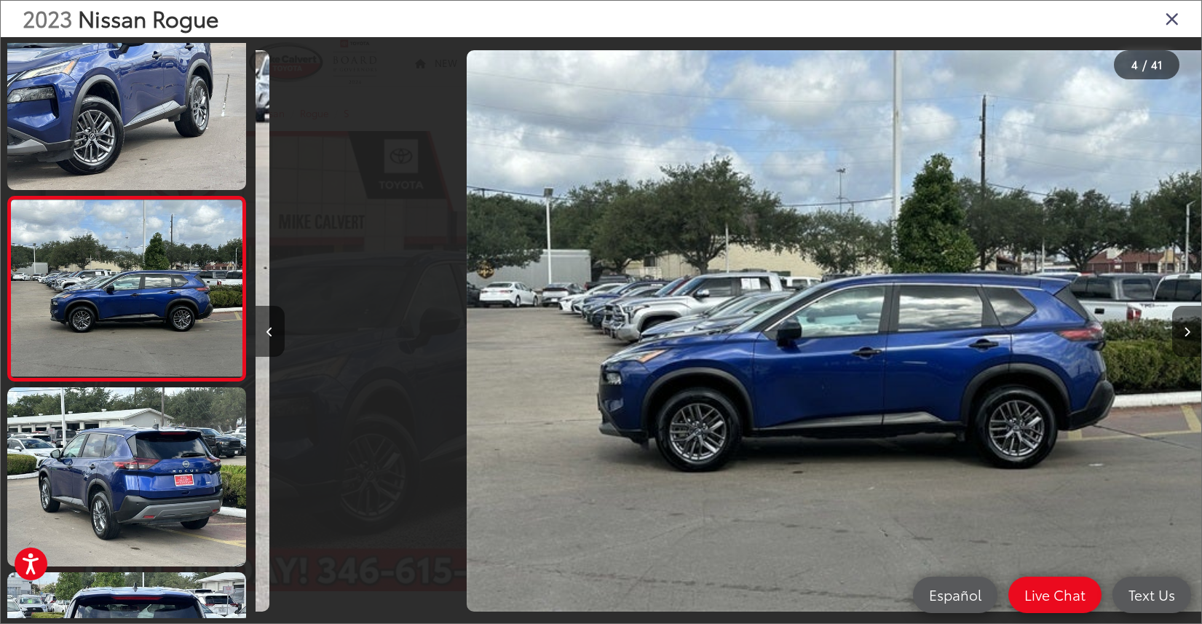
scroll to position [403, 0]
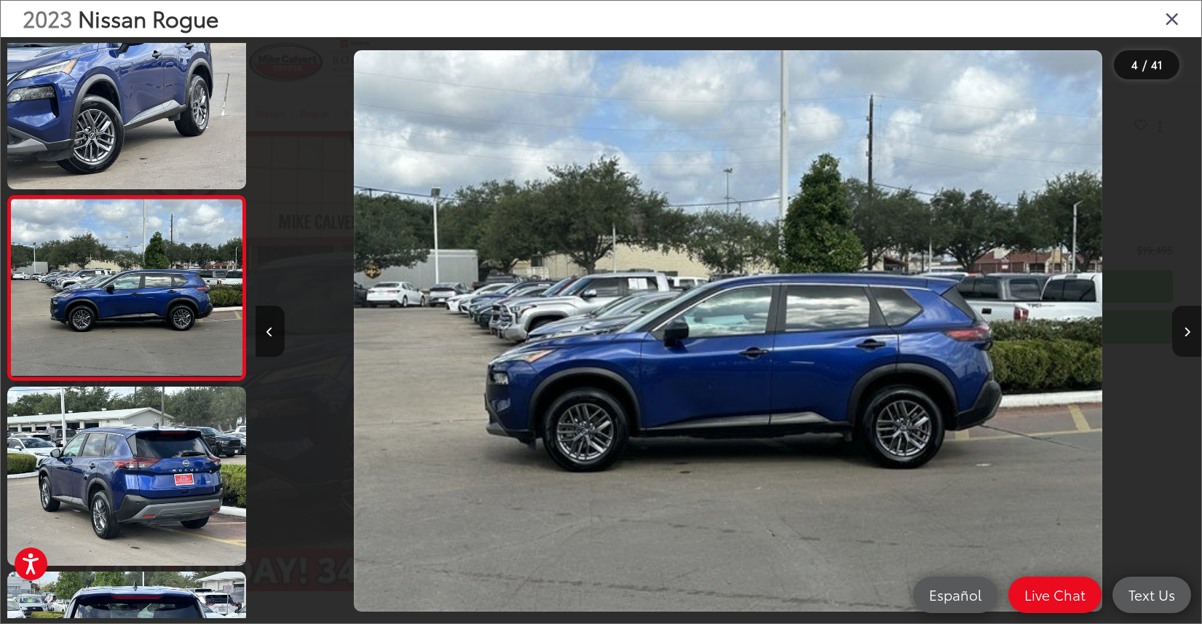
click at [1172, 328] on button "Next image" at bounding box center [1186, 331] width 29 height 51
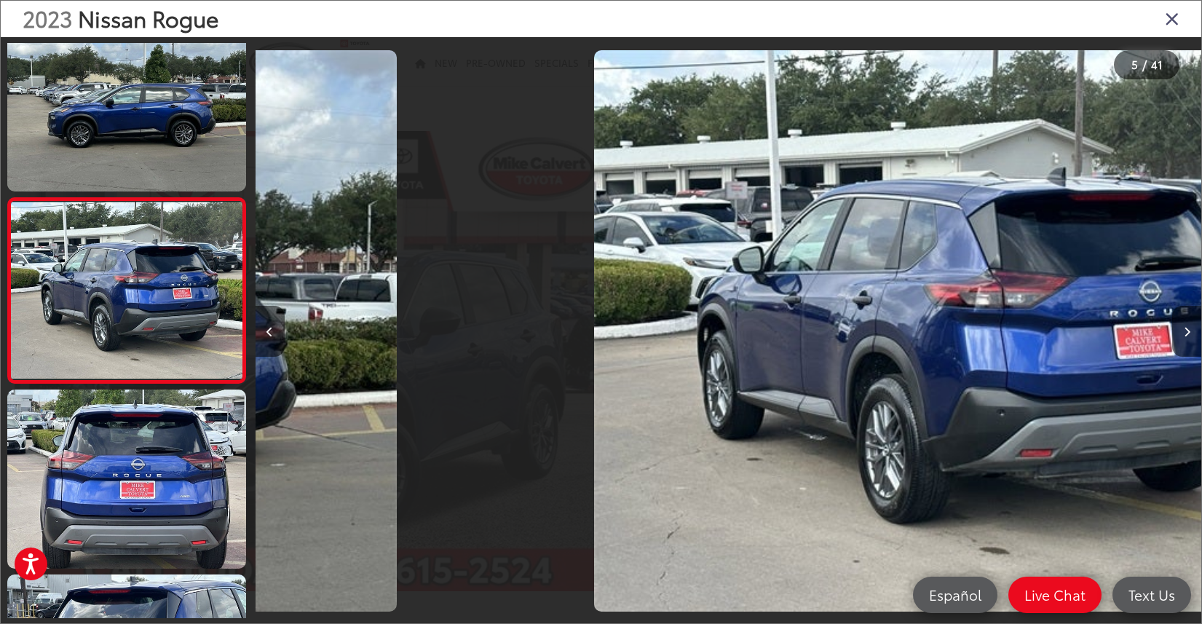
scroll to position [587, 0]
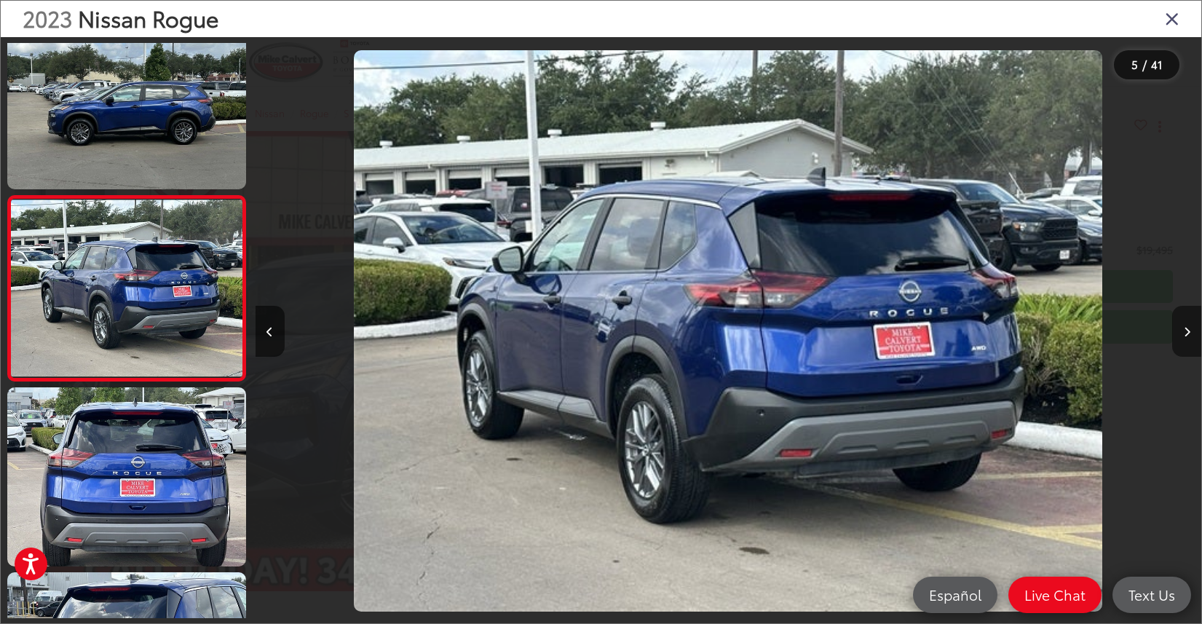
click at [1173, 330] on button "Next image" at bounding box center [1186, 331] width 29 height 51
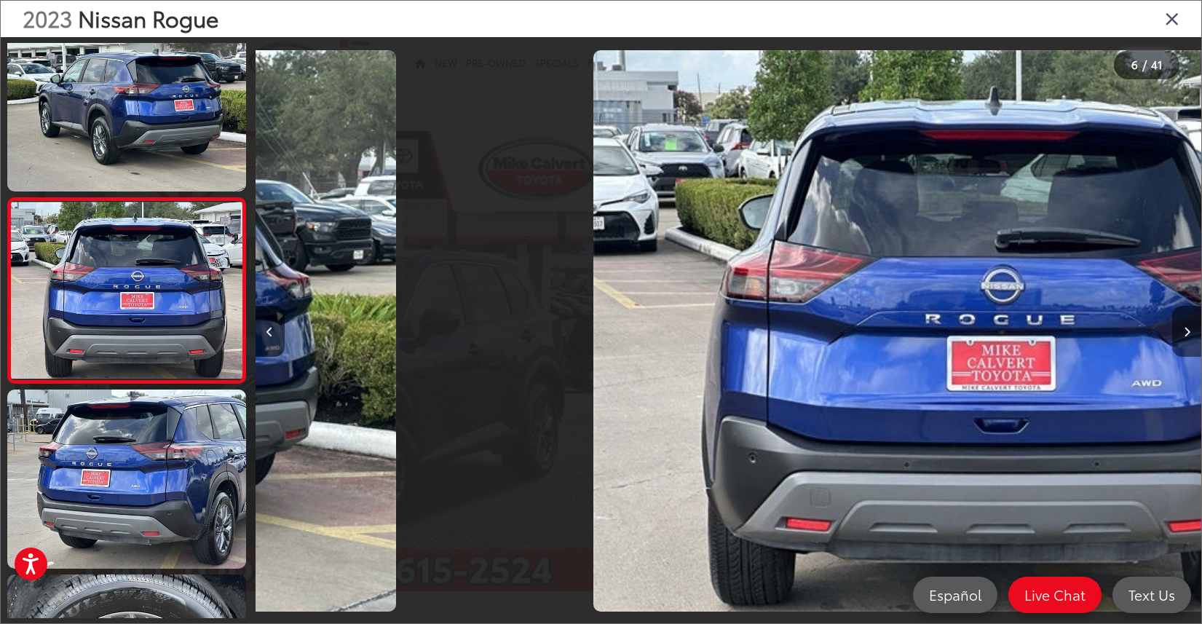
scroll to position [772, 0]
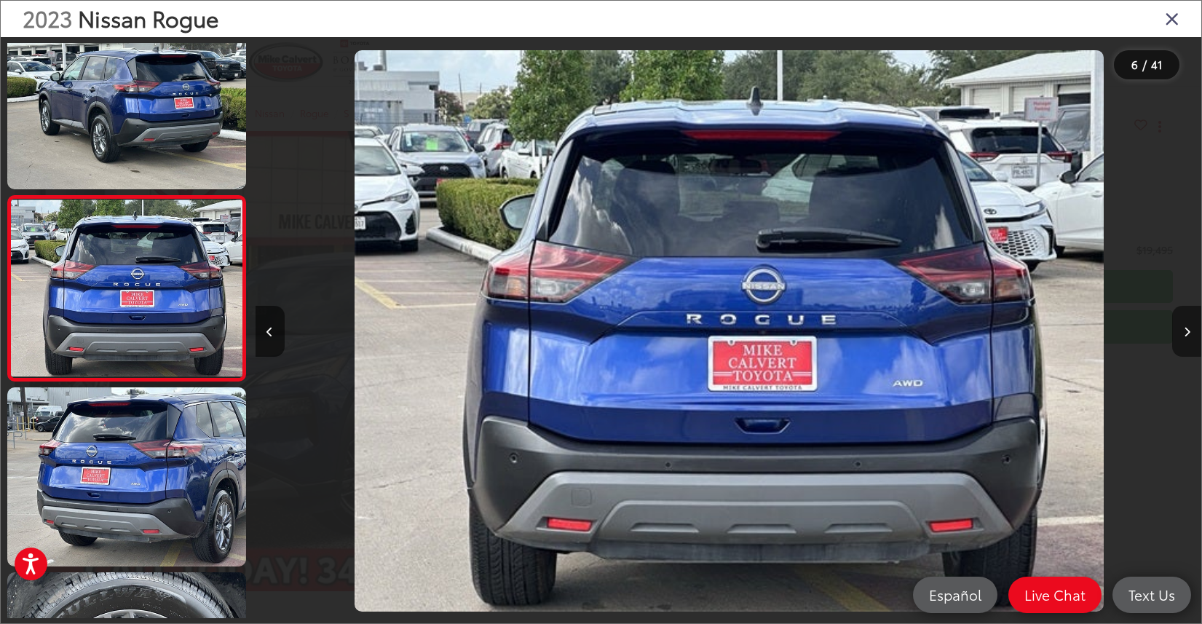
click at [1173, 330] on button "Next image" at bounding box center [1186, 331] width 29 height 51
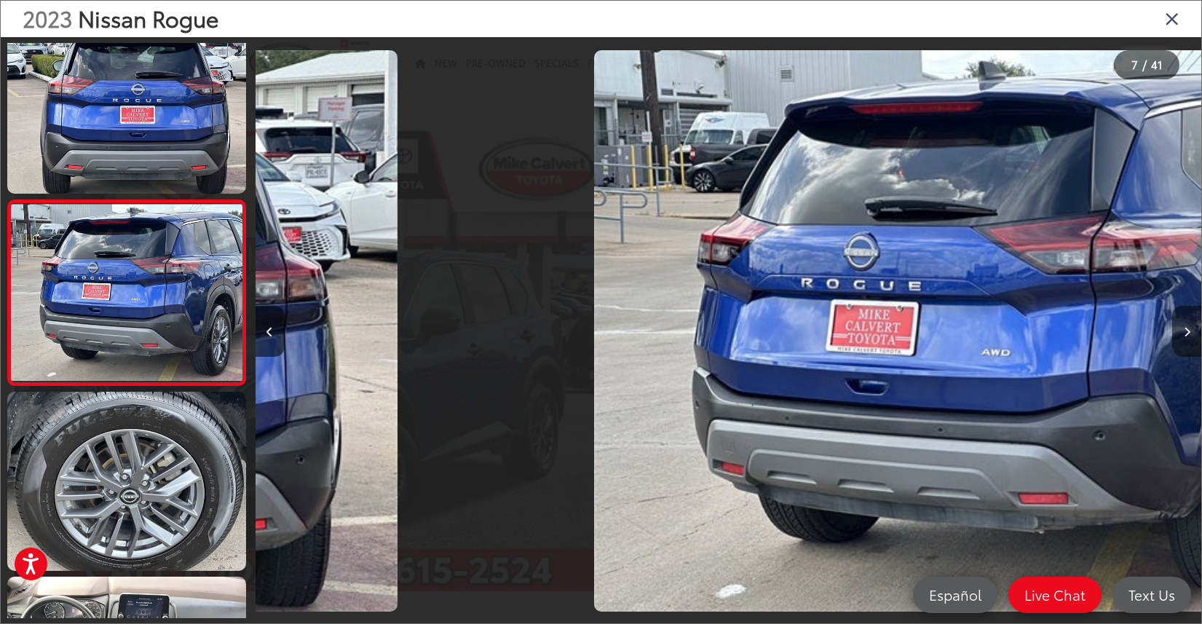
scroll to position [957, 0]
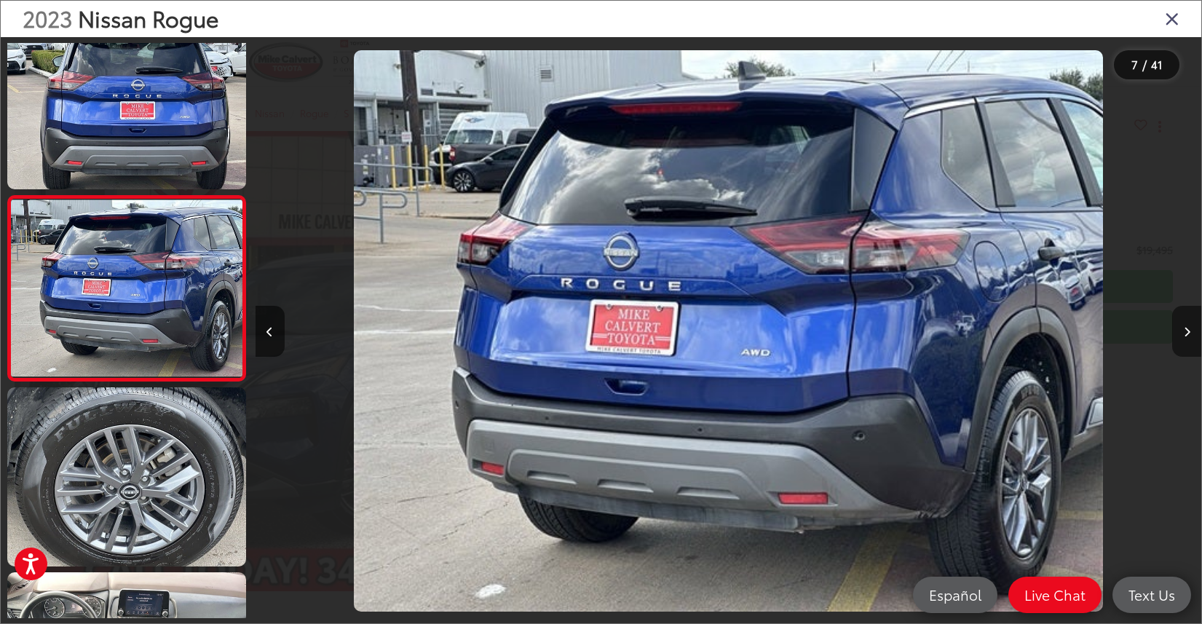
click at [1173, 330] on button "Next image" at bounding box center [1186, 331] width 29 height 51
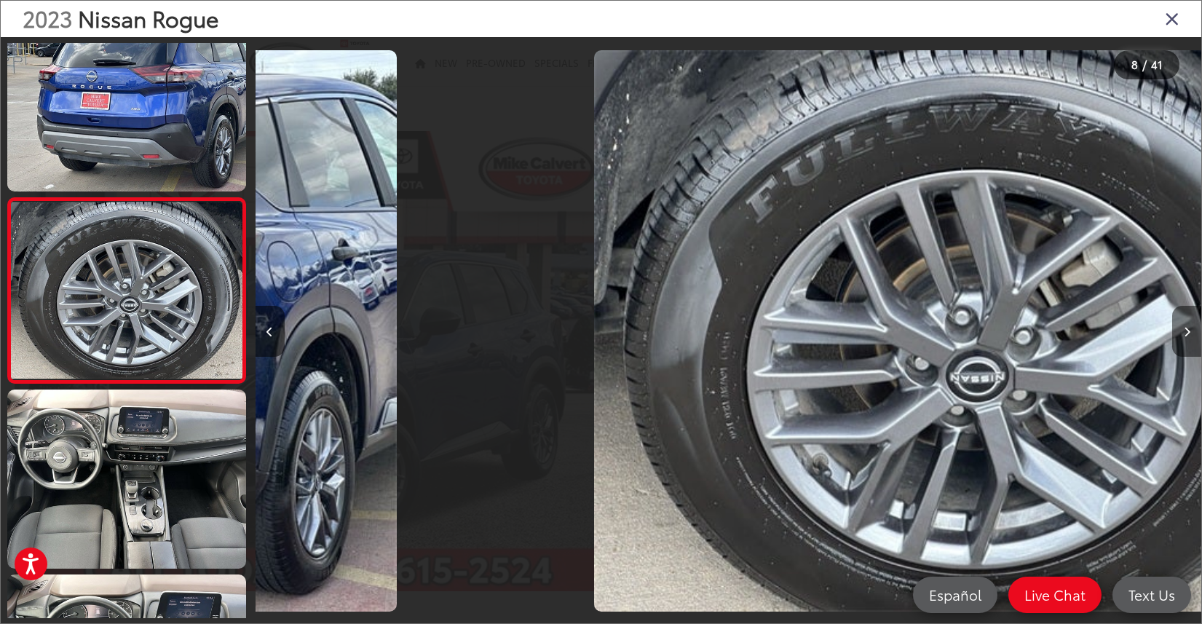
scroll to position [1142, 0]
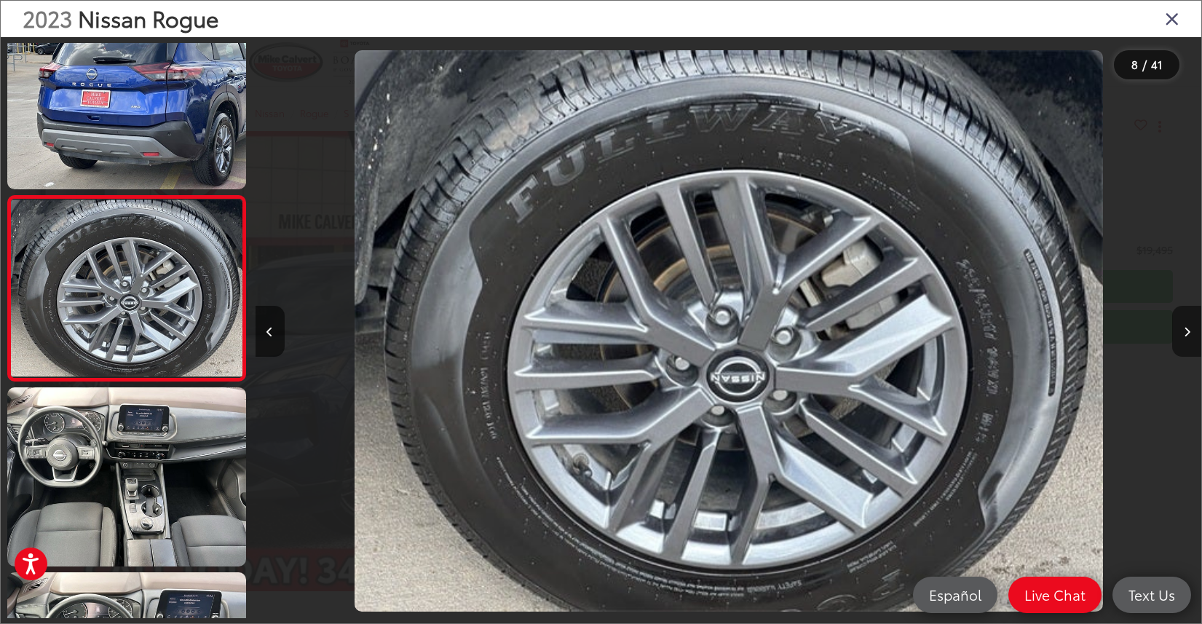
click at [1173, 330] on button "Next image" at bounding box center [1186, 331] width 29 height 51
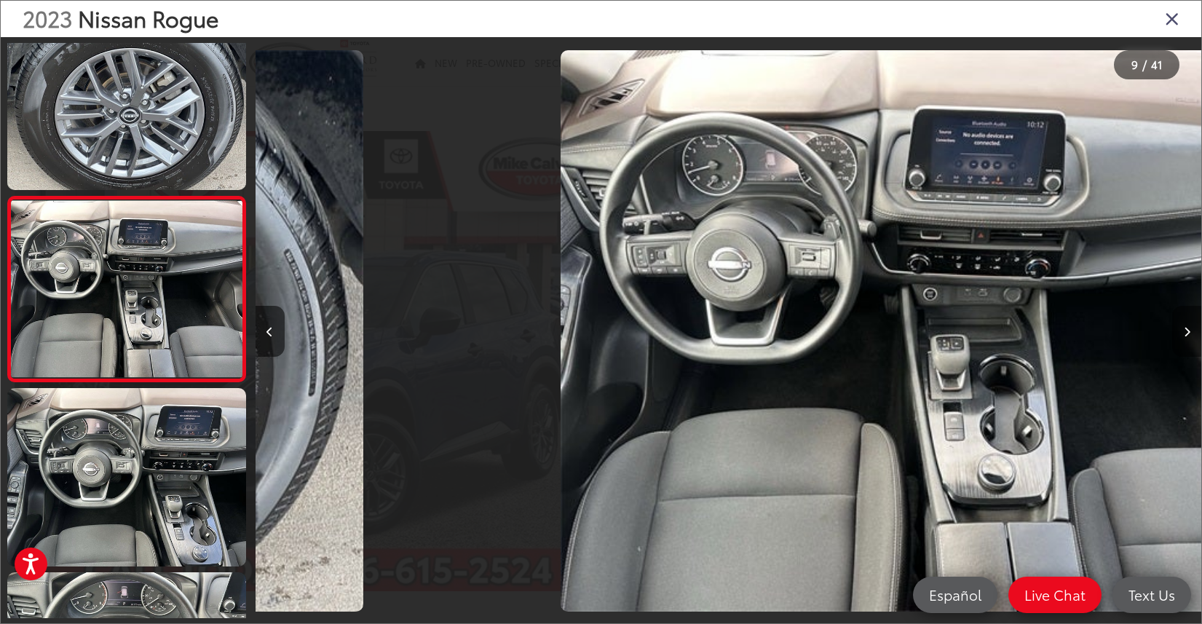
scroll to position [0, 0]
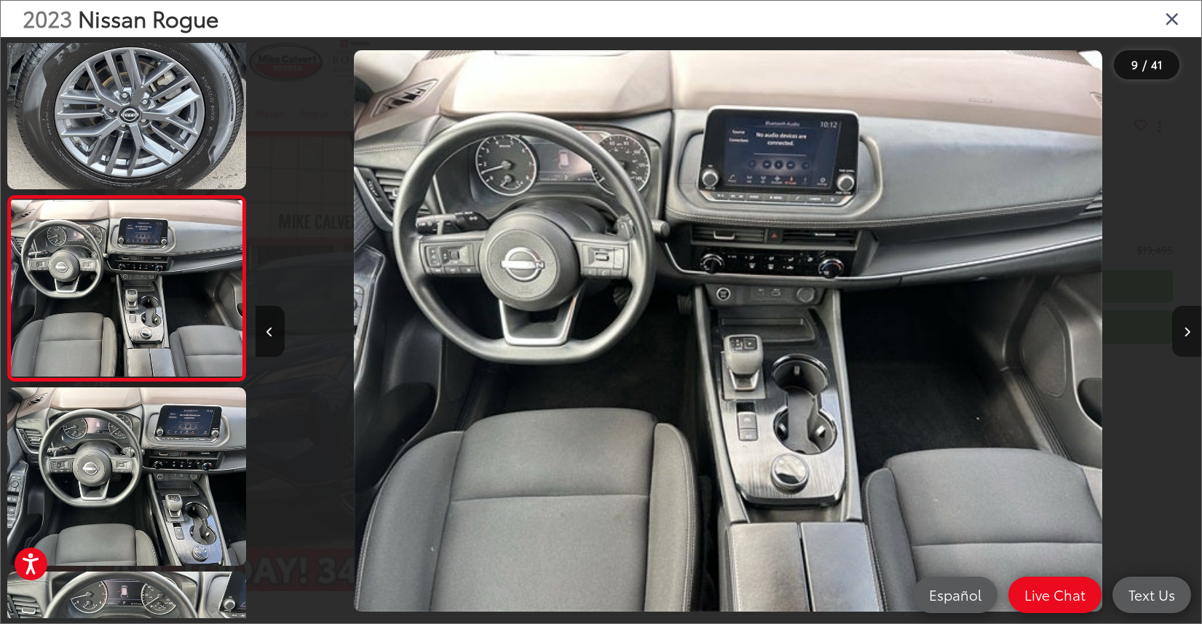
click at [1173, 330] on button "Next image" at bounding box center [1186, 331] width 29 height 51
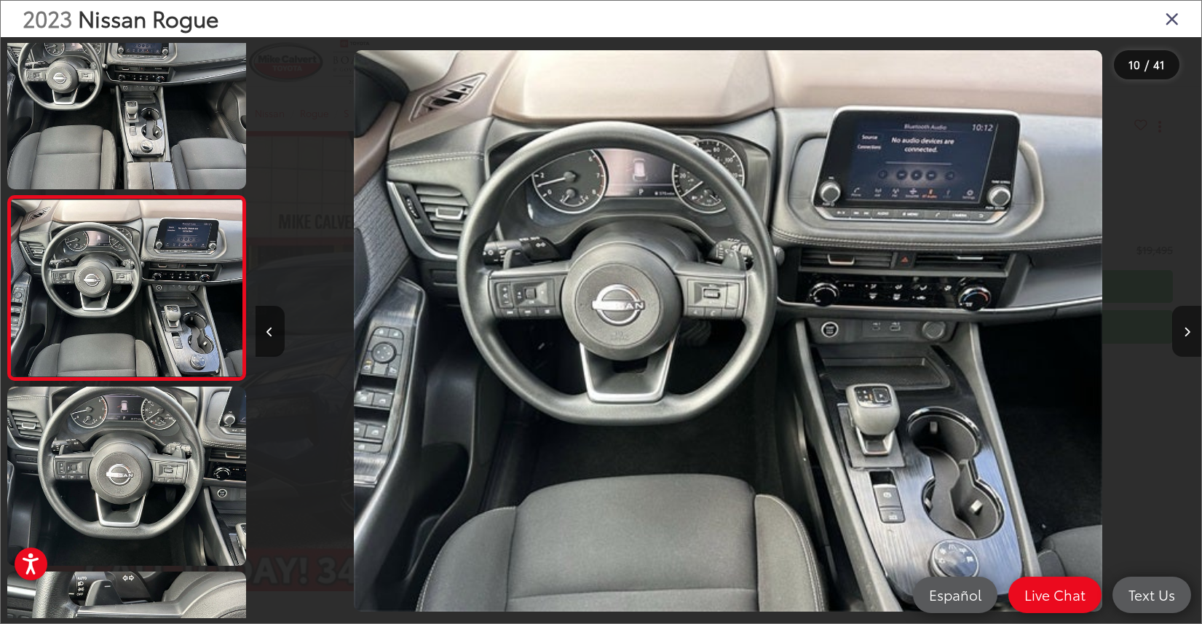
click at [1173, 330] on button "Next image" at bounding box center [1186, 331] width 29 height 51
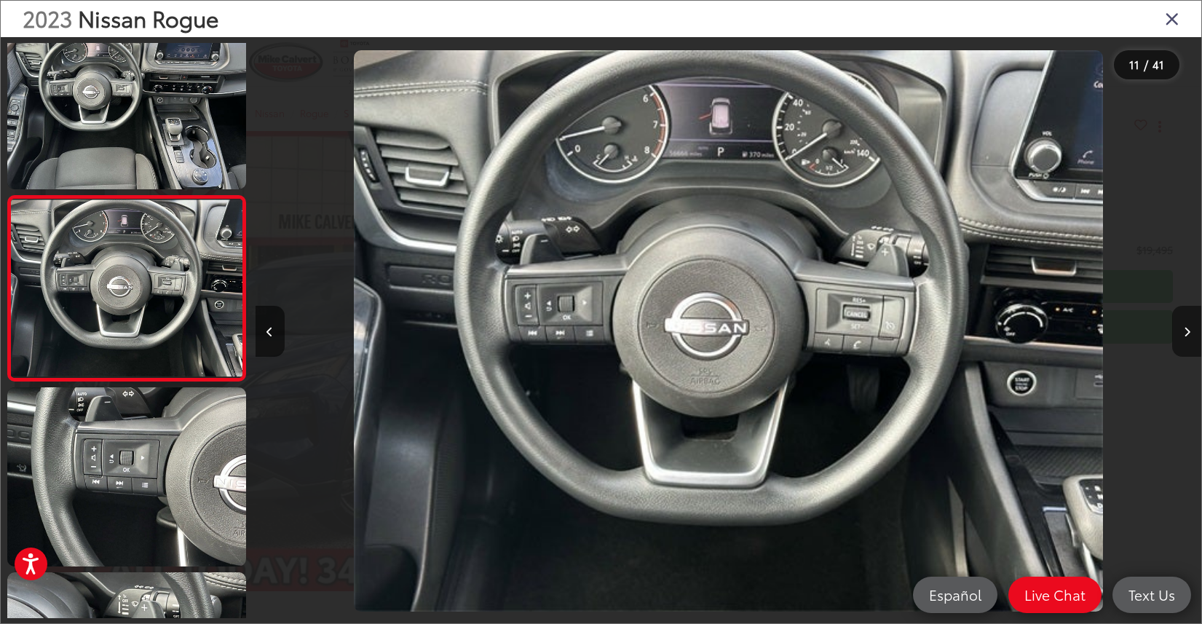
click at [1173, 330] on button "Next image" at bounding box center [1186, 331] width 29 height 51
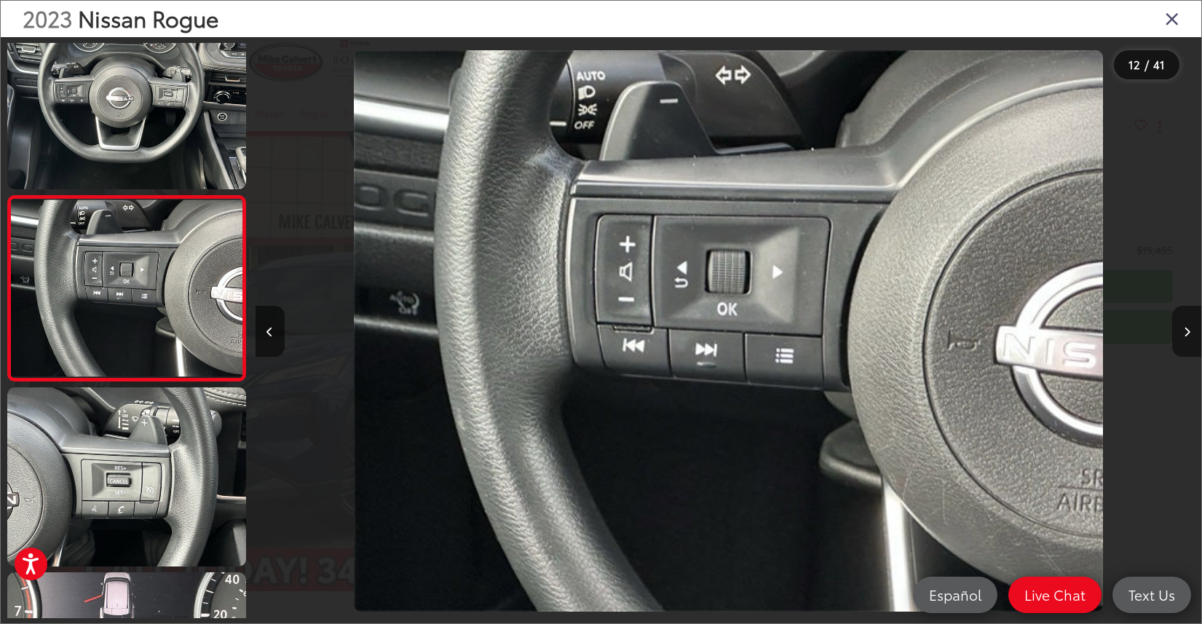
click at [1173, 330] on button "Next image" at bounding box center [1186, 331] width 29 height 51
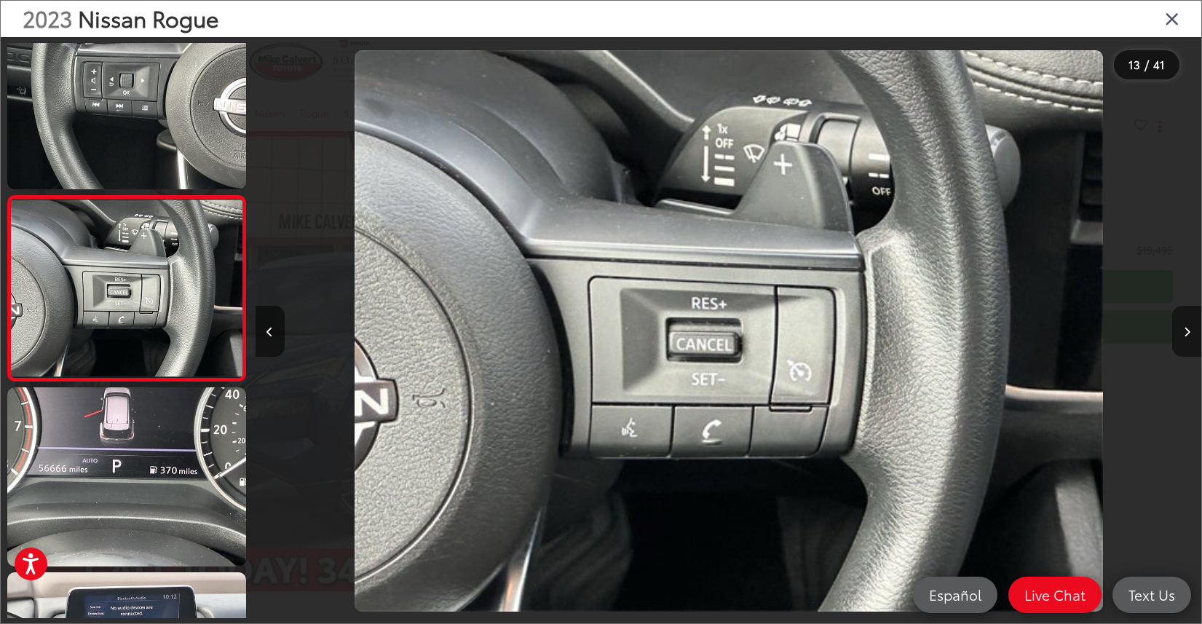
drag, startPoint x: 1179, startPoint y: 330, endPoint x: 1185, endPoint y: 342, distance: 13.7
click at [1183, 336] on button "Next image" at bounding box center [1186, 331] width 29 height 51
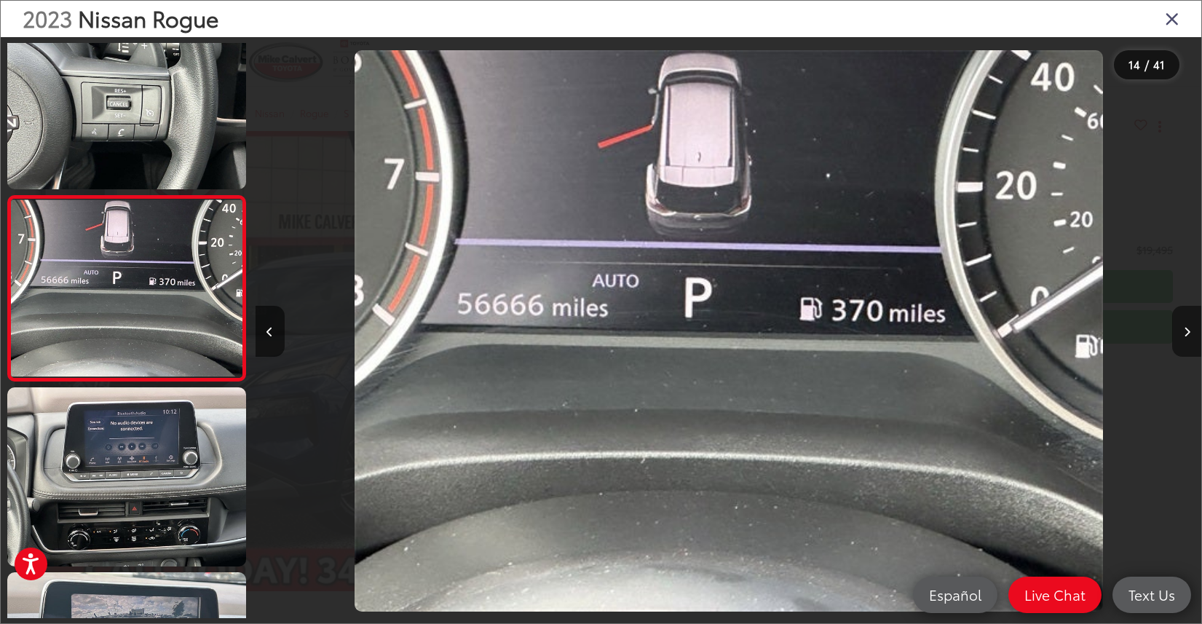
click at [1175, 323] on button "Next image" at bounding box center [1186, 331] width 29 height 51
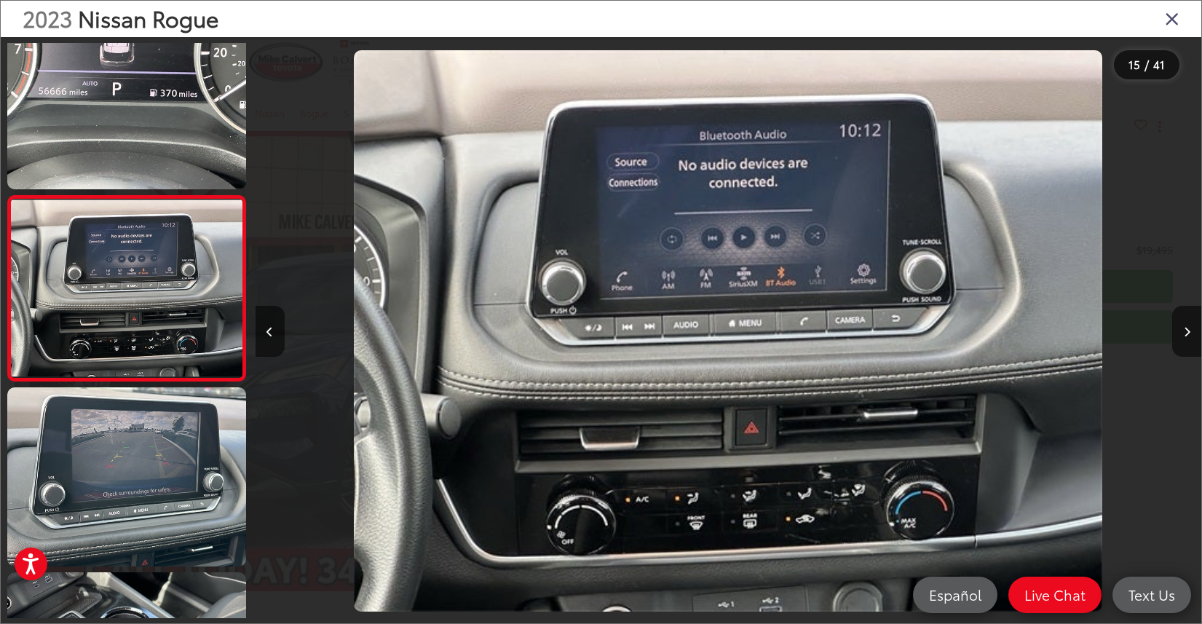
click at [1181, 21] on div "2023 Nissan Rogue" at bounding box center [601, 19] width 1200 height 36
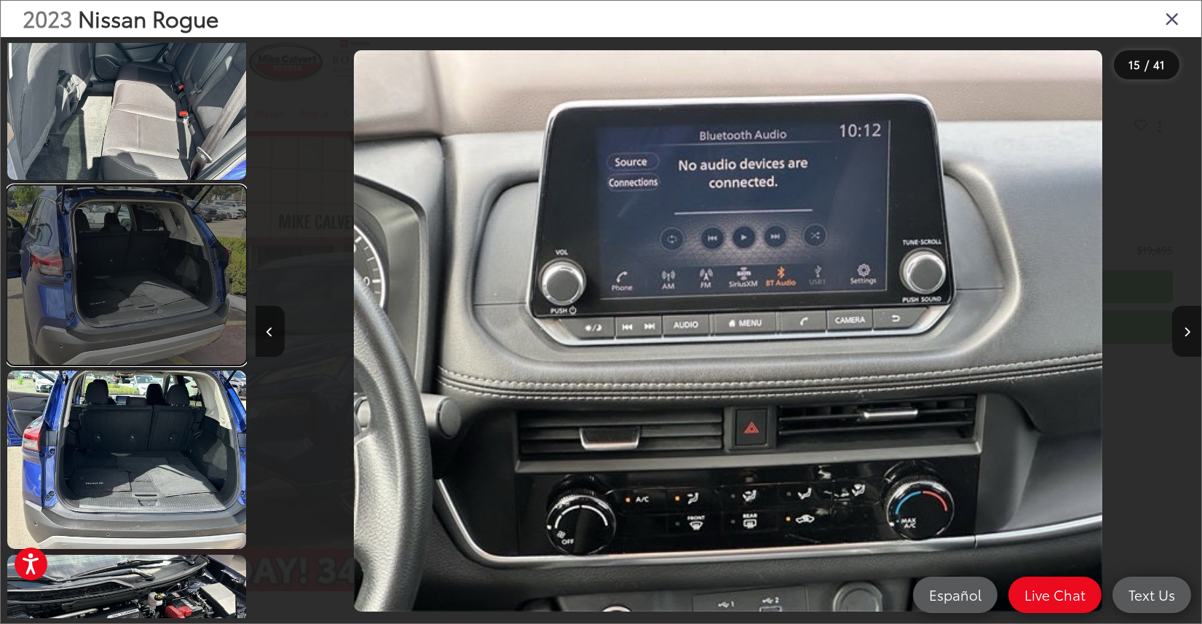
click at [173, 309] on link at bounding box center [126, 275] width 239 height 179
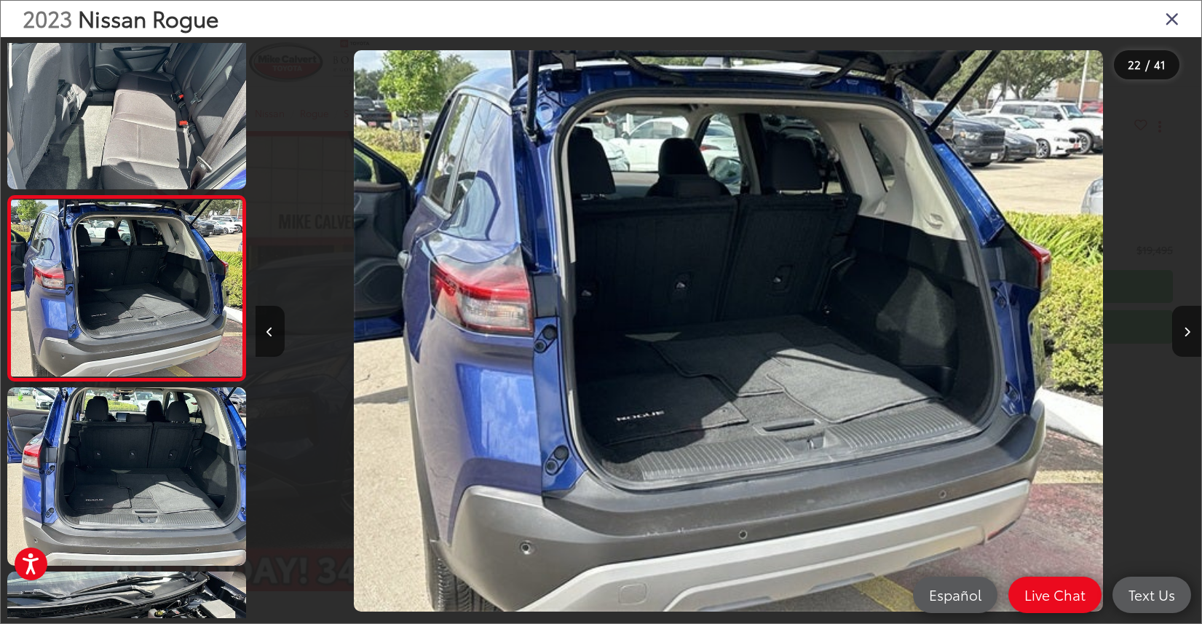
click at [1178, 18] on icon "Close gallery" at bounding box center [1172, 18] width 15 height 19
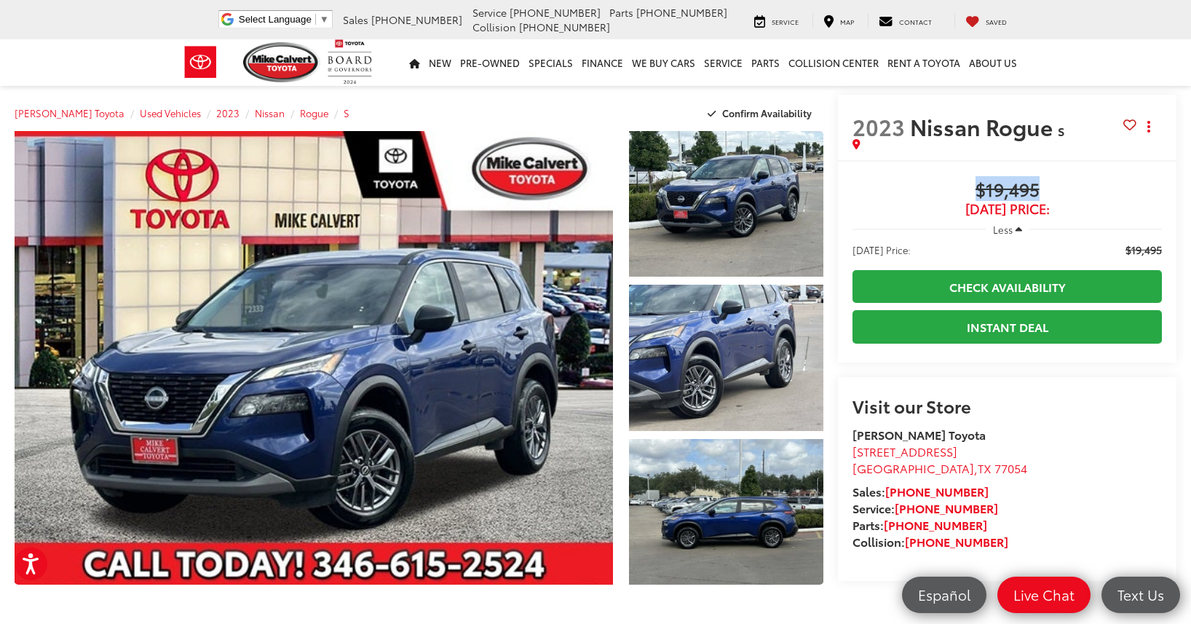
drag, startPoint x: 1031, startPoint y: 190, endPoint x: 894, endPoint y: 192, distance: 136.9
click at [894, 192] on span "$19,495" at bounding box center [1006, 191] width 309 height 22
click at [1122, 170] on div "Buy $19,495 Today's Price: Less Today's Price: $19,495 Check Availability Insta…" at bounding box center [1007, 261] width 338 height 202
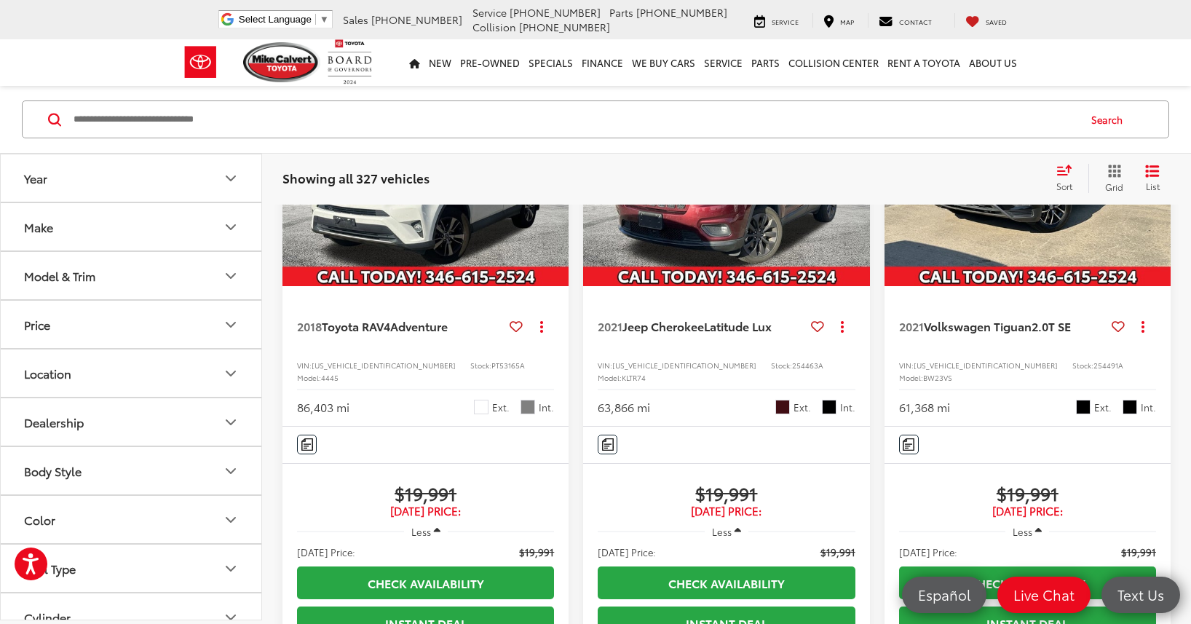
scroll to position [2569, 0]
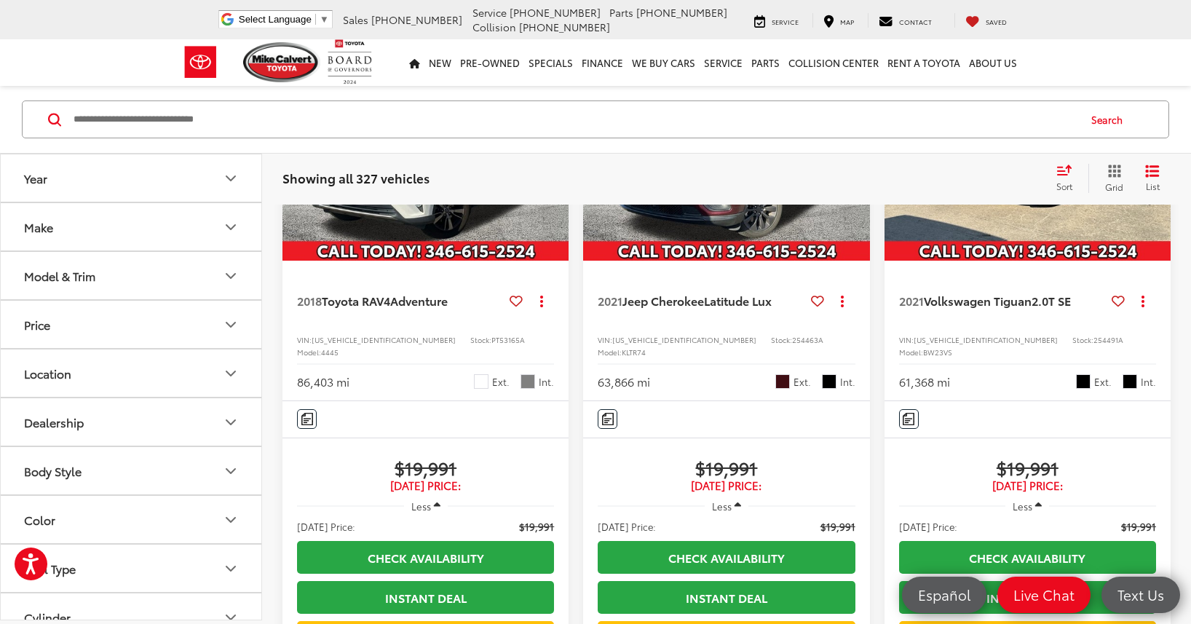
click at [561, 178] on button "Next image" at bounding box center [553, 152] width 29 height 51
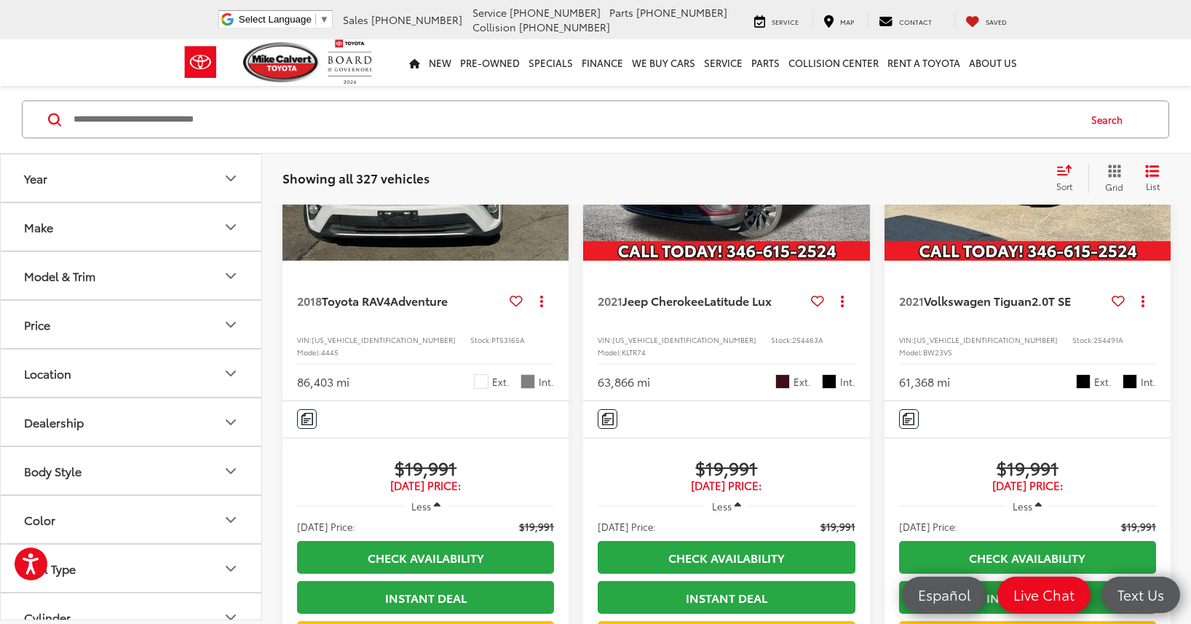
click at [561, 178] on button "Next image" at bounding box center [553, 152] width 29 height 51
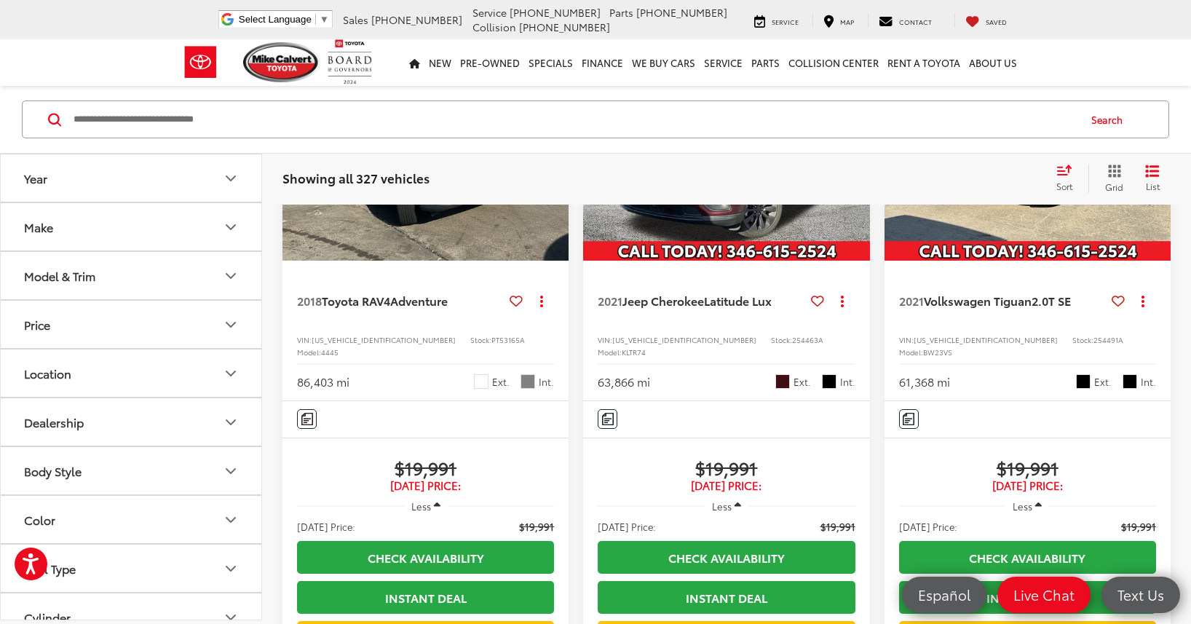
click at [561, 178] on button "Next image" at bounding box center [553, 152] width 29 height 51
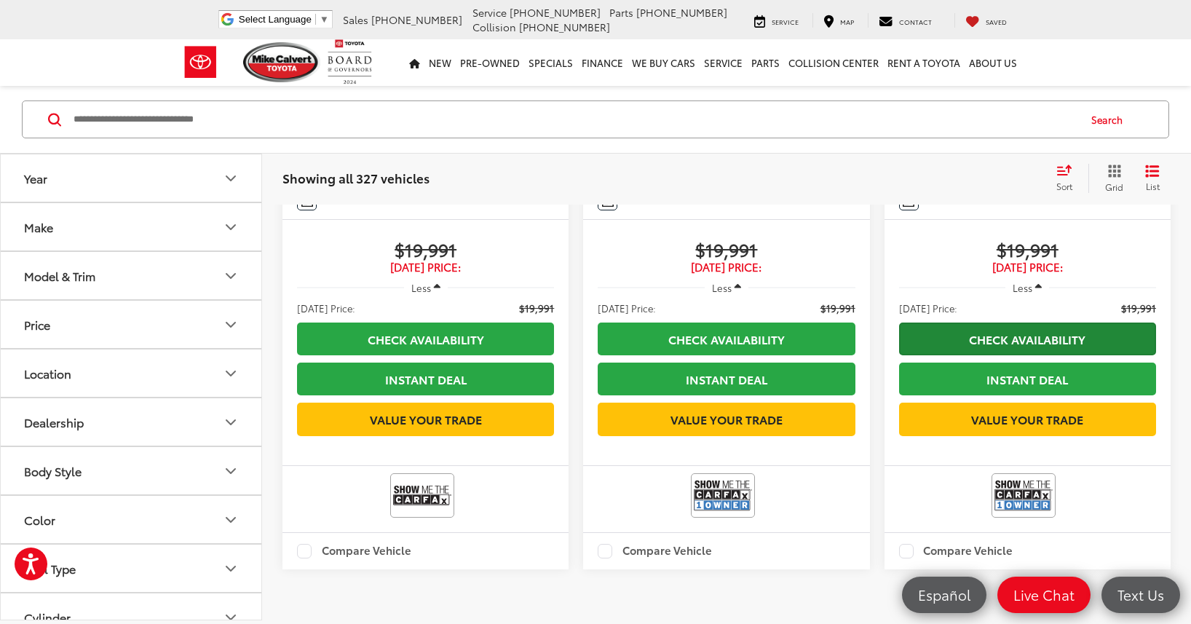
scroll to position [2496, 0]
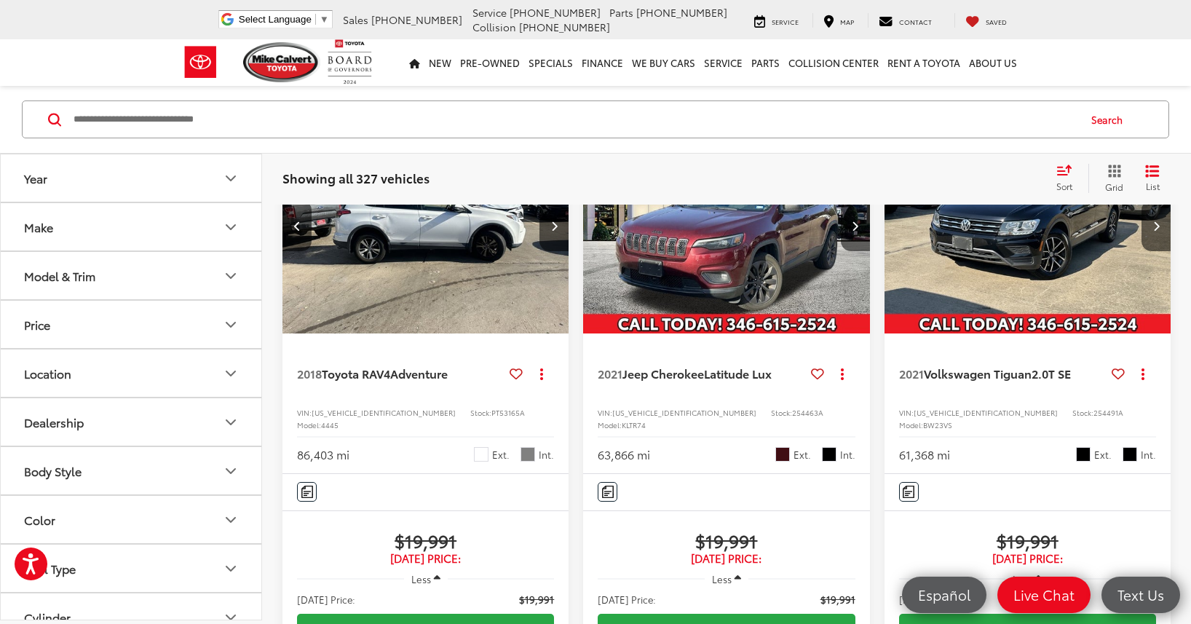
click at [1053, 334] on img "2021 Volkswagen Tiguan 2.0T SE 0" at bounding box center [1028, 226] width 288 height 216
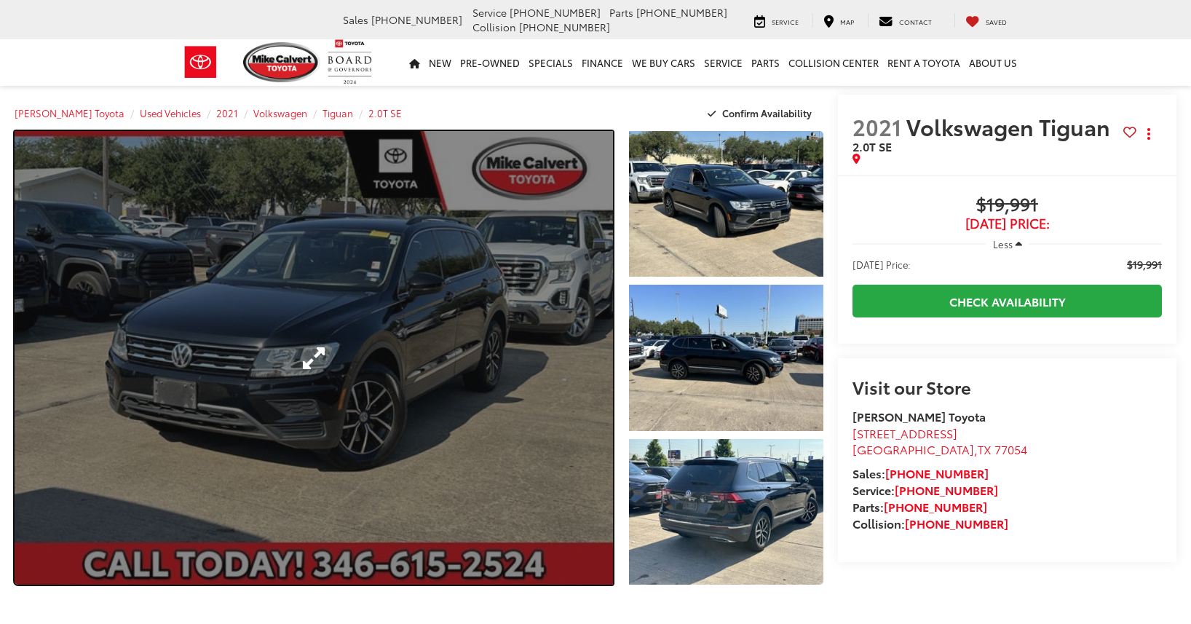
click at [320, 375] on link "Expand Photo 0" at bounding box center [314, 357] width 598 height 453
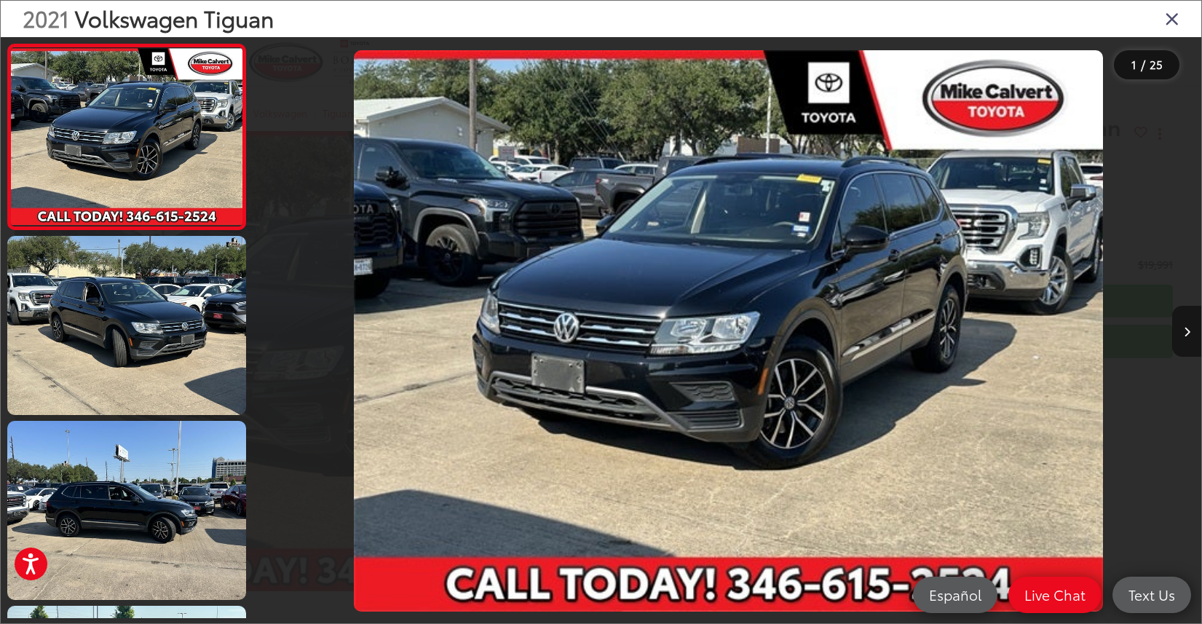
click at [1188, 336] on icon "Next image" at bounding box center [1186, 332] width 7 height 10
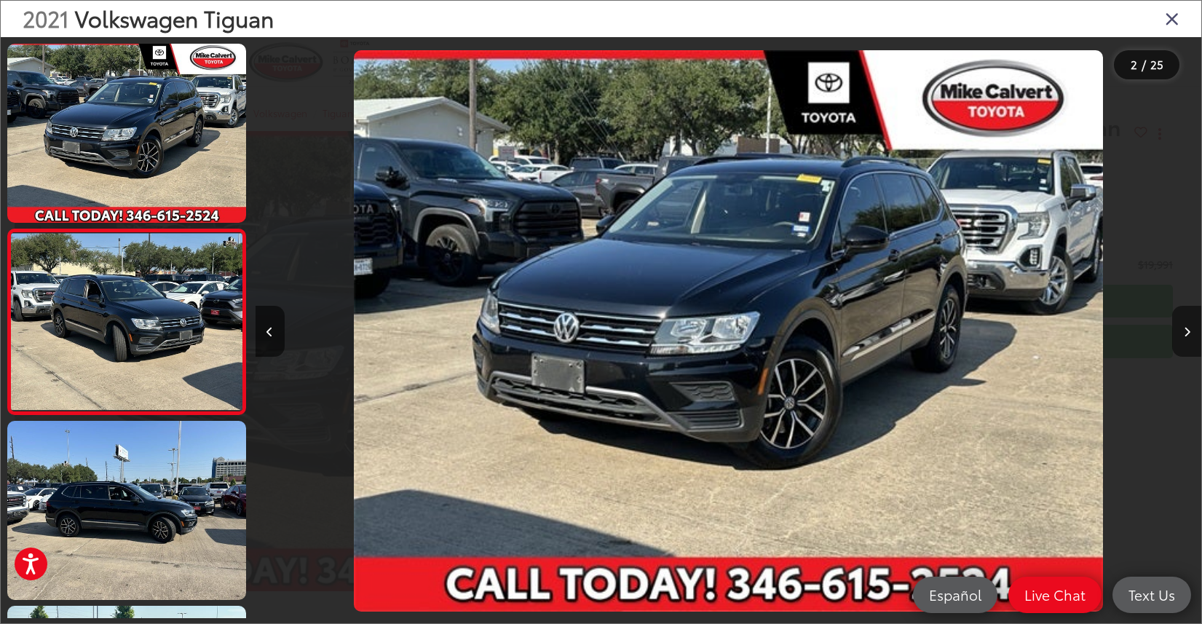
scroll to position [33, 0]
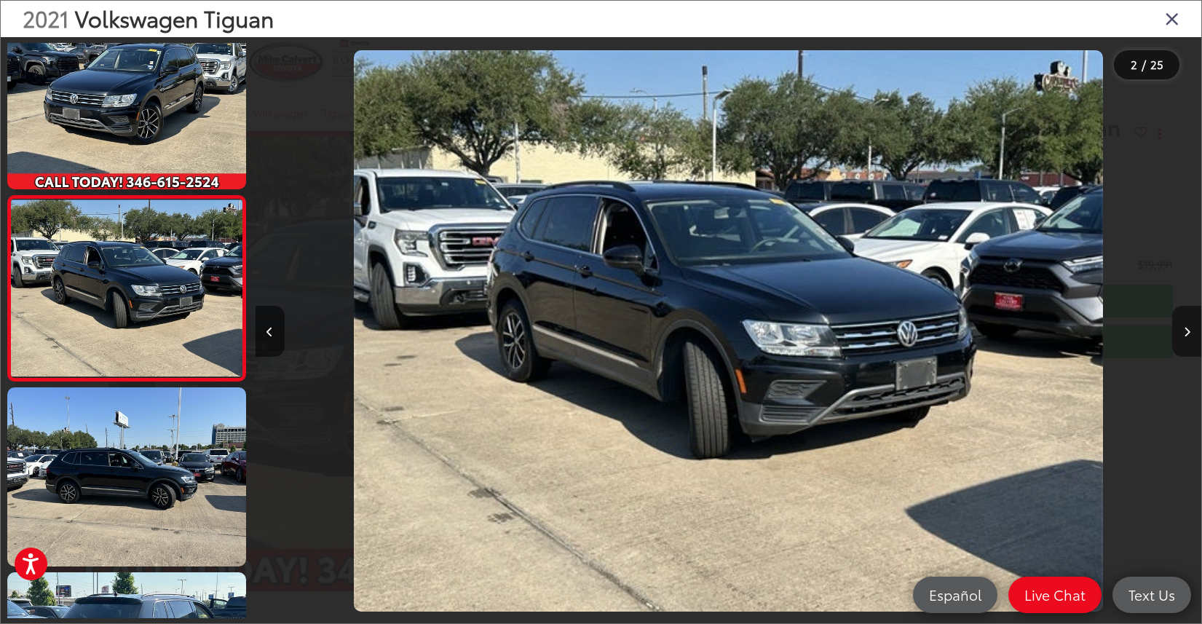
click at [1188, 336] on icon "Next image" at bounding box center [1186, 332] width 7 height 10
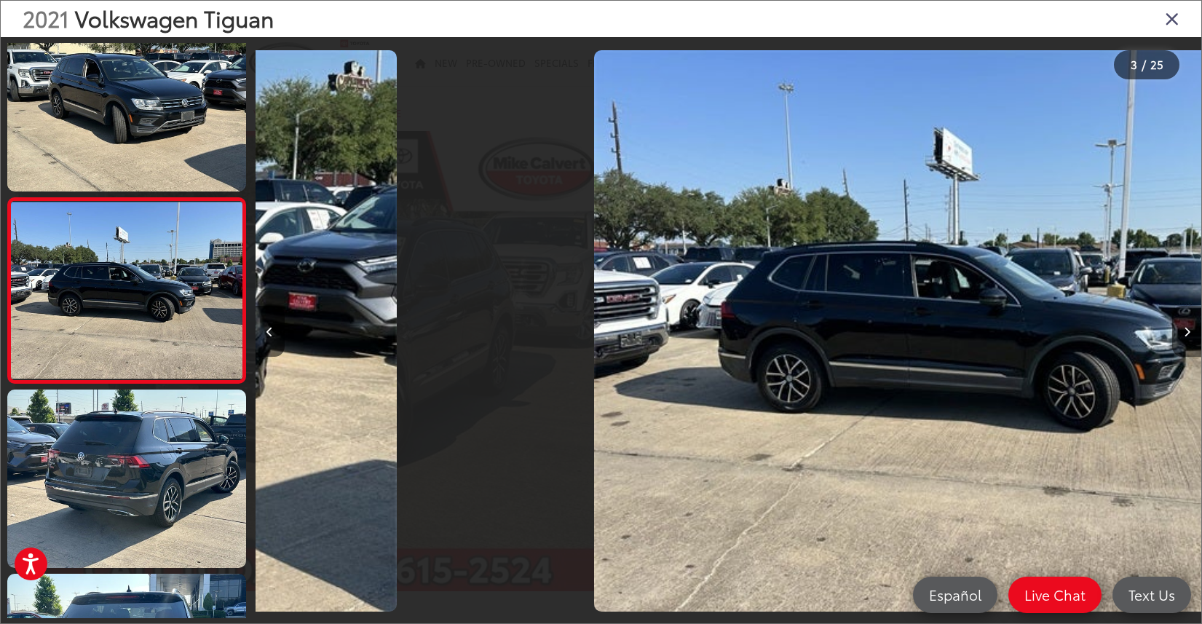
scroll to position [218, 0]
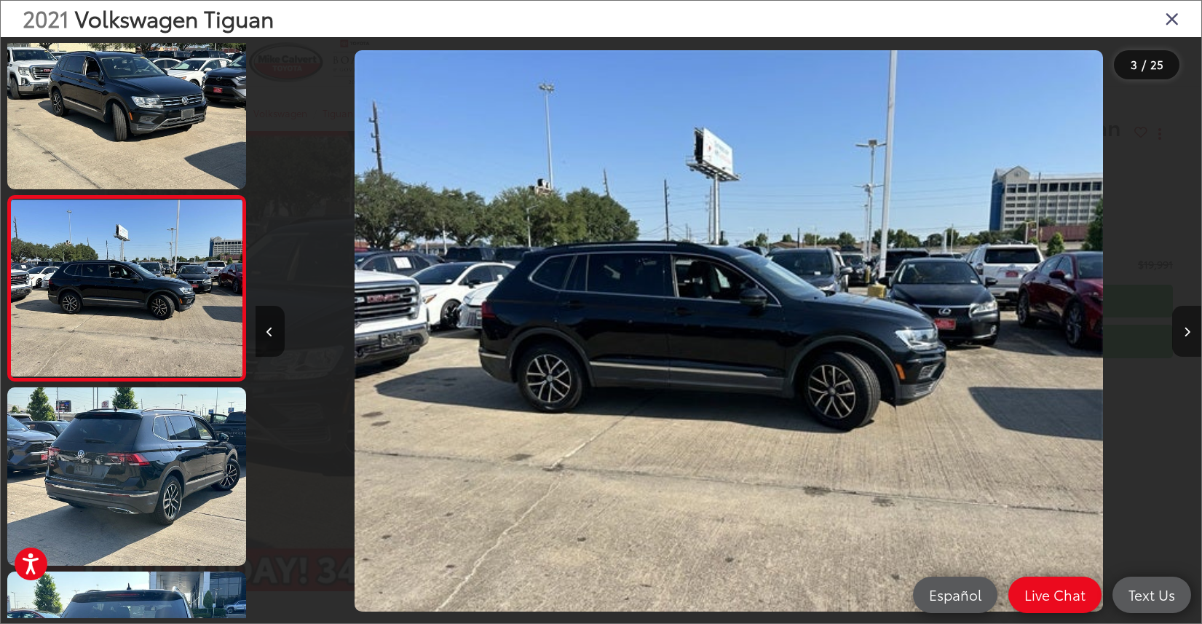
click at [1188, 336] on icon "Next image" at bounding box center [1186, 332] width 7 height 10
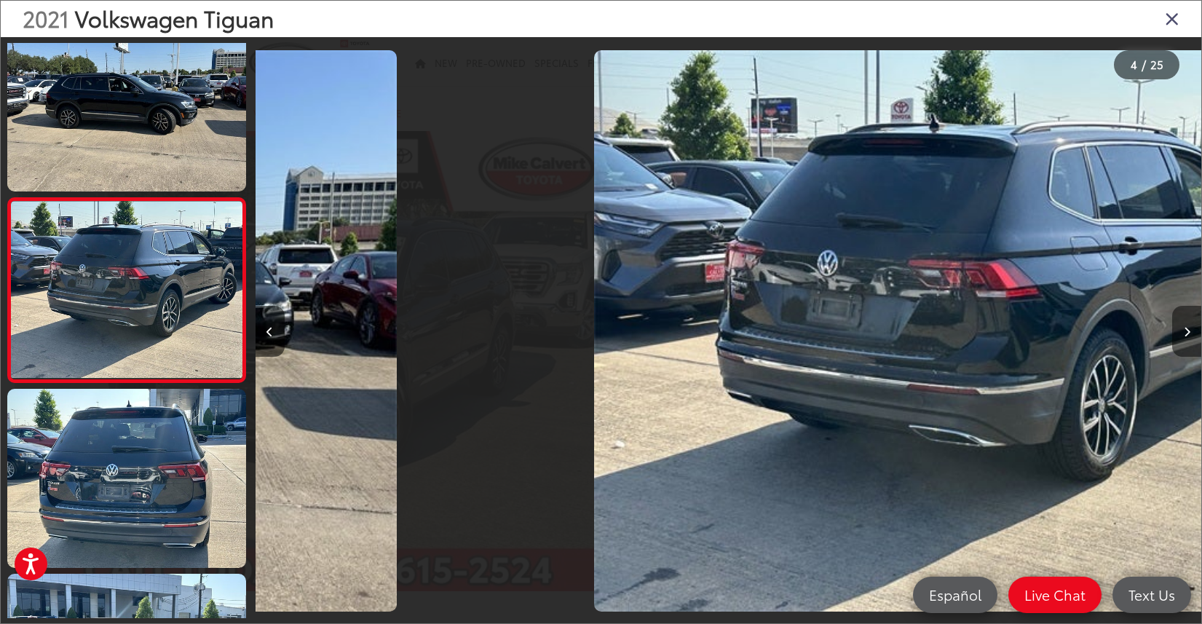
scroll to position [403, 0]
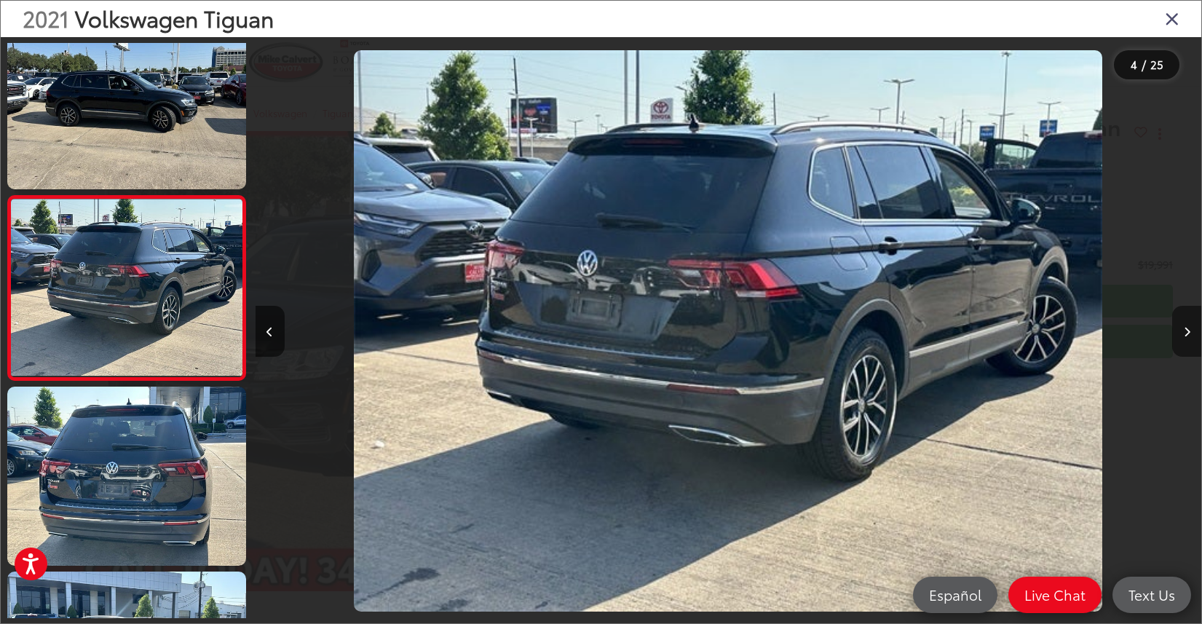
click at [1188, 336] on icon "Next image" at bounding box center [1186, 332] width 7 height 10
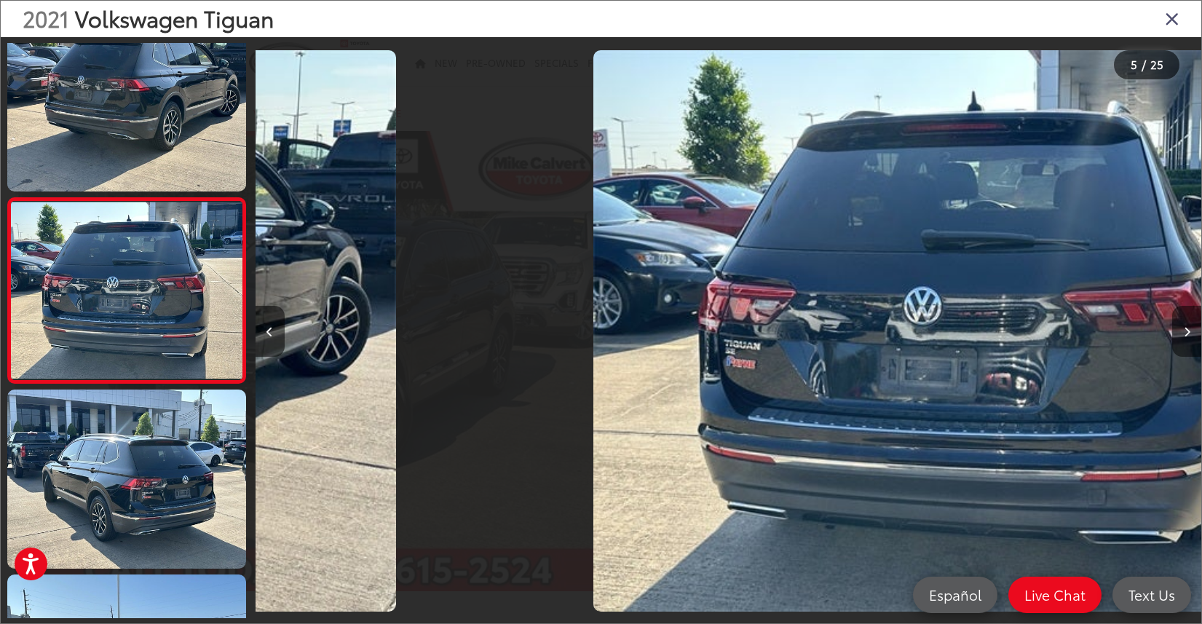
scroll to position [587, 0]
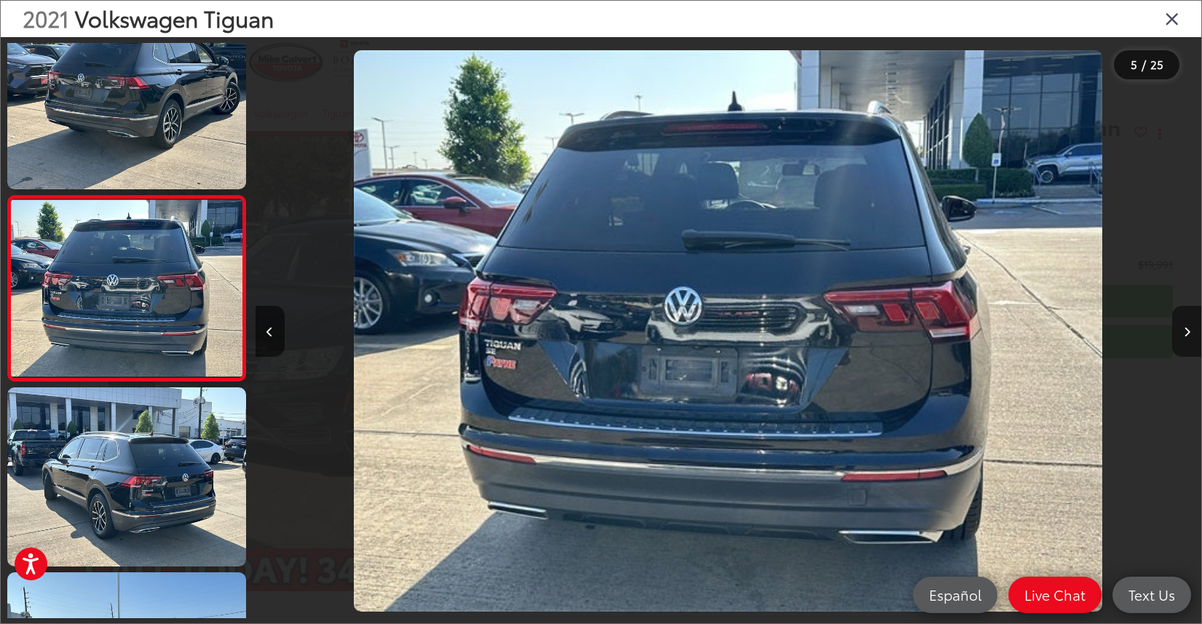
click at [1188, 336] on icon "Next image" at bounding box center [1186, 332] width 7 height 10
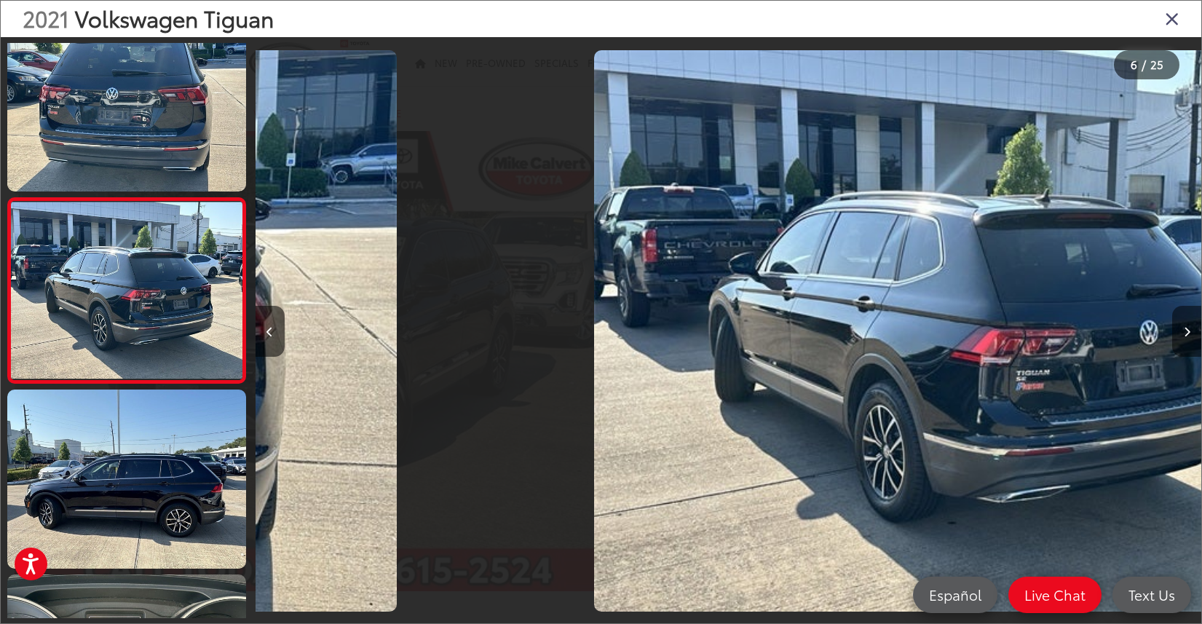
scroll to position [772, 0]
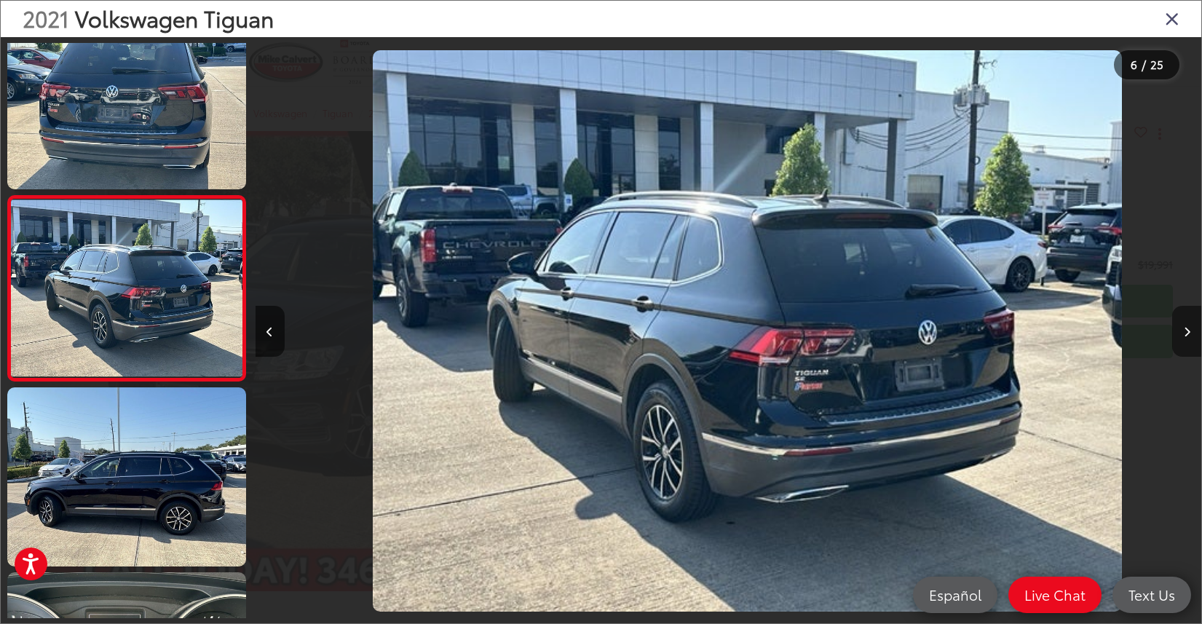
click at [1188, 336] on icon "Next image" at bounding box center [1186, 332] width 7 height 10
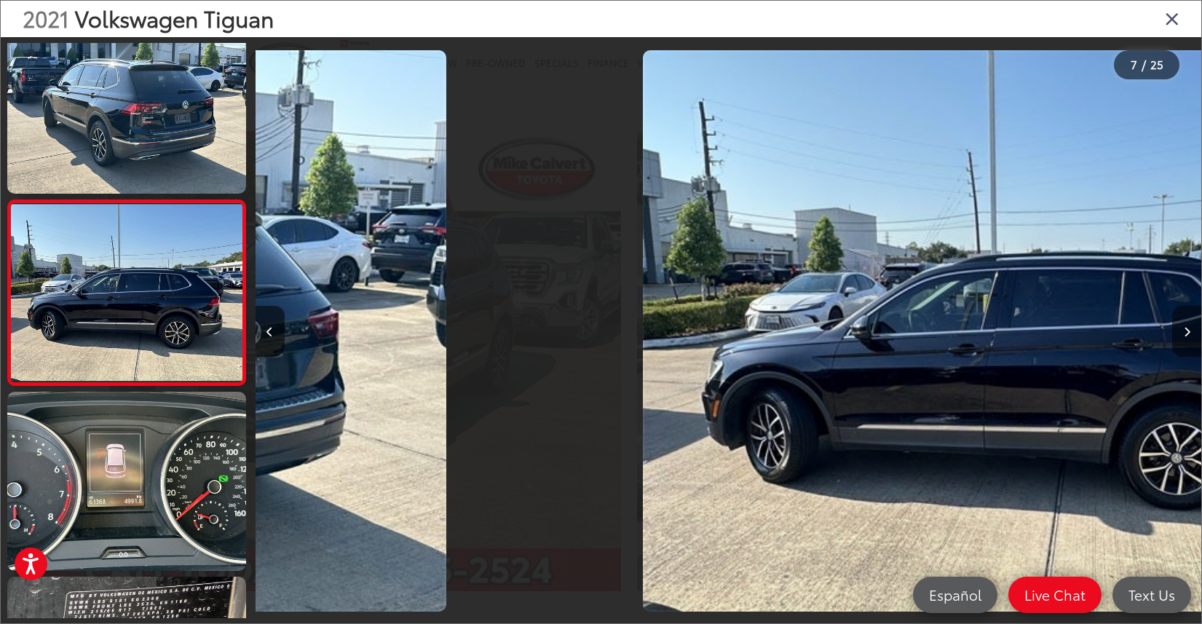
scroll to position [957, 0]
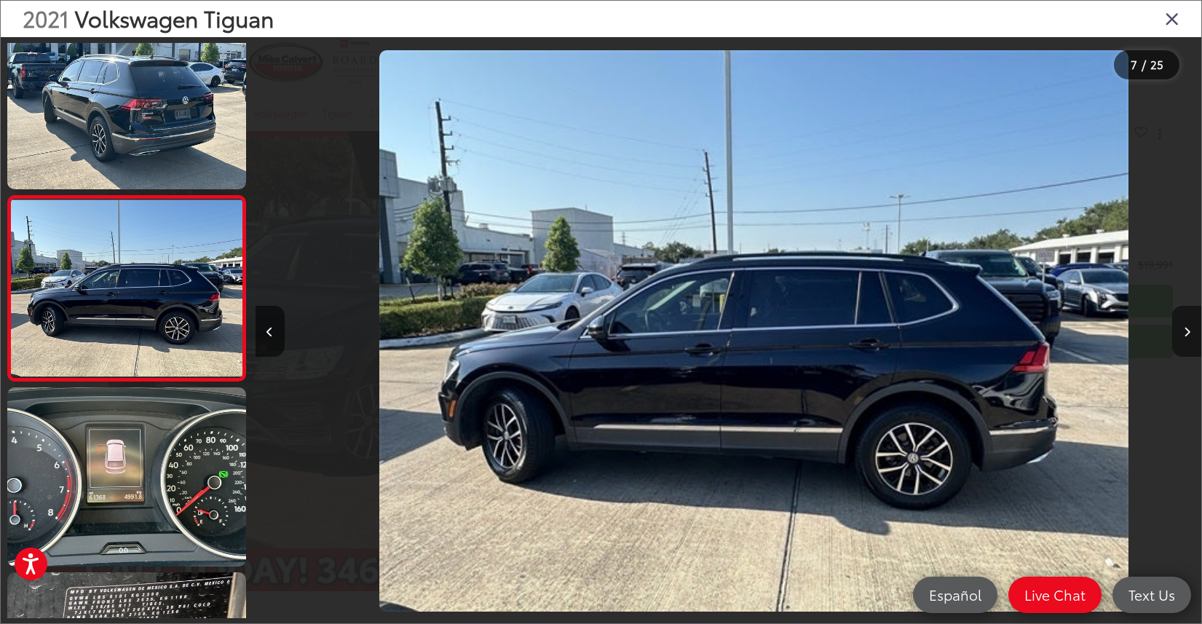
click at [1188, 336] on icon "Next image" at bounding box center [1186, 332] width 7 height 10
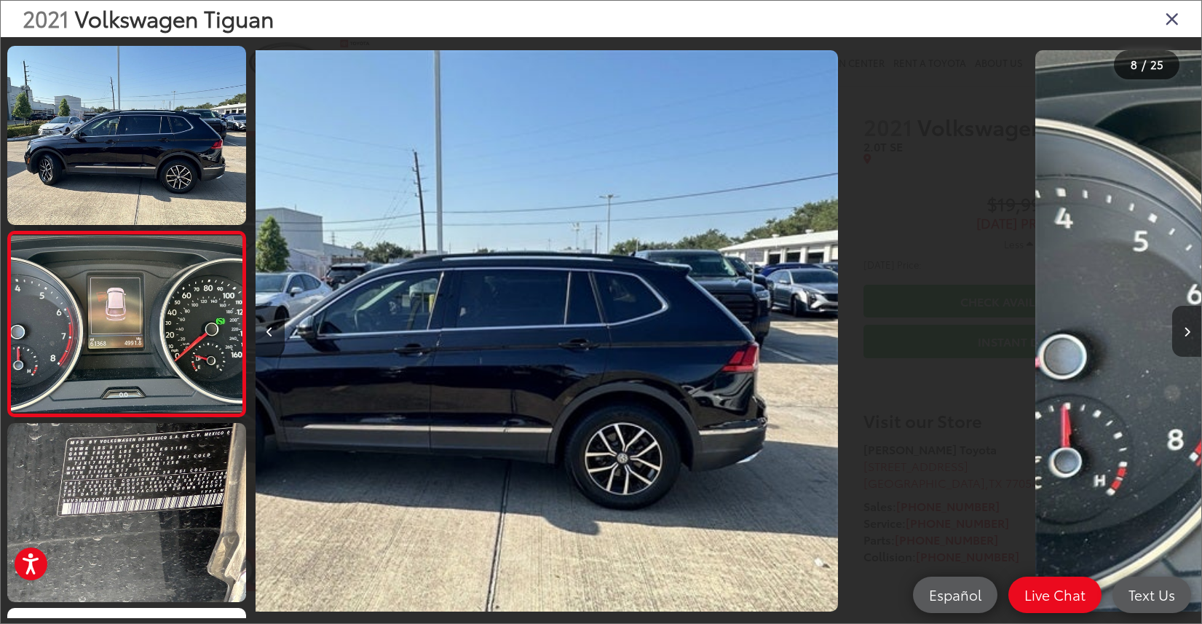
scroll to position [1142, 0]
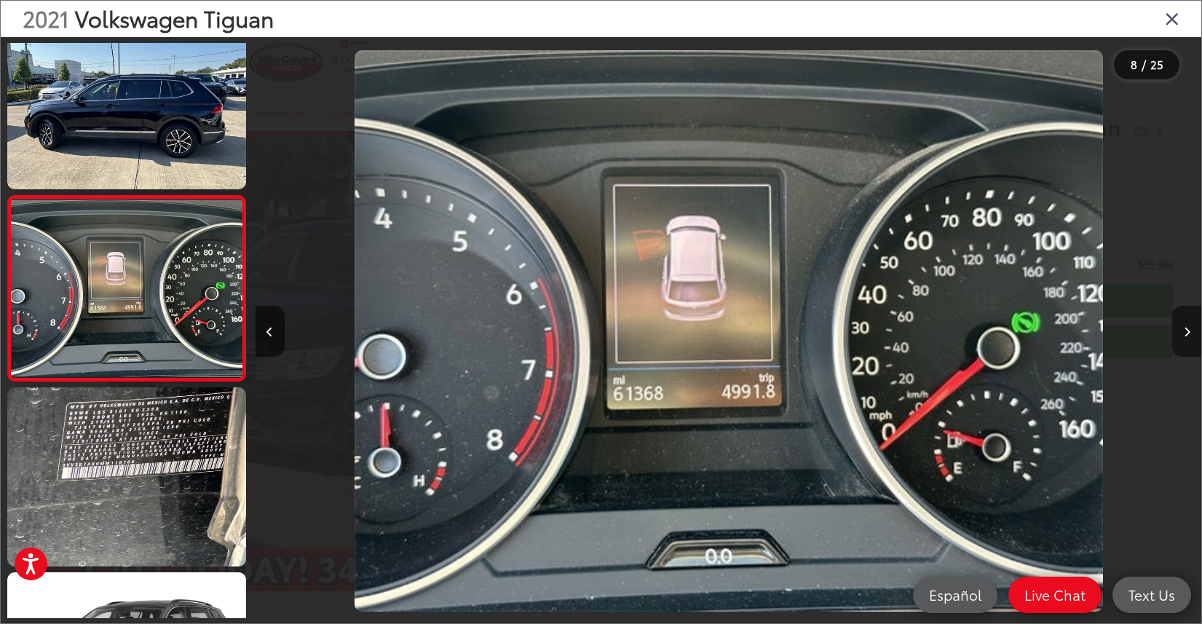
click at [1188, 333] on icon "Next image" at bounding box center [1186, 332] width 7 height 10
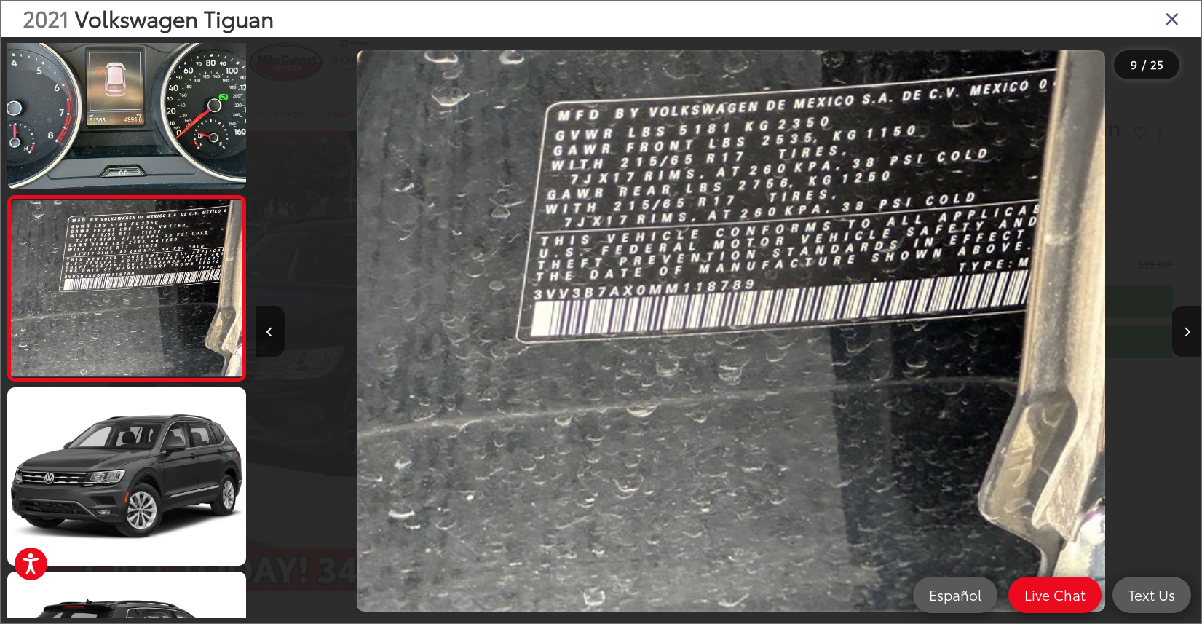
scroll to position [0, 7565]
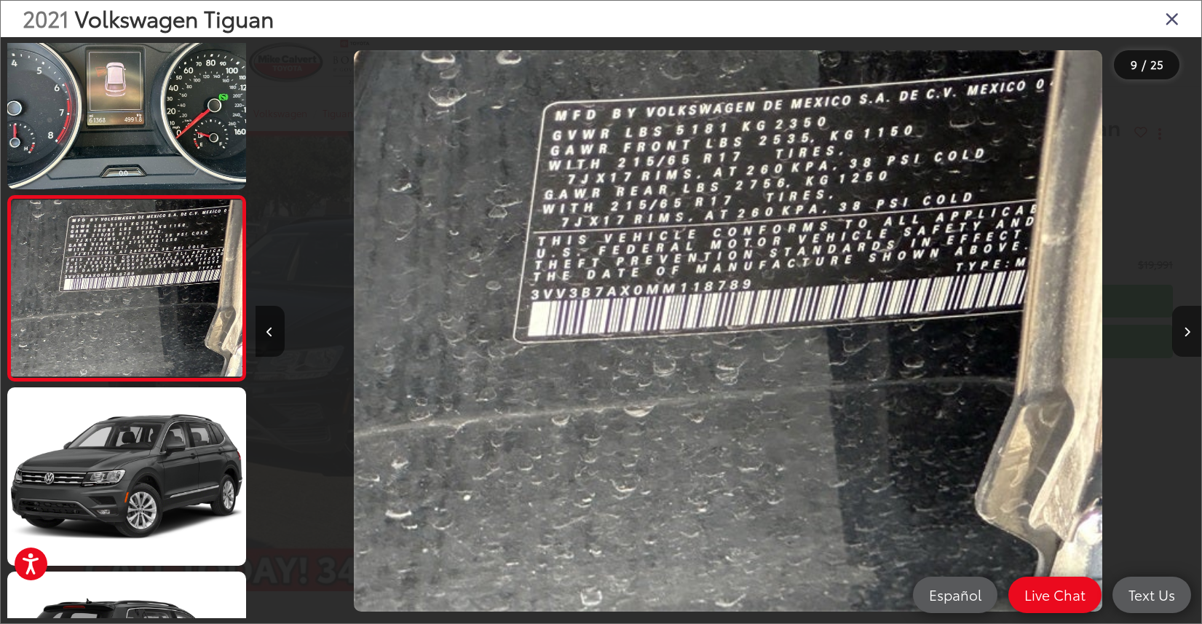
click at [1181, 337] on button "Next image" at bounding box center [1186, 331] width 29 height 51
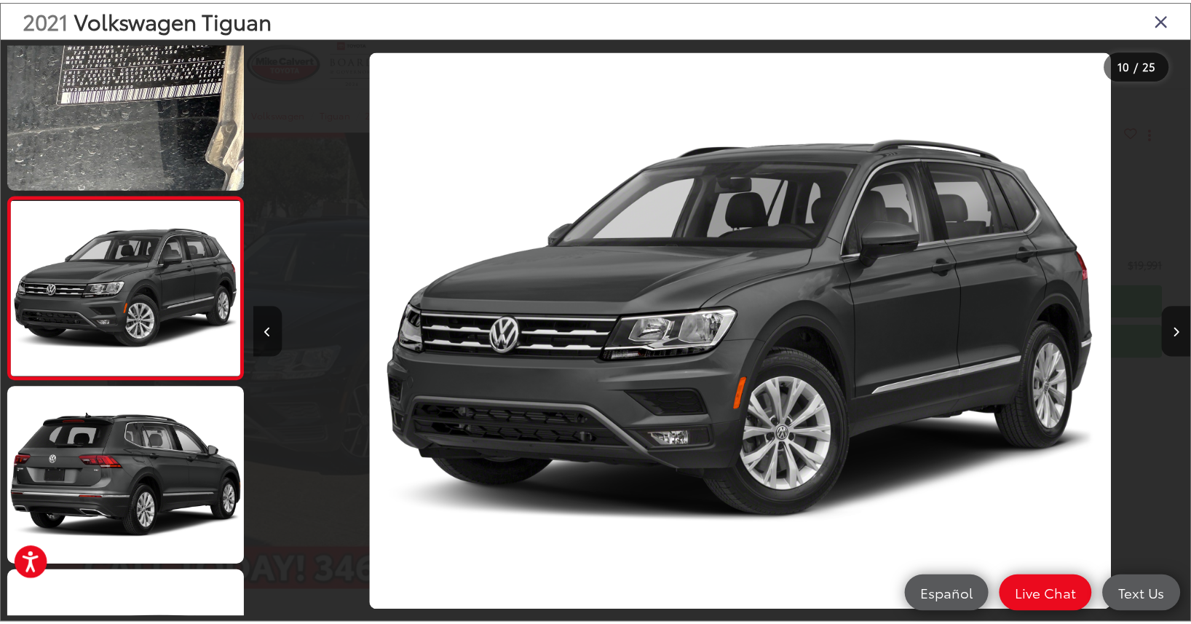
scroll to position [0, 0]
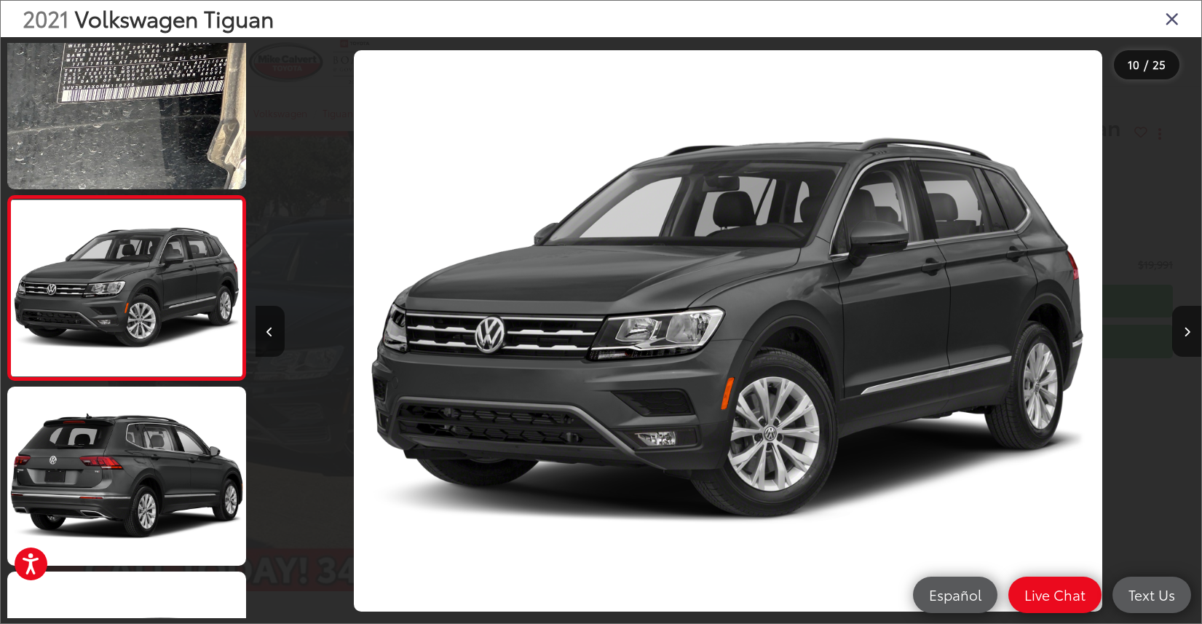
click at [1170, 15] on icon "Close gallery" at bounding box center [1172, 18] width 15 height 19
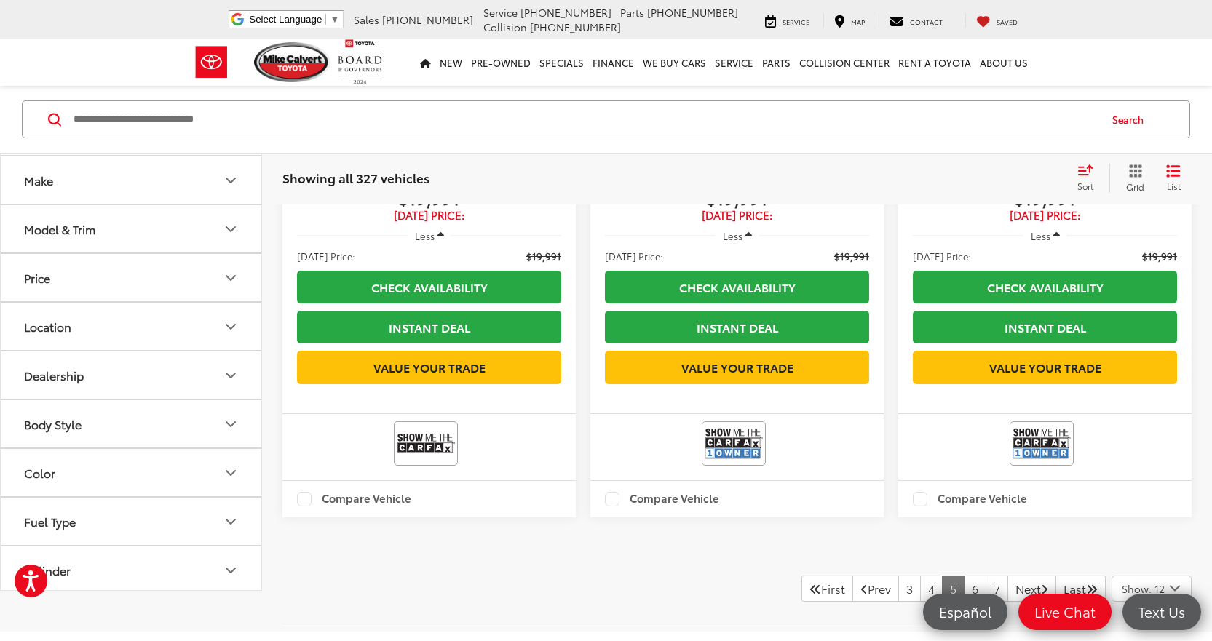
scroll to position [3296, 0]
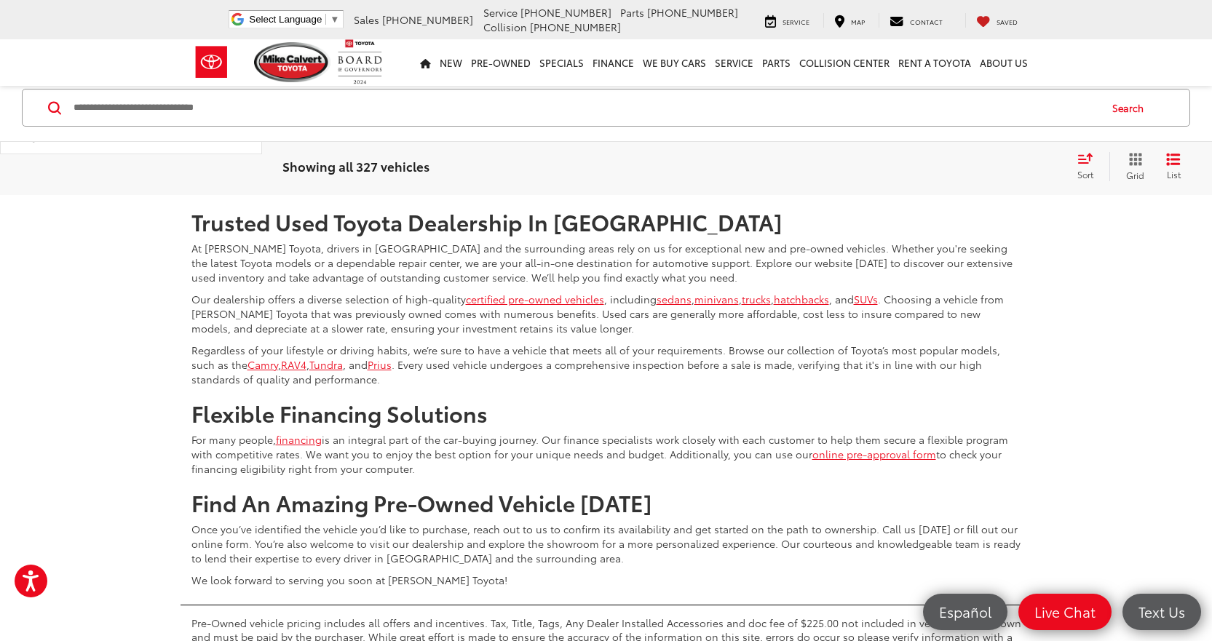
click at [964, 165] on link "6" at bounding box center [975, 152] width 23 height 26
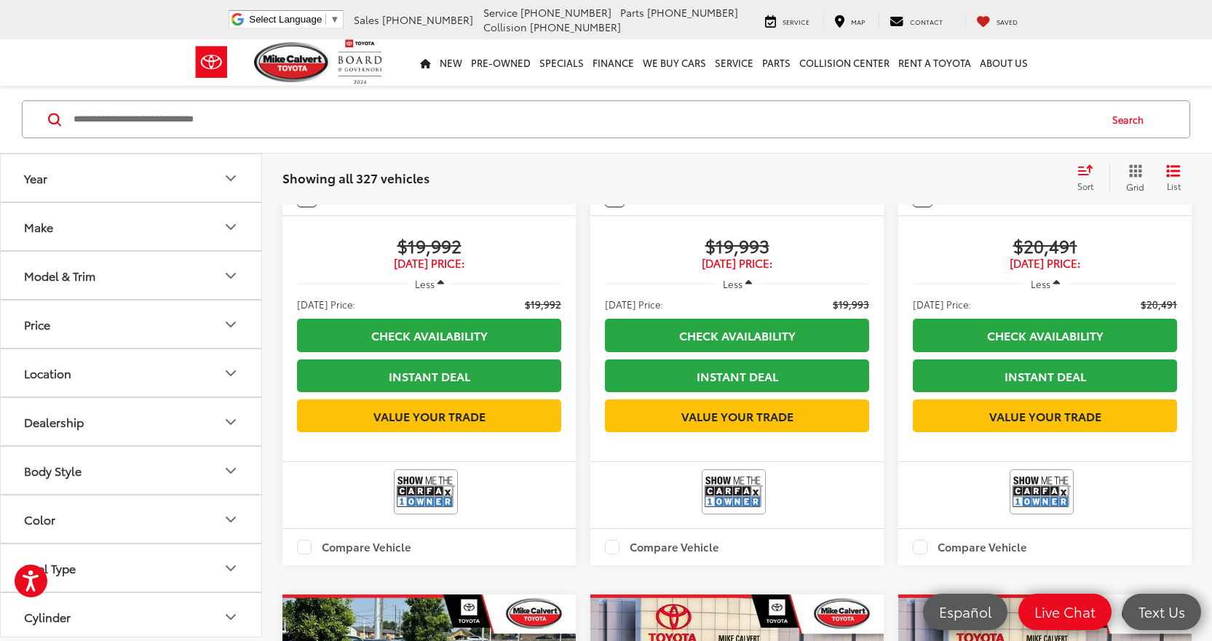
scroll to position [1622, 0]
